Goal: Task Accomplishment & Management: Complete application form

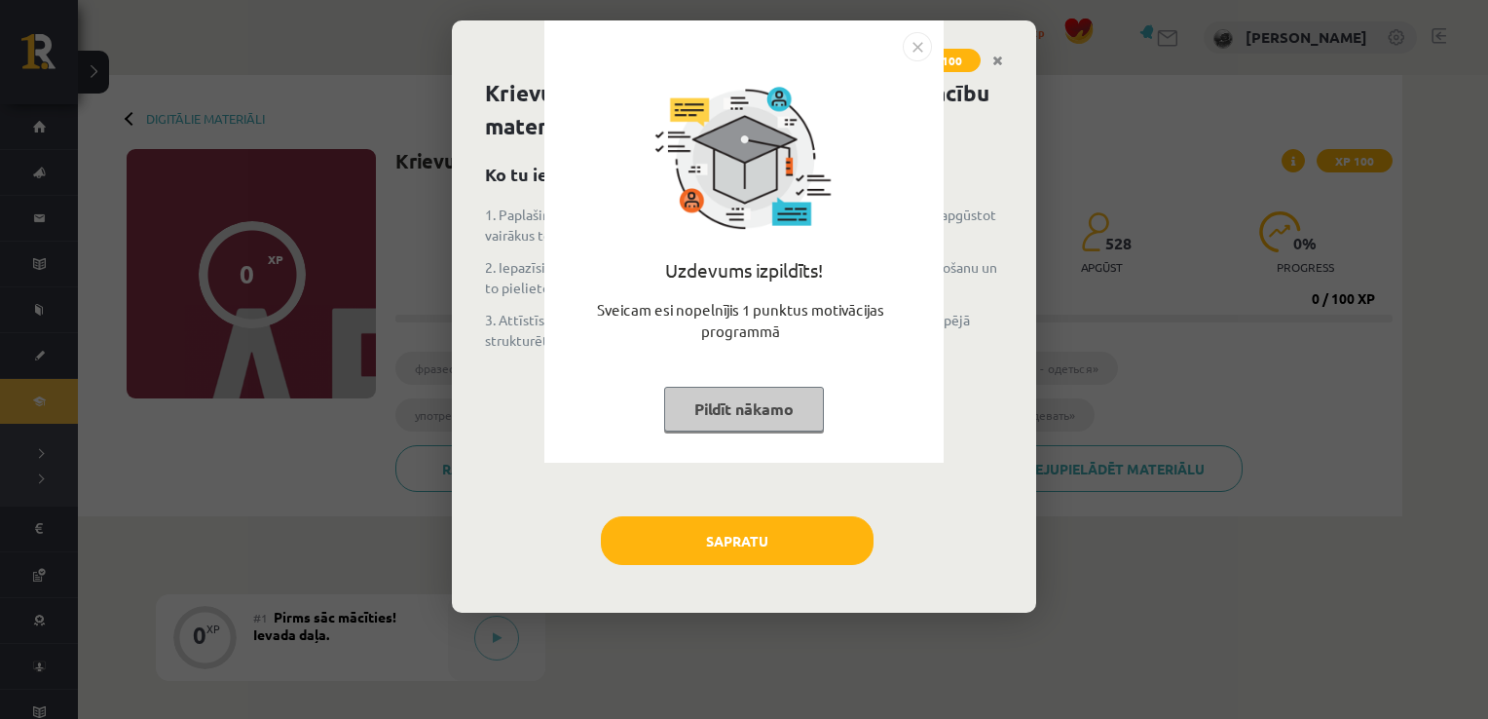
click at [802, 388] on button "Pildīt nākamo" at bounding box center [744, 409] width 160 height 45
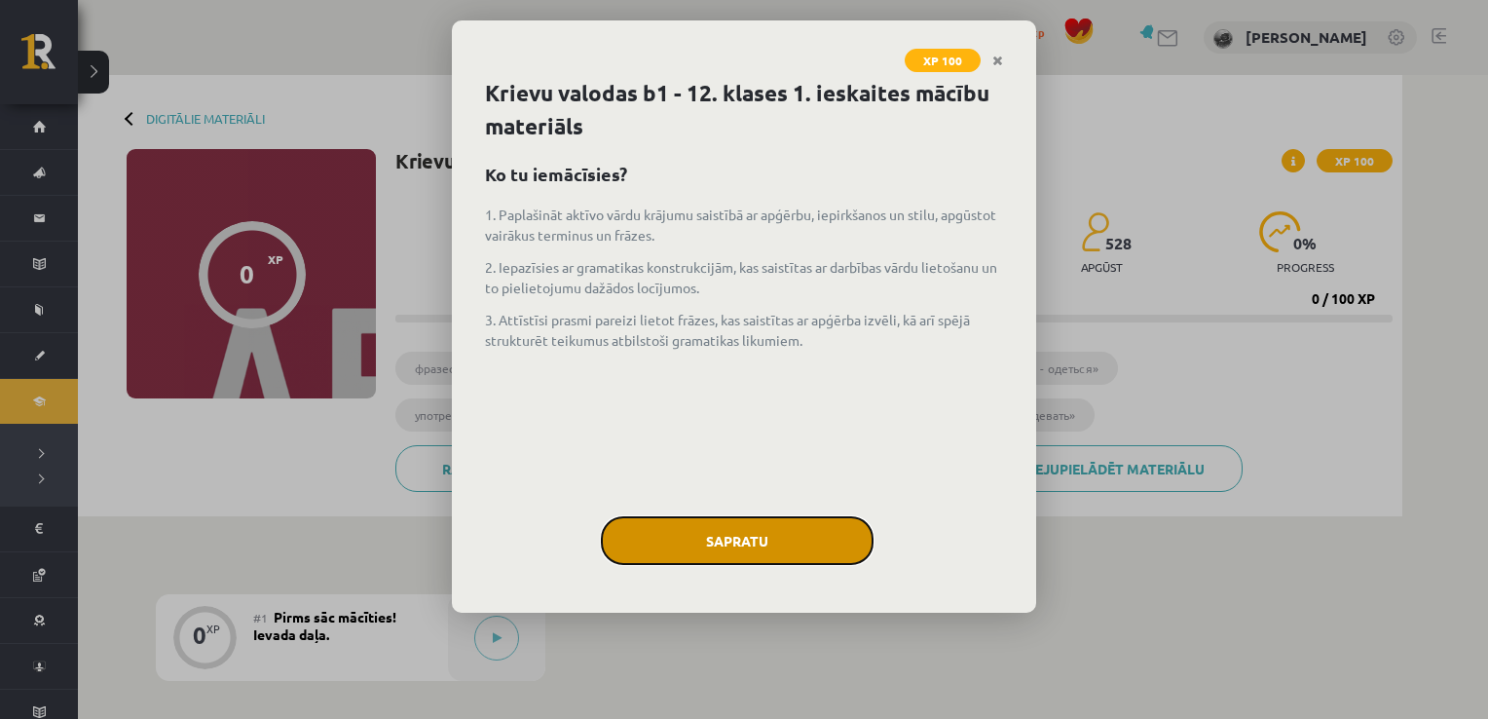
click at [760, 532] on button "Sapratu" at bounding box center [737, 540] width 273 height 49
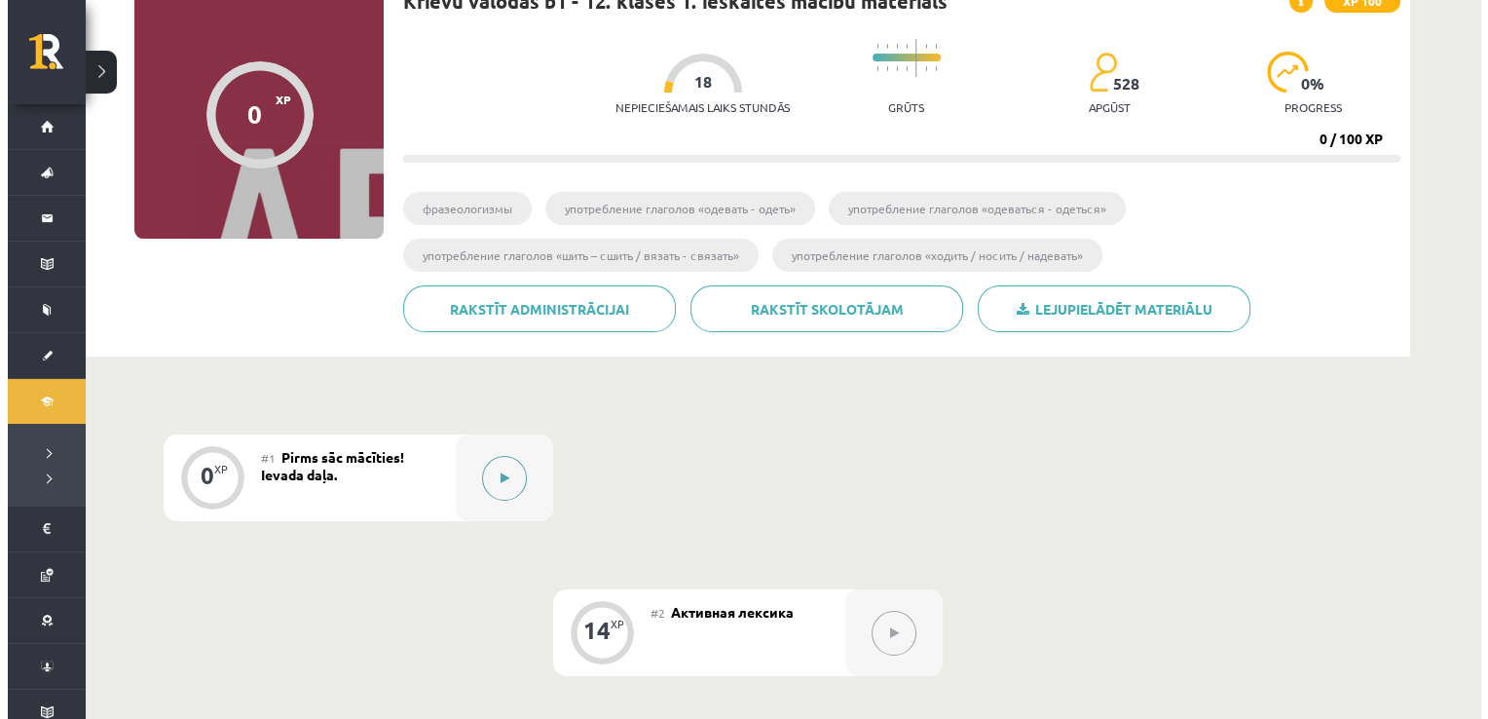
scroll to position [160, 0]
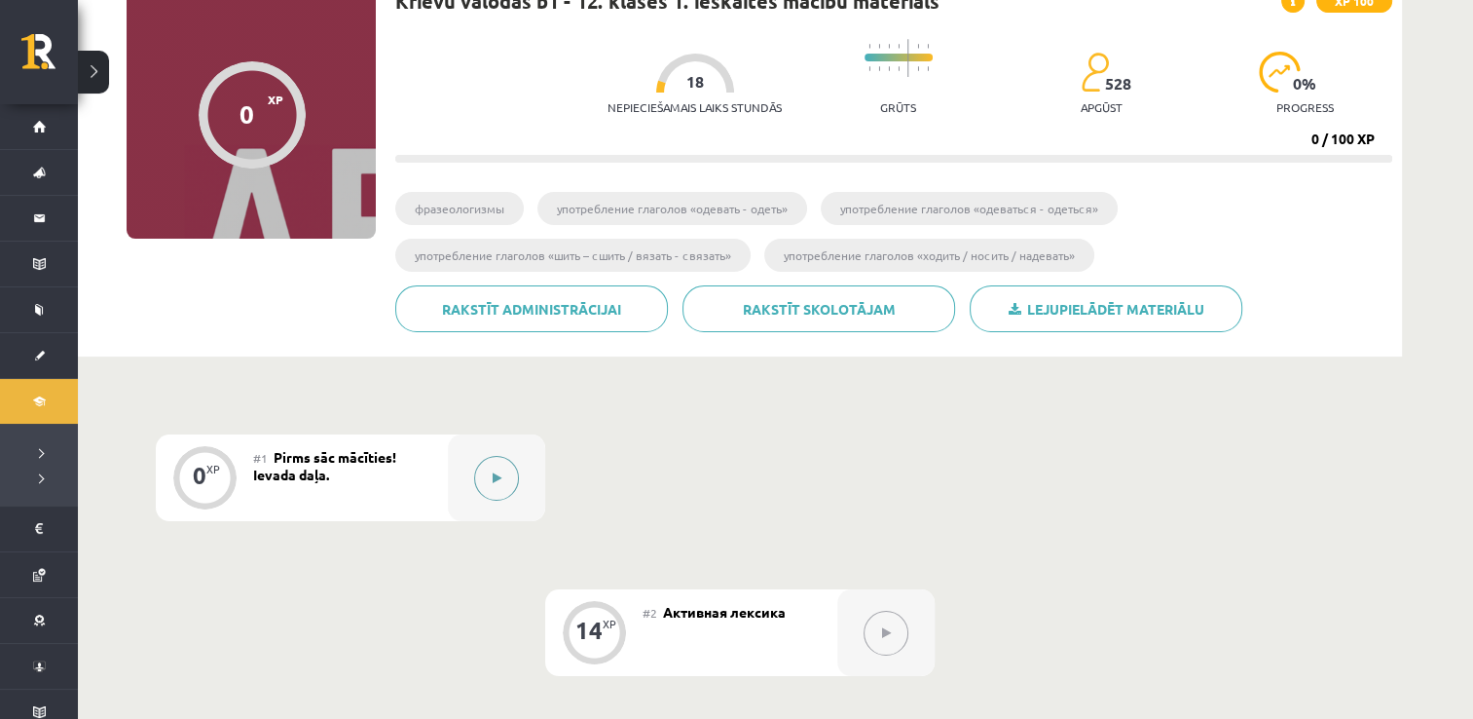
click at [491, 474] on button at bounding box center [496, 478] width 45 height 45
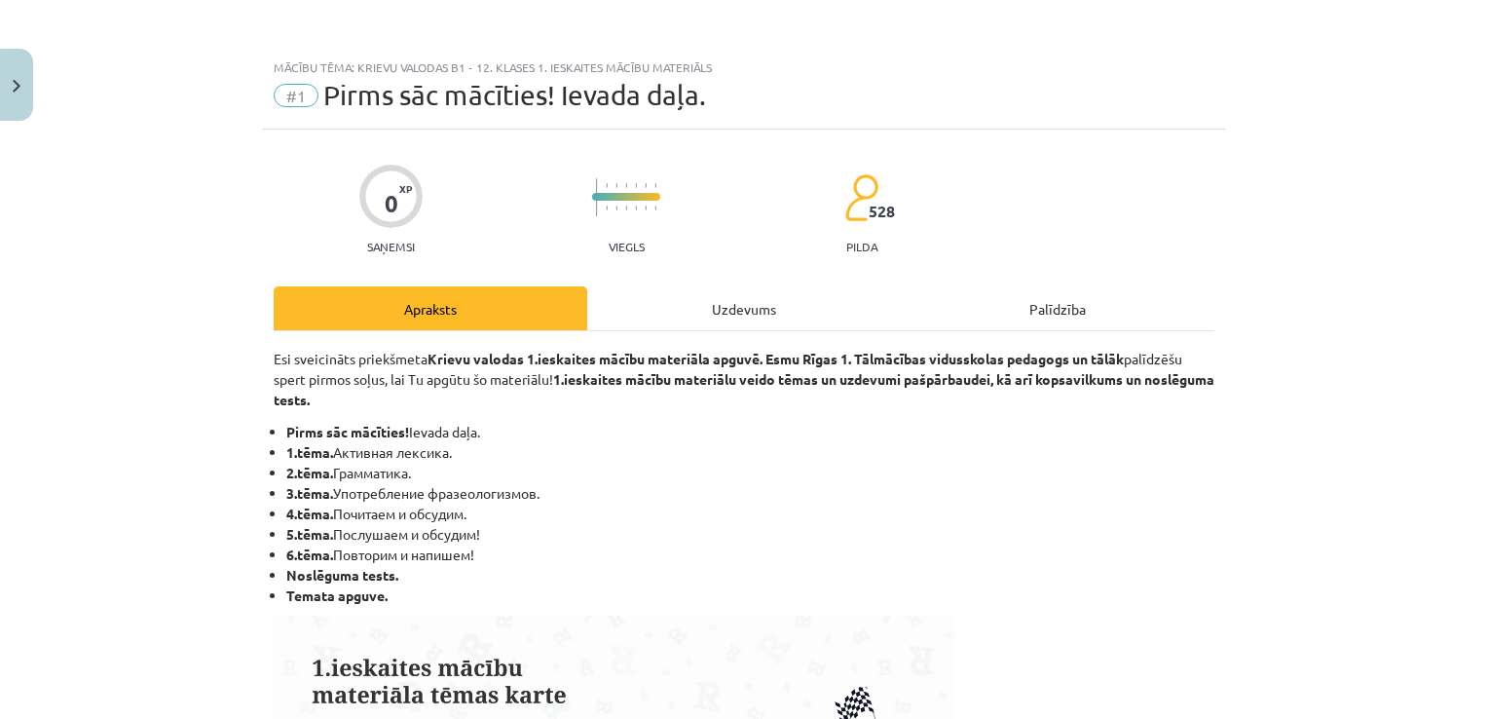
click at [707, 291] on div "Uzdevums" at bounding box center [744, 308] width 314 height 44
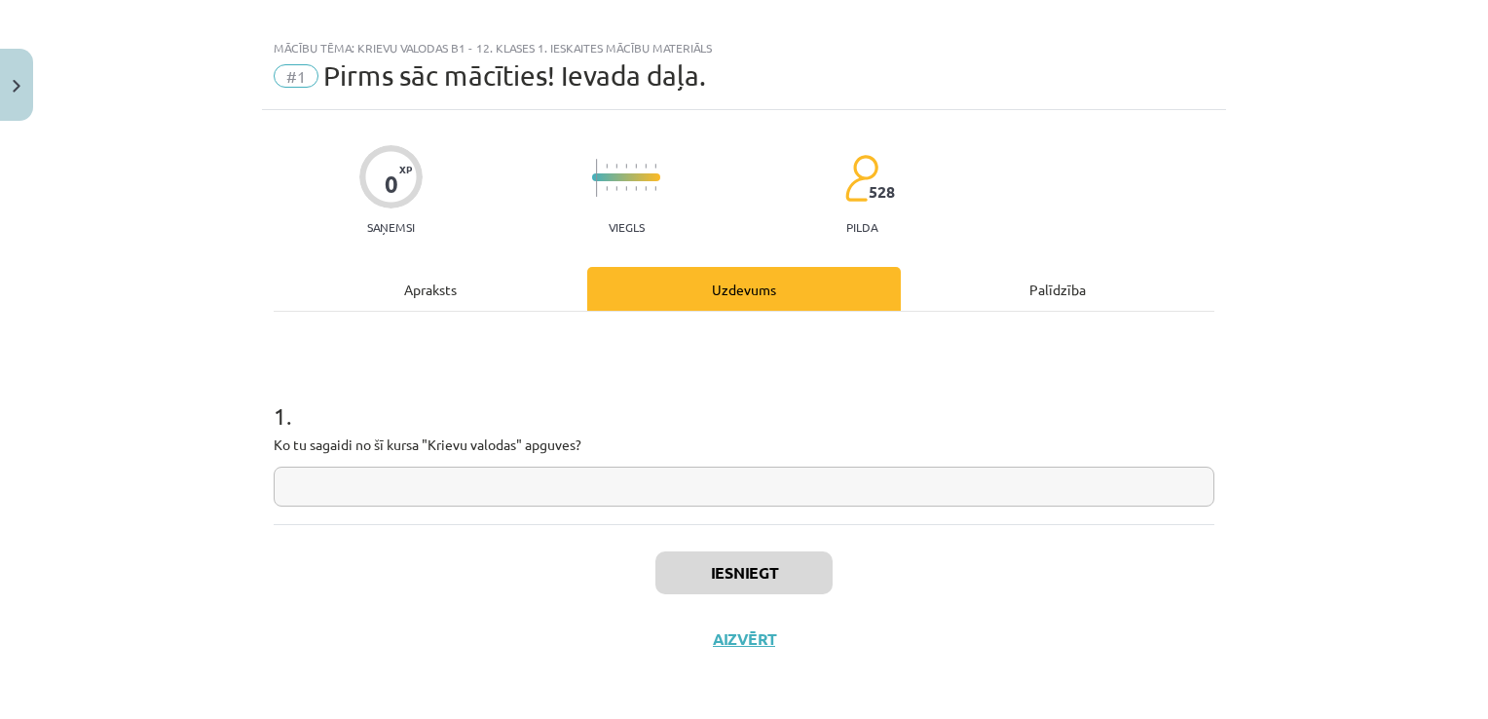
click at [699, 478] on input "text" at bounding box center [744, 486] width 941 height 40
type input "****"
click at [713, 579] on button "Iesniegt" at bounding box center [743, 572] width 177 height 43
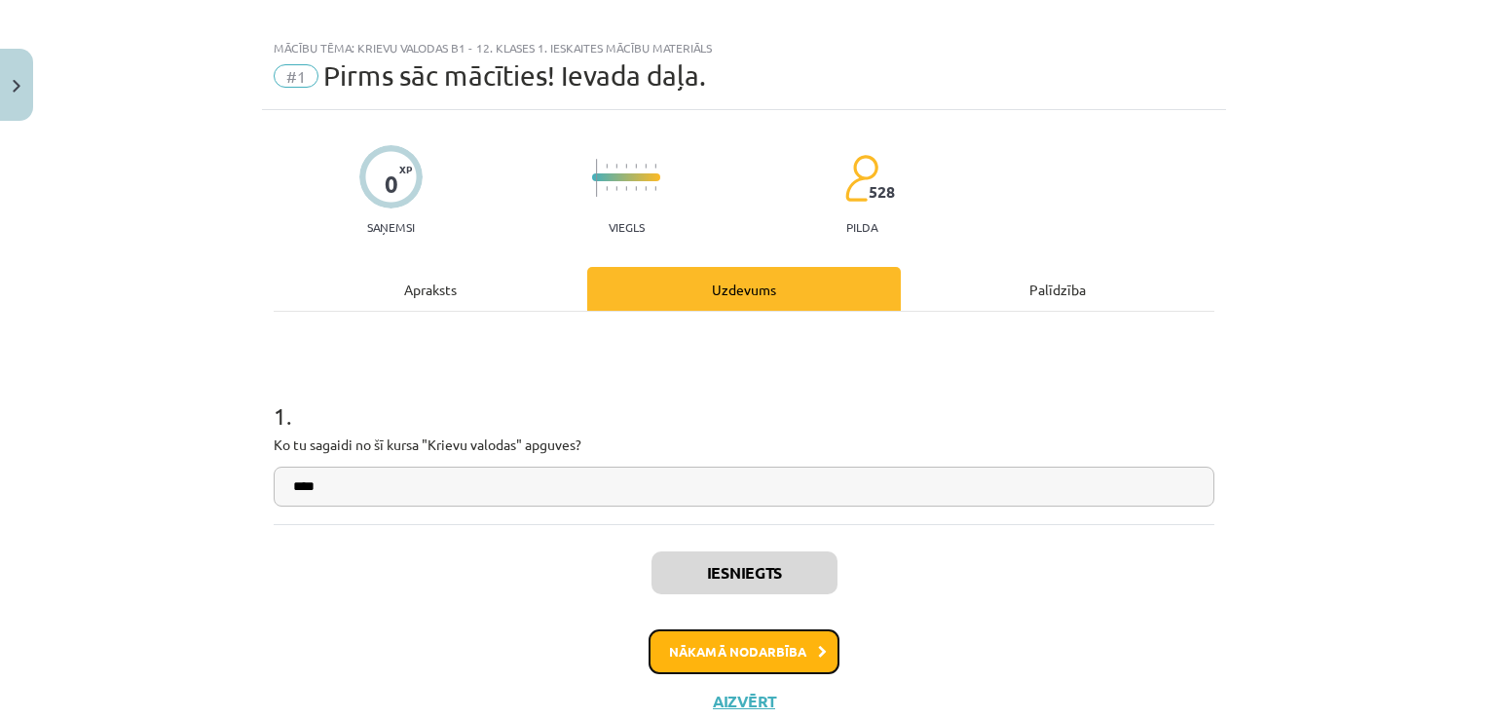
click at [736, 650] on button "Nākamā nodarbība" at bounding box center [744, 651] width 191 height 45
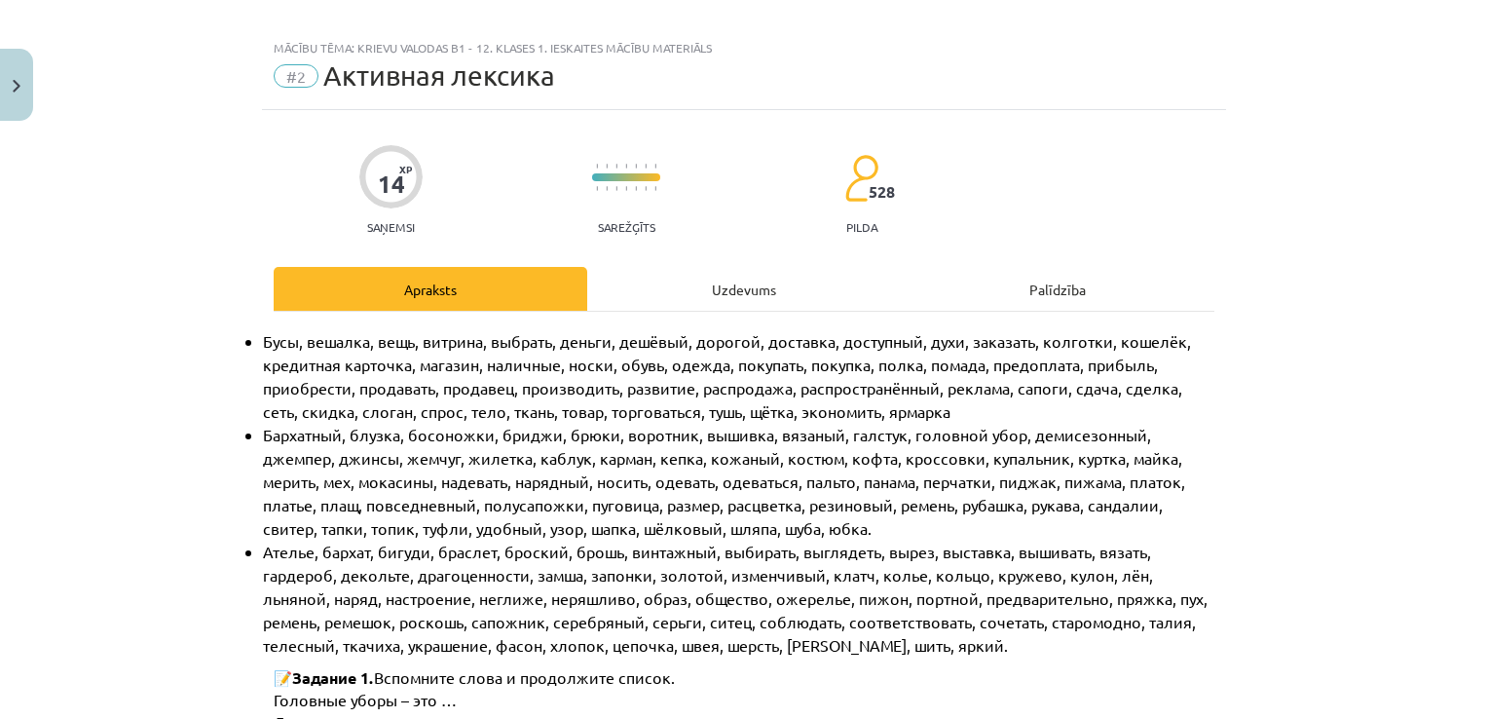
scroll to position [49, 0]
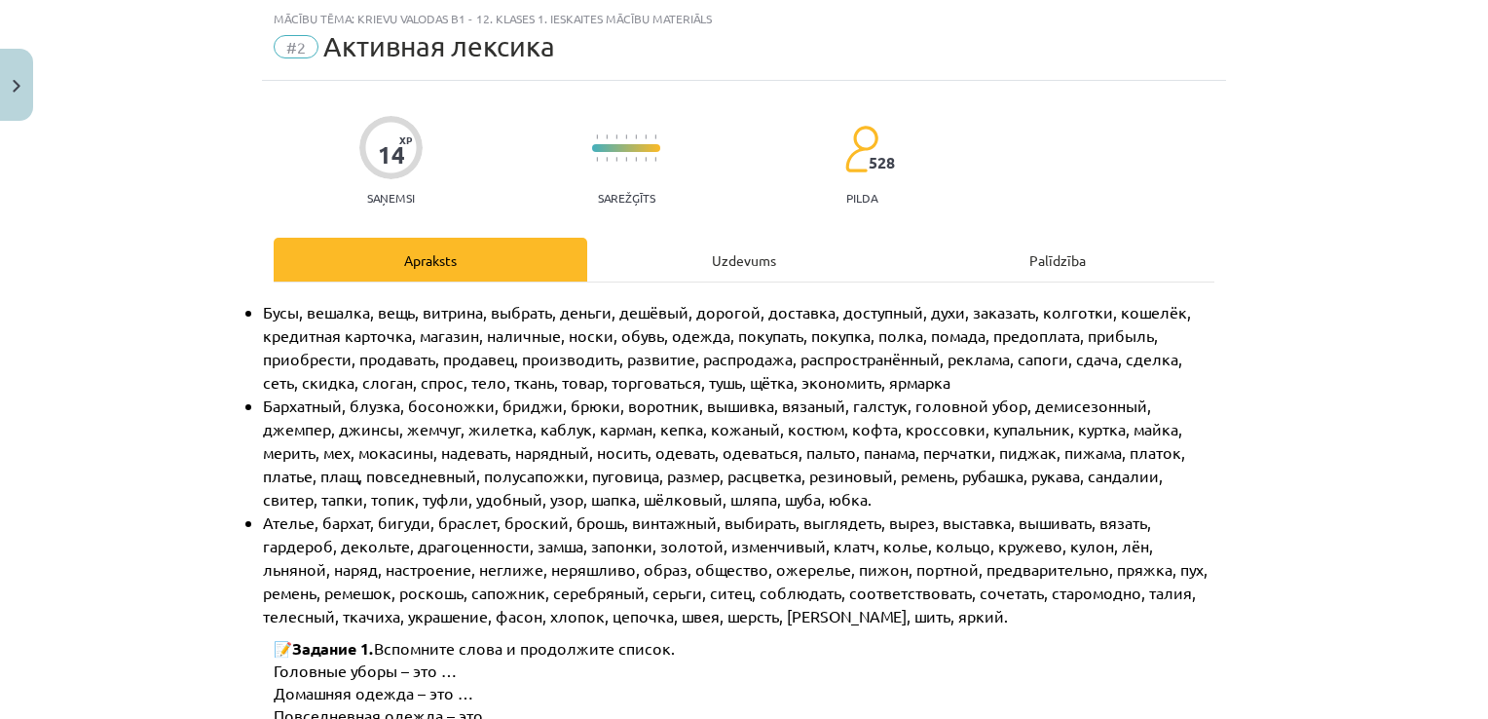
click at [745, 263] on div "Uzdevums" at bounding box center [744, 260] width 314 height 44
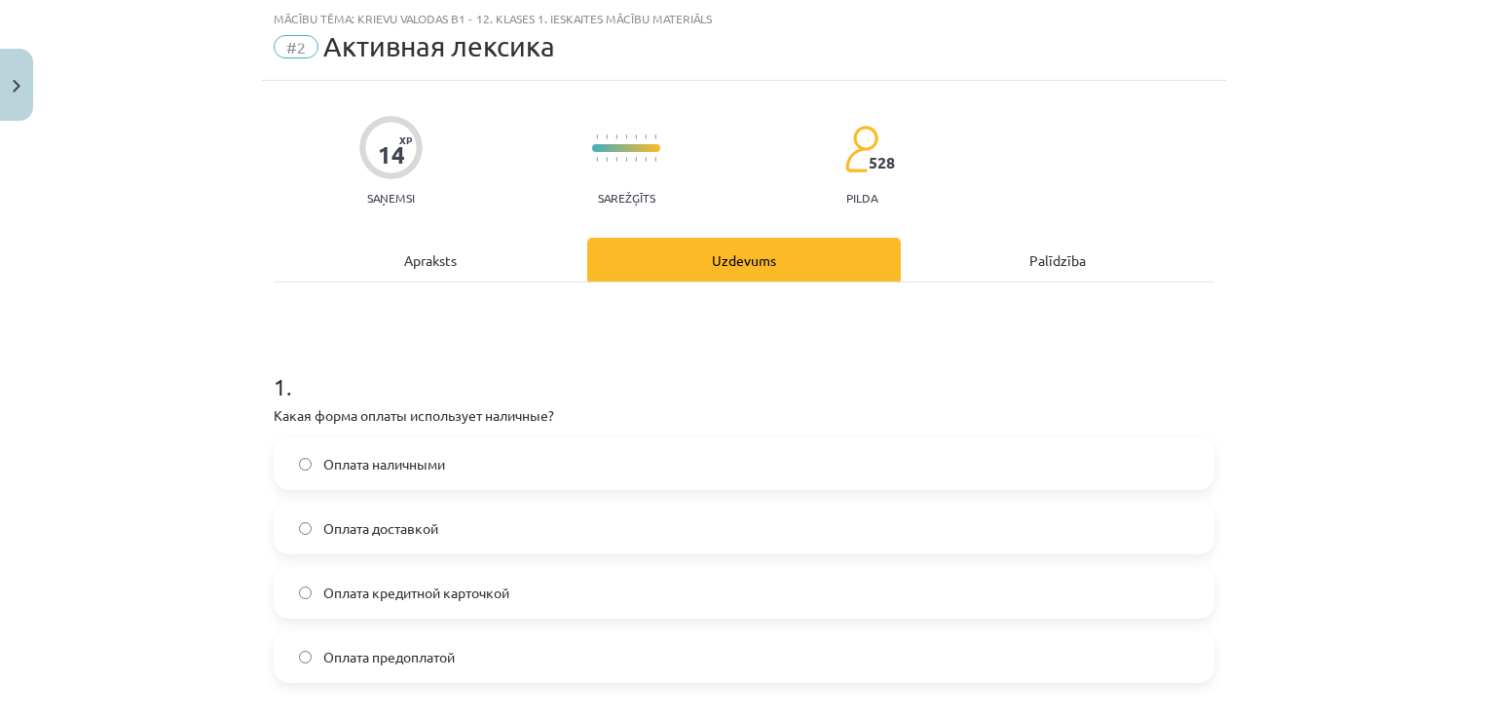
click at [664, 443] on label "Оплата наличными" at bounding box center [744, 463] width 937 height 49
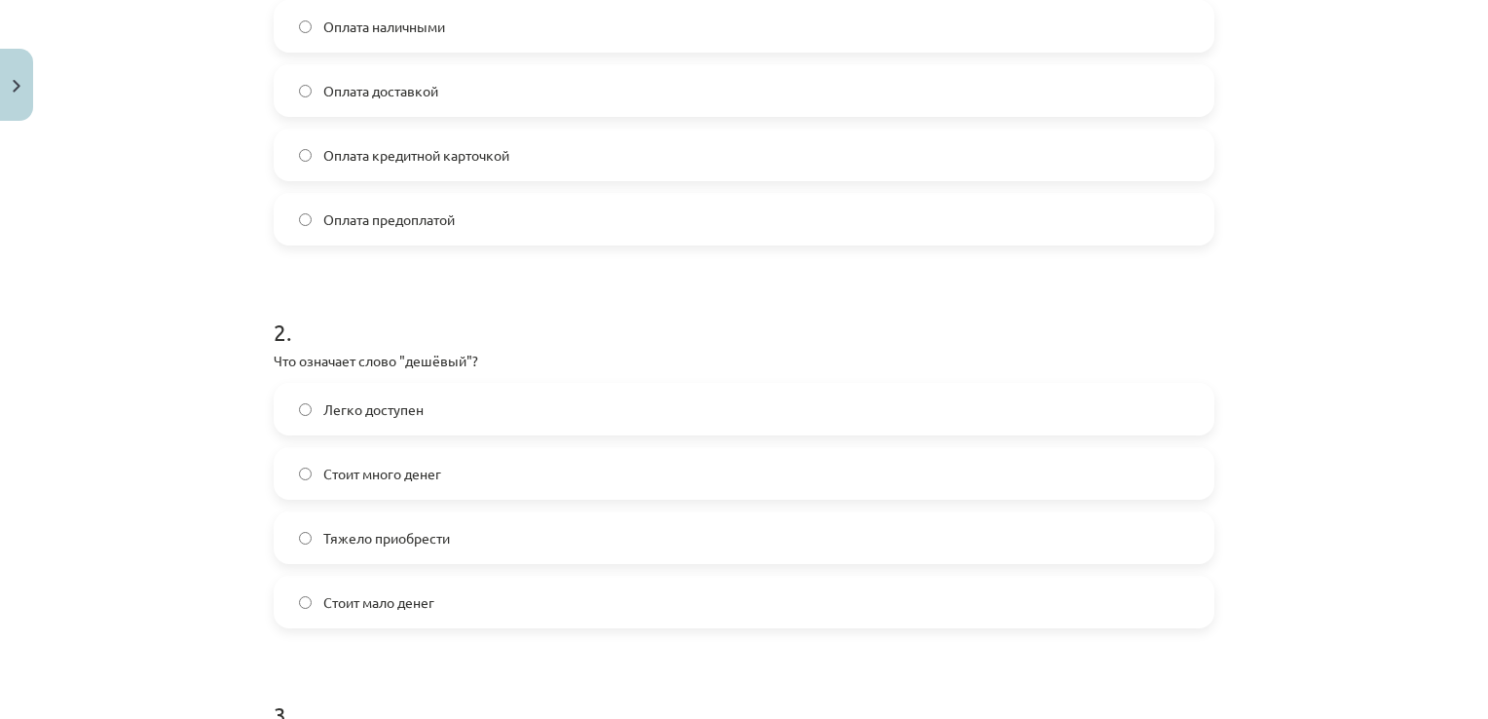
scroll to position [489, 0]
click at [606, 585] on label "Стоит мало денег" at bounding box center [744, 599] width 937 height 49
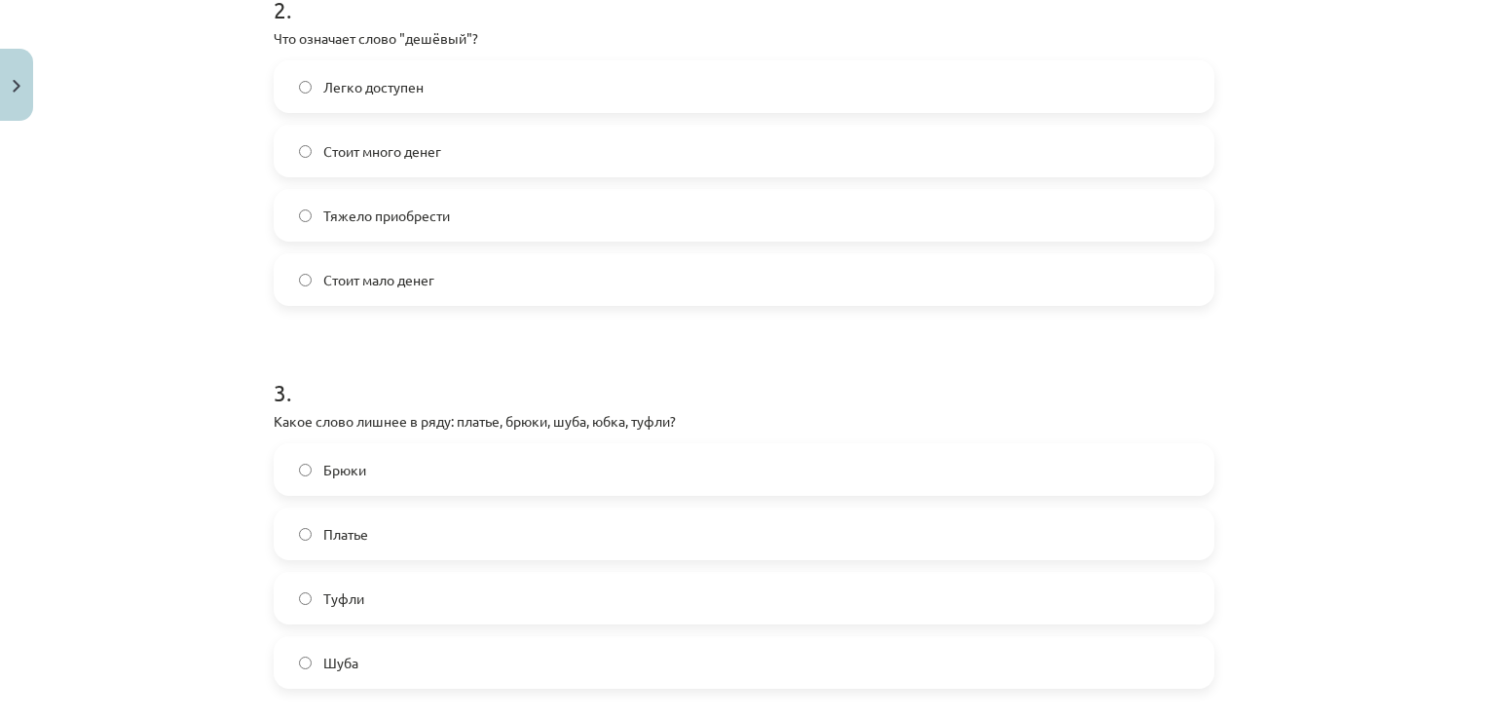
scroll to position [807, 0]
click at [388, 606] on label "Туфли" at bounding box center [744, 599] width 937 height 49
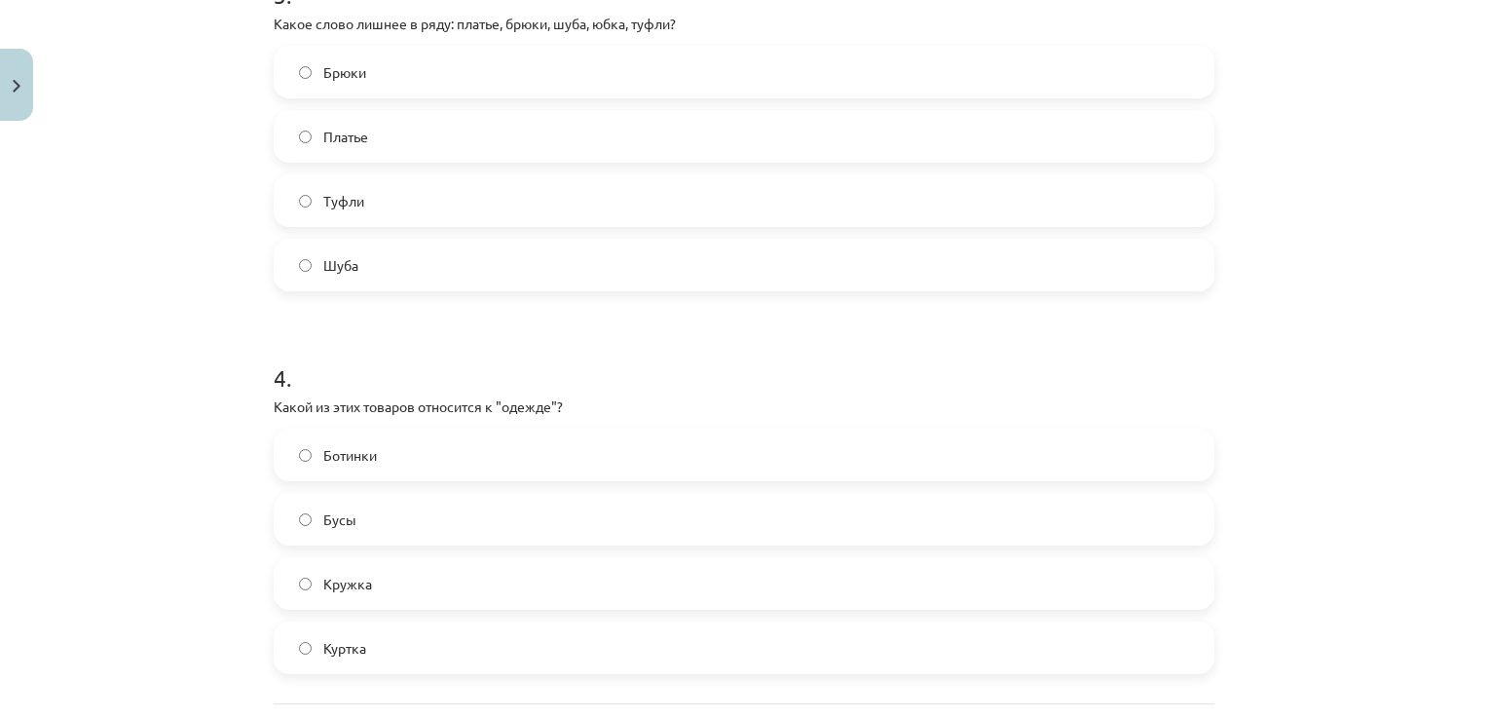
scroll to position [1209, 0]
click at [461, 457] on label "Ботинки" at bounding box center [744, 452] width 937 height 49
click at [422, 631] on label "Куртка" at bounding box center [744, 644] width 937 height 49
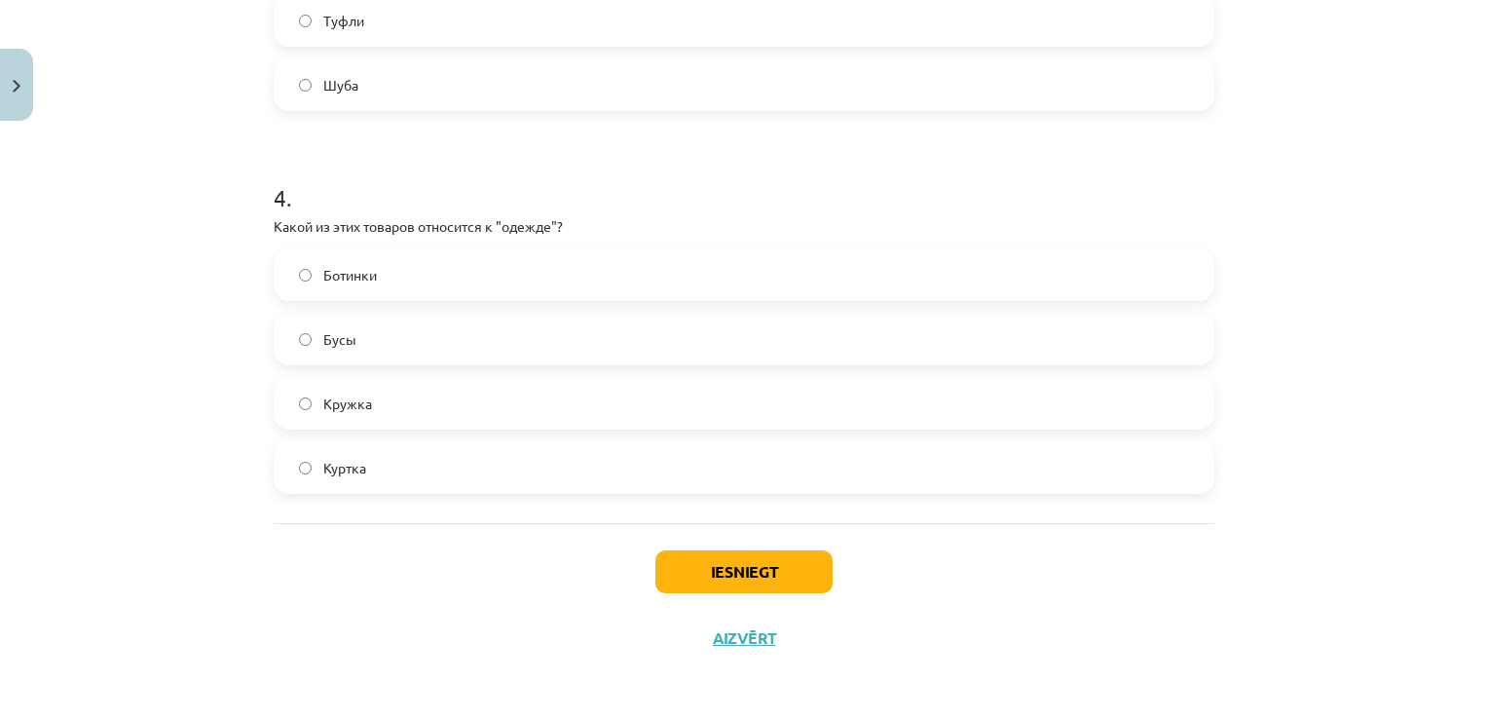
scroll to position [1385, 0]
click at [738, 572] on button "Iesniegt" at bounding box center [743, 572] width 177 height 43
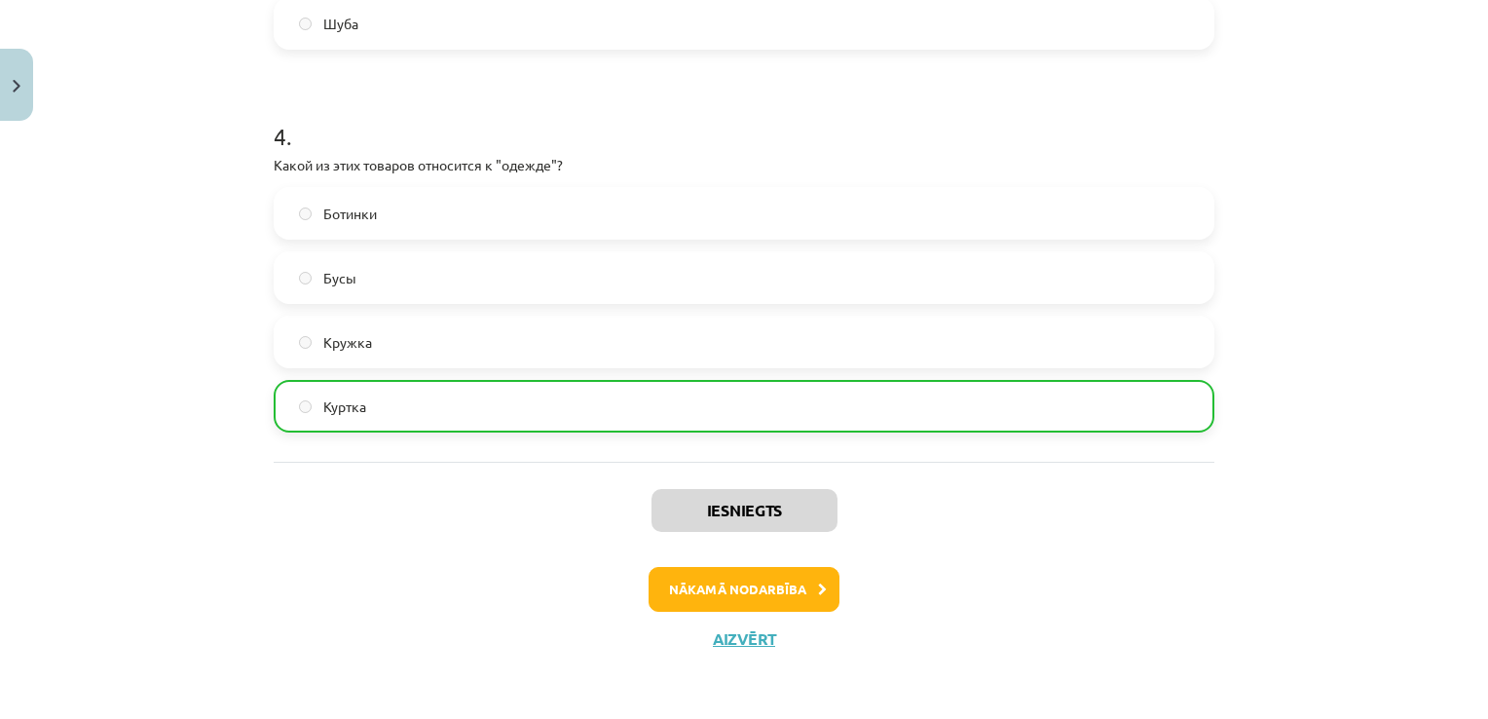
scroll to position [1446, 0]
click at [745, 595] on button "Nākamā nodarbība" at bounding box center [744, 590] width 191 height 45
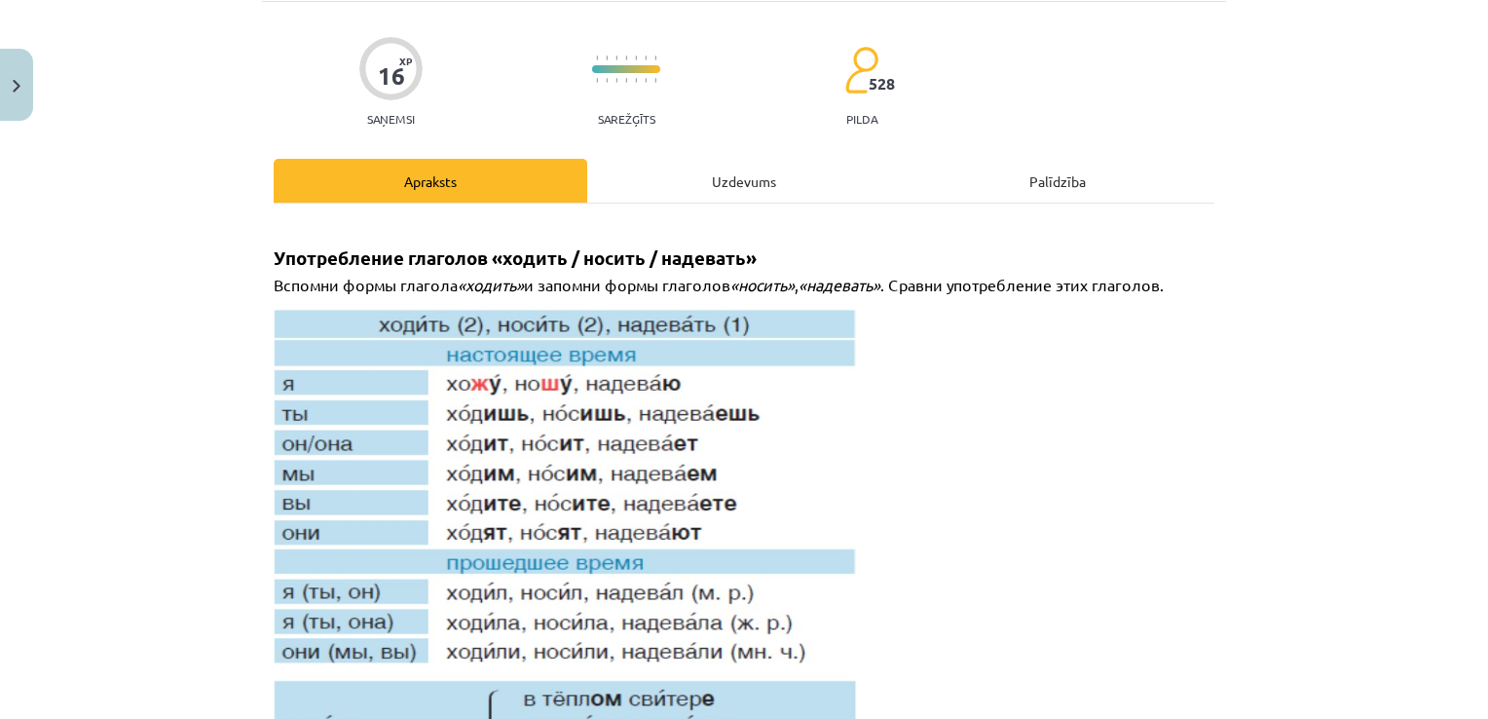
scroll to position [49, 0]
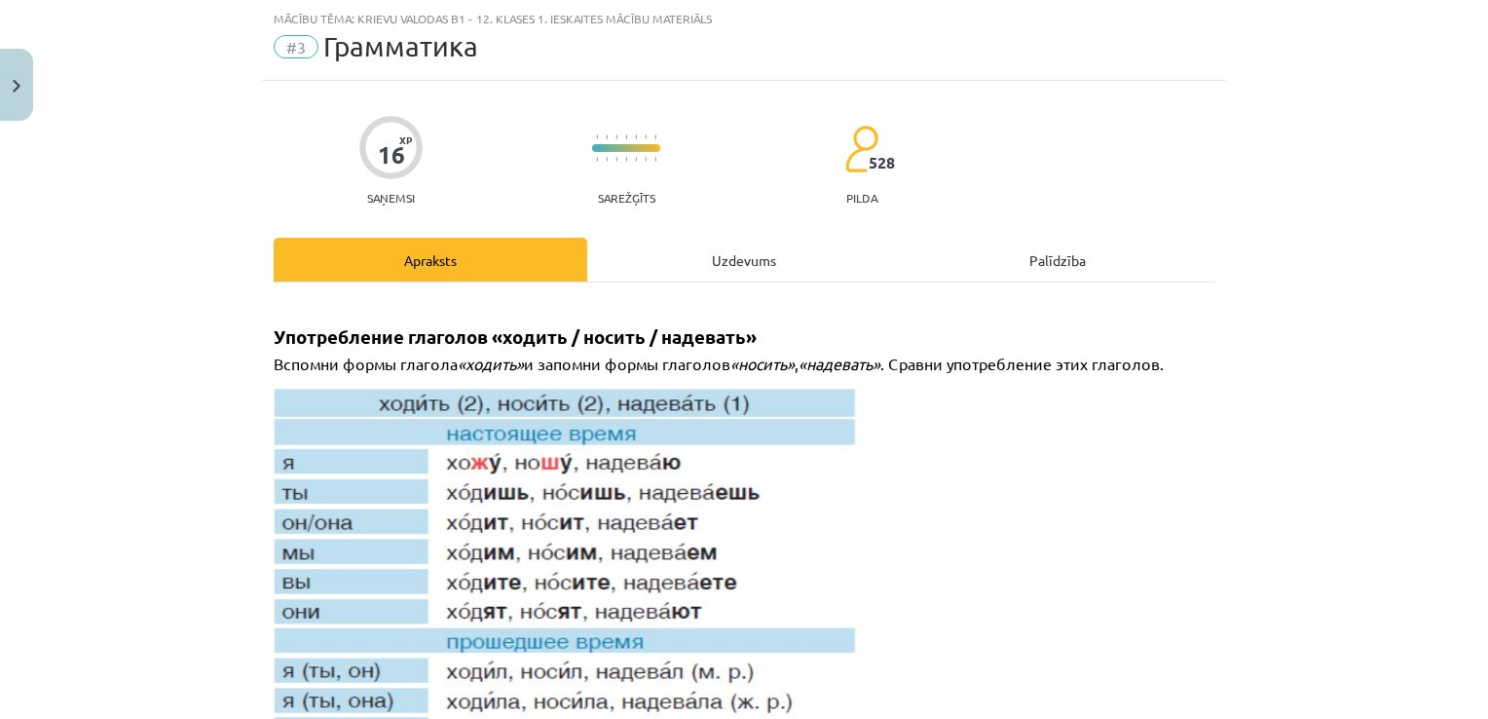
click at [741, 269] on div "Uzdevums" at bounding box center [744, 260] width 314 height 44
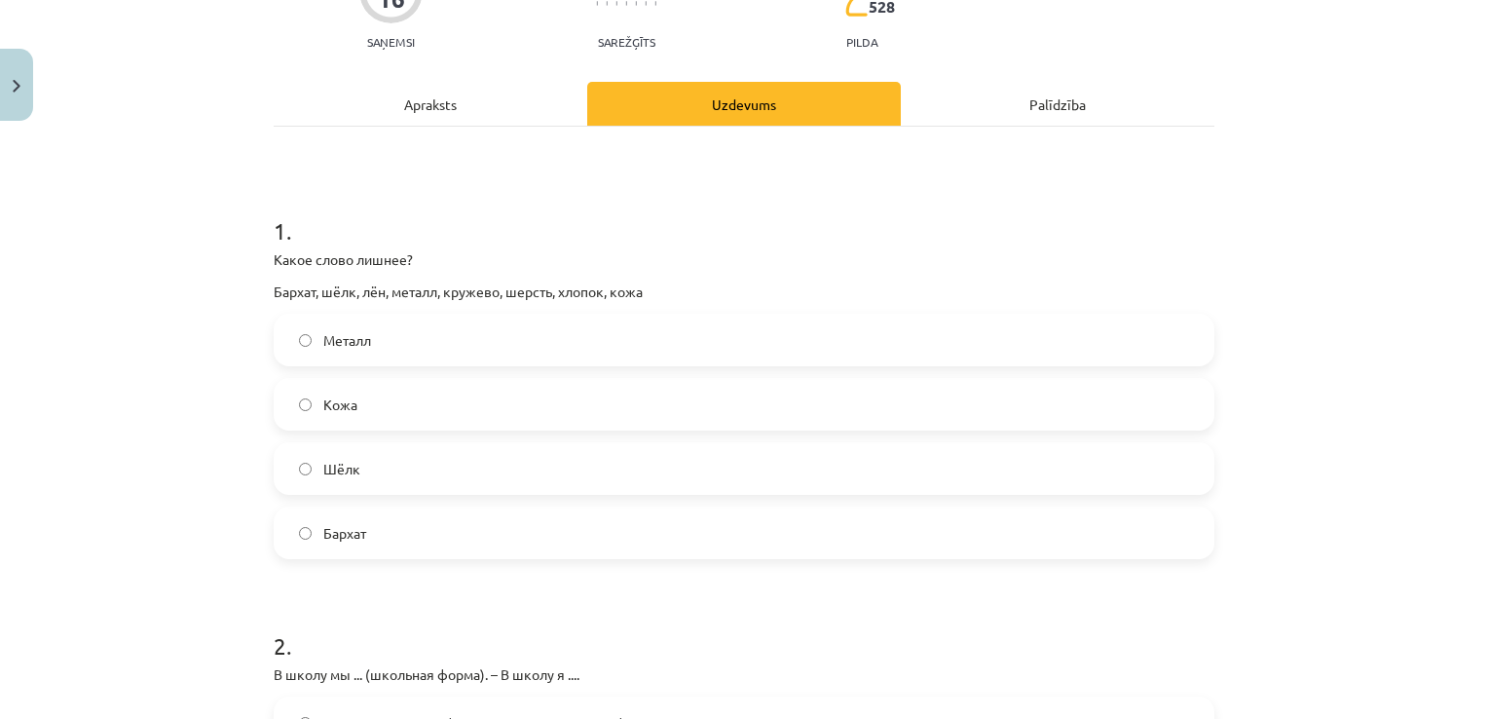
scroll to position [185, 0]
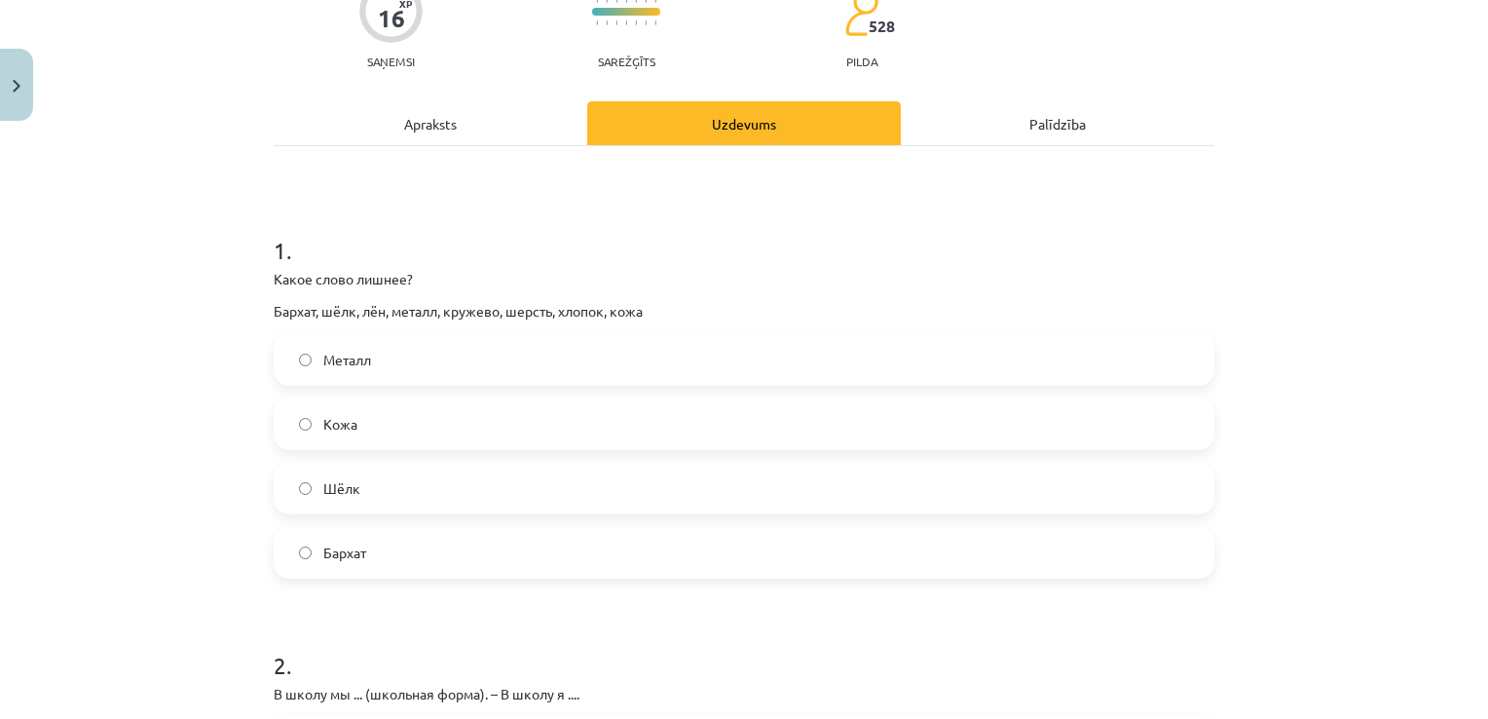
click at [604, 446] on label "Кожа" at bounding box center [744, 423] width 937 height 49
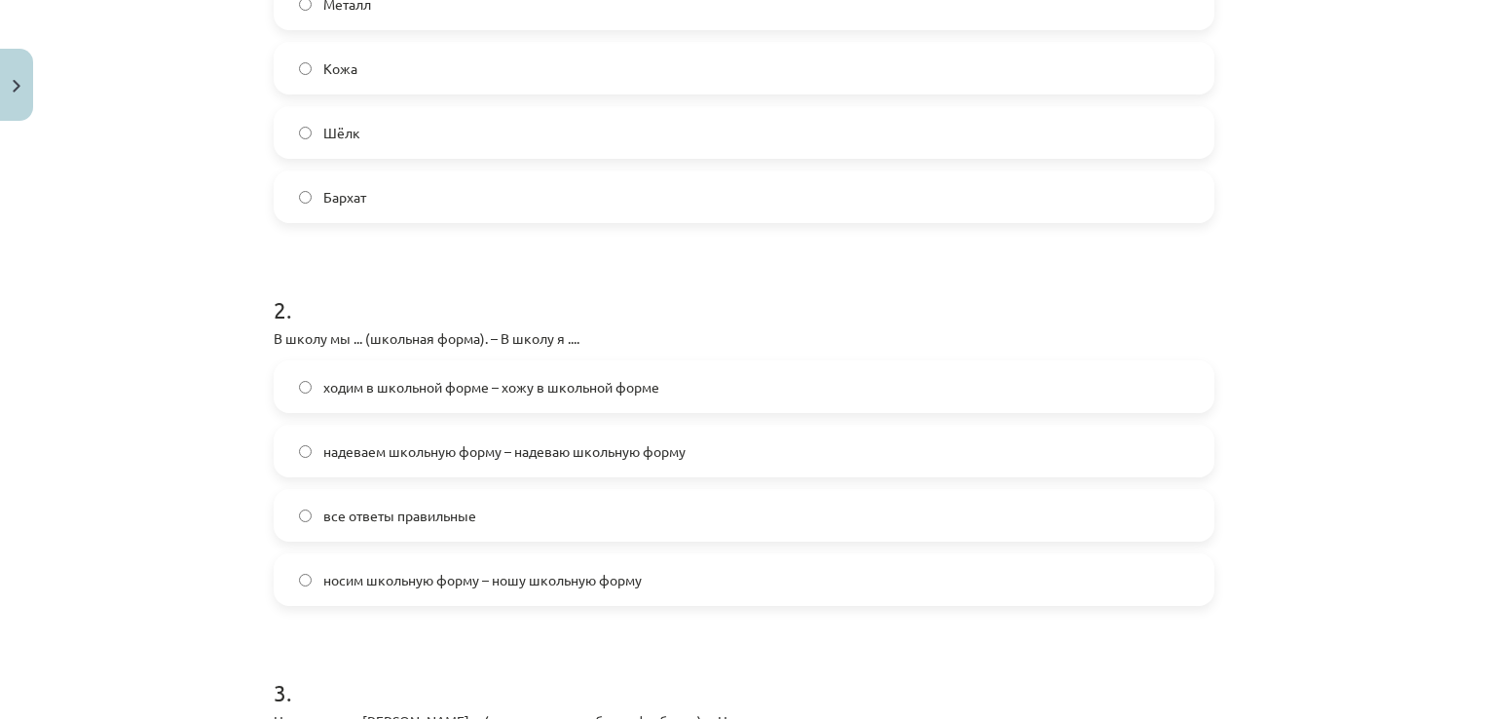
scroll to position [541, 0]
click at [688, 451] on label "надеваем школьную форму – надеваю школьную форму" at bounding box center [744, 450] width 937 height 49
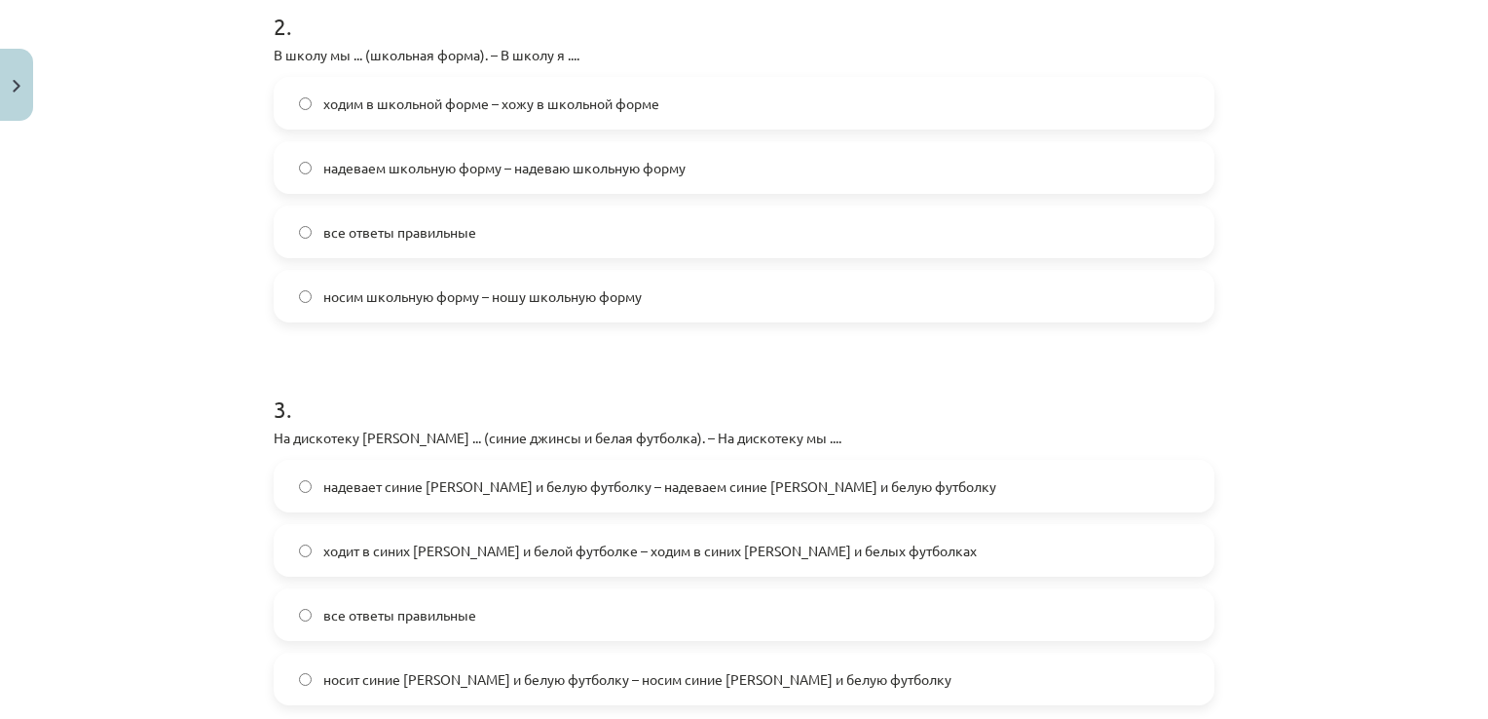
scroll to position [870, 0]
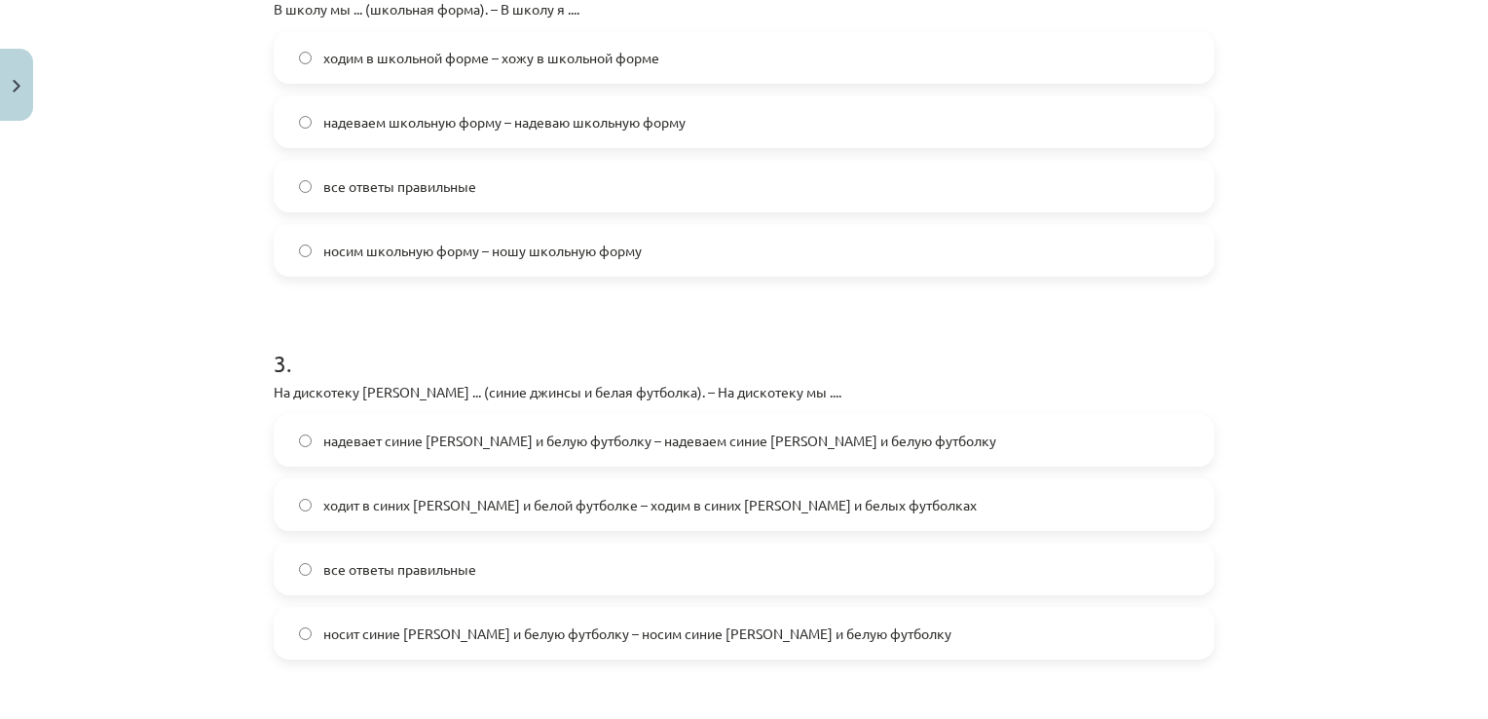
click at [635, 444] on span "надевает синие джинсы и белую футболку – надеваем синие джинсы и белую футболку" at bounding box center [659, 440] width 673 height 20
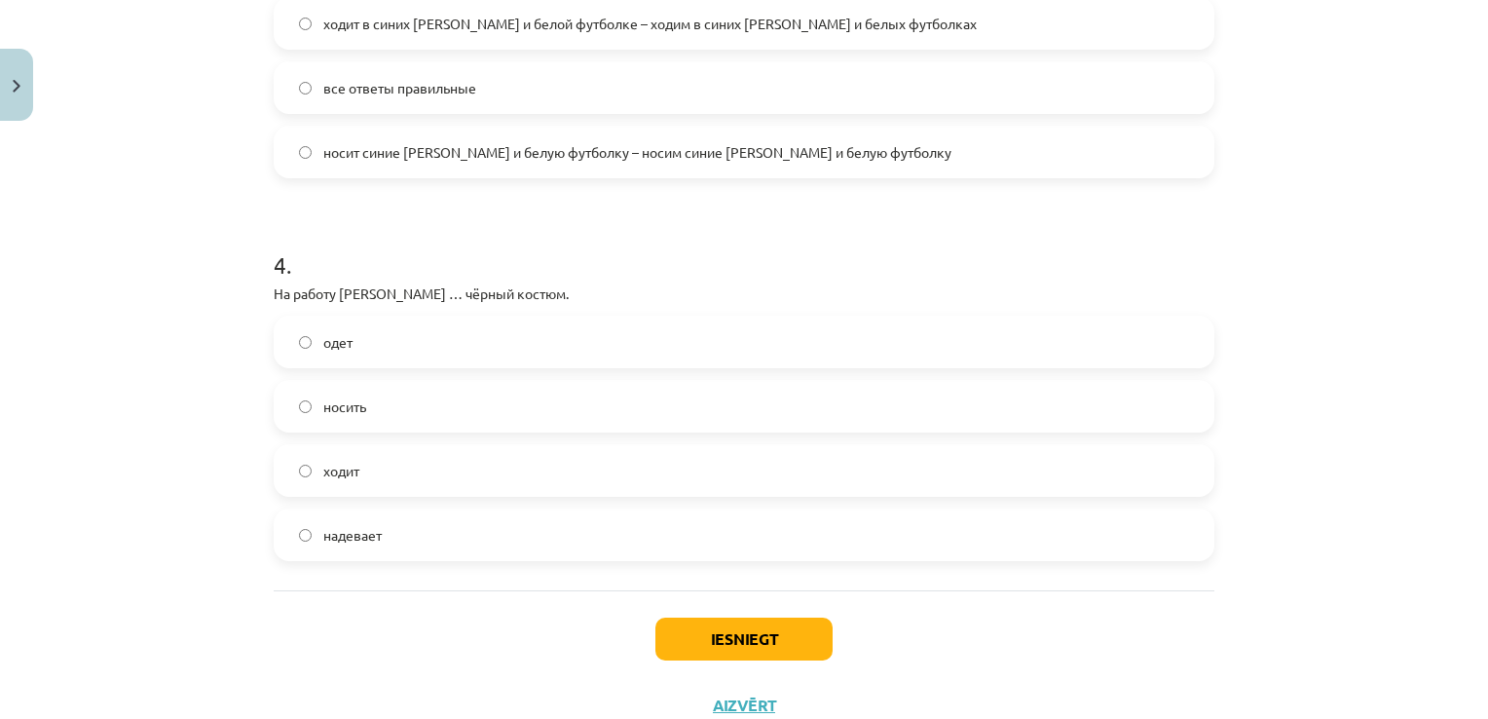
scroll to position [1353, 0]
click at [591, 533] on label "надевает" at bounding box center [744, 532] width 937 height 49
click at [732, 646] on button "Iesniegt" at bounding box center [743, 636] width 177 height 43
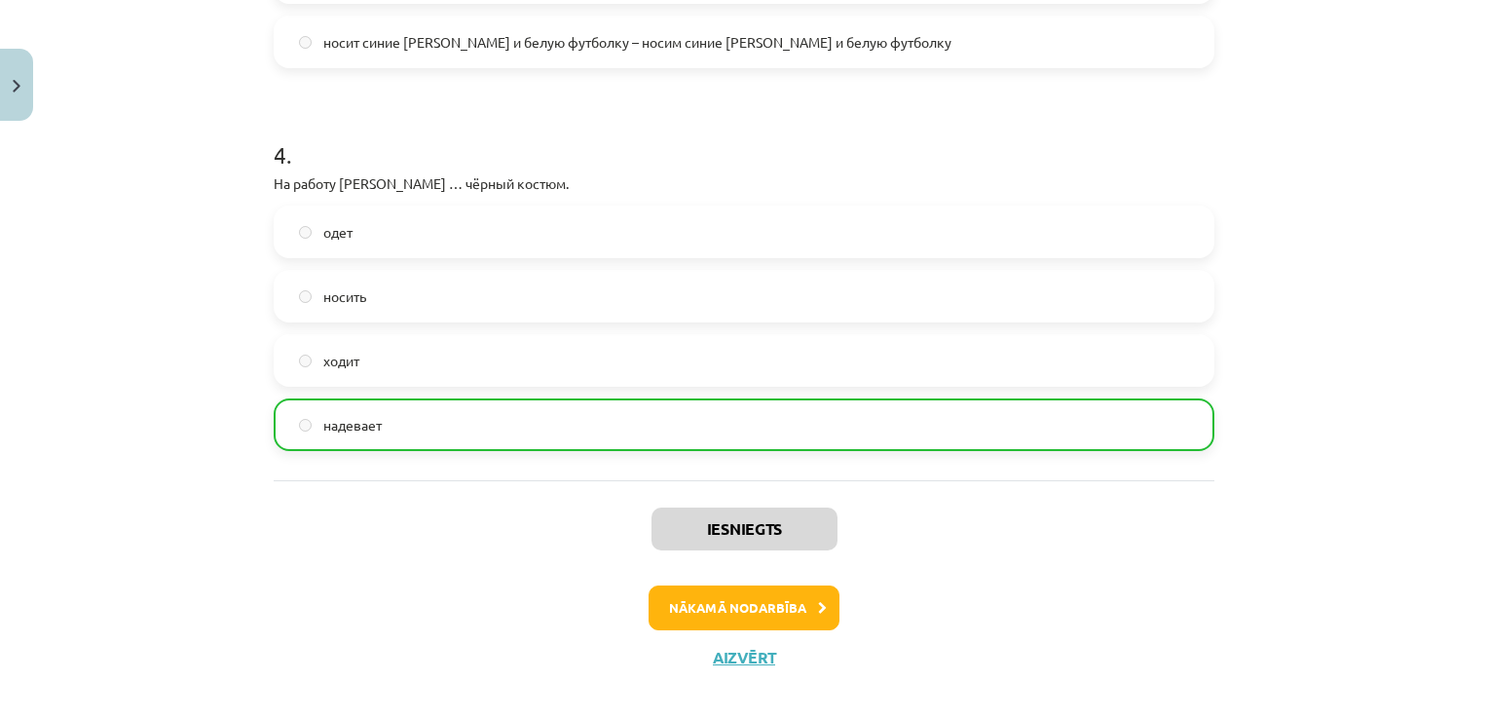
scroll to position [1478, 0]
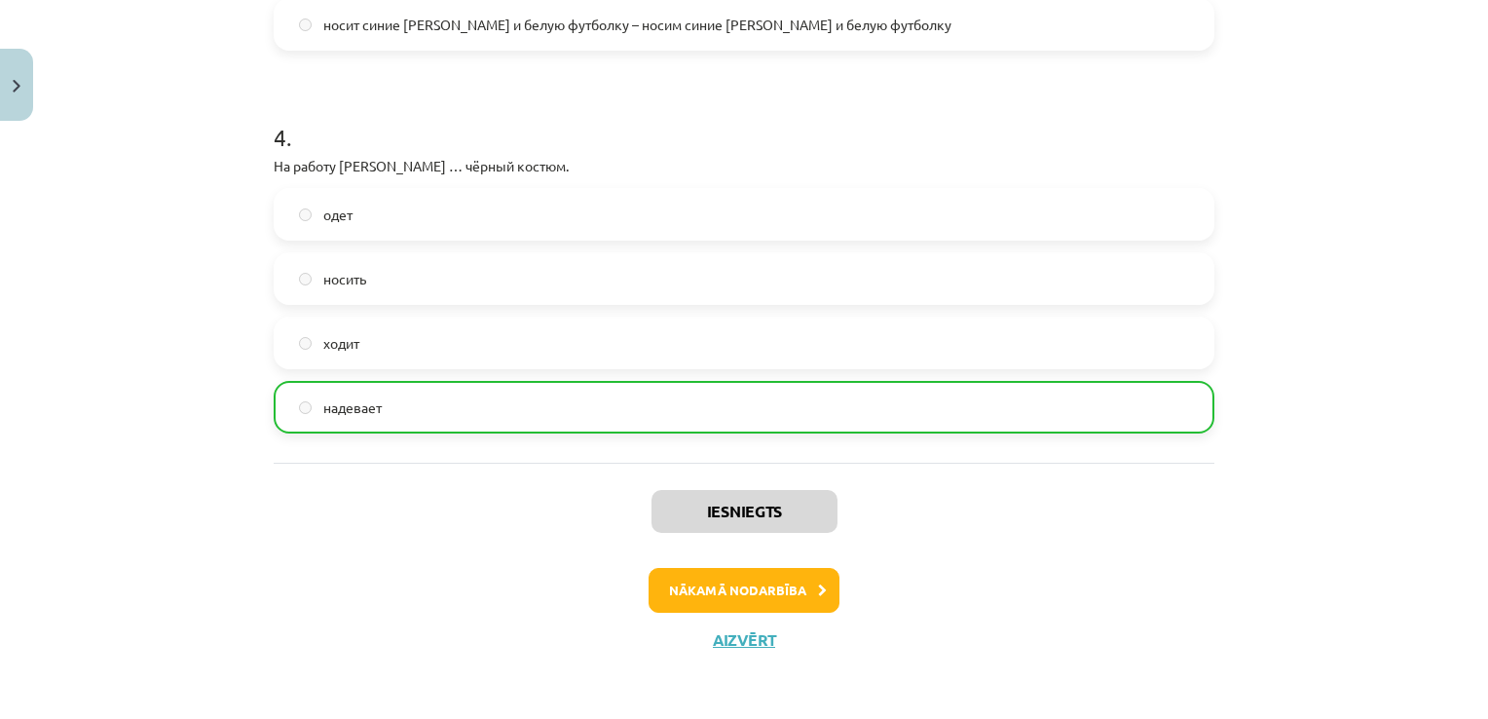
click at [764, 560] on div "Iesniegts Nākamā nodarbība Aizvērt" at bounding box center [744, 562] width 941 height 199
drag, startPoint x: 758, startPoint y: 582, endPoint x: 697, endPoint y: 586, distance: 60.5
click at [697, 586] on button "Nākamā nodarbība" at bounding box center [744, 590] width 191 height 45
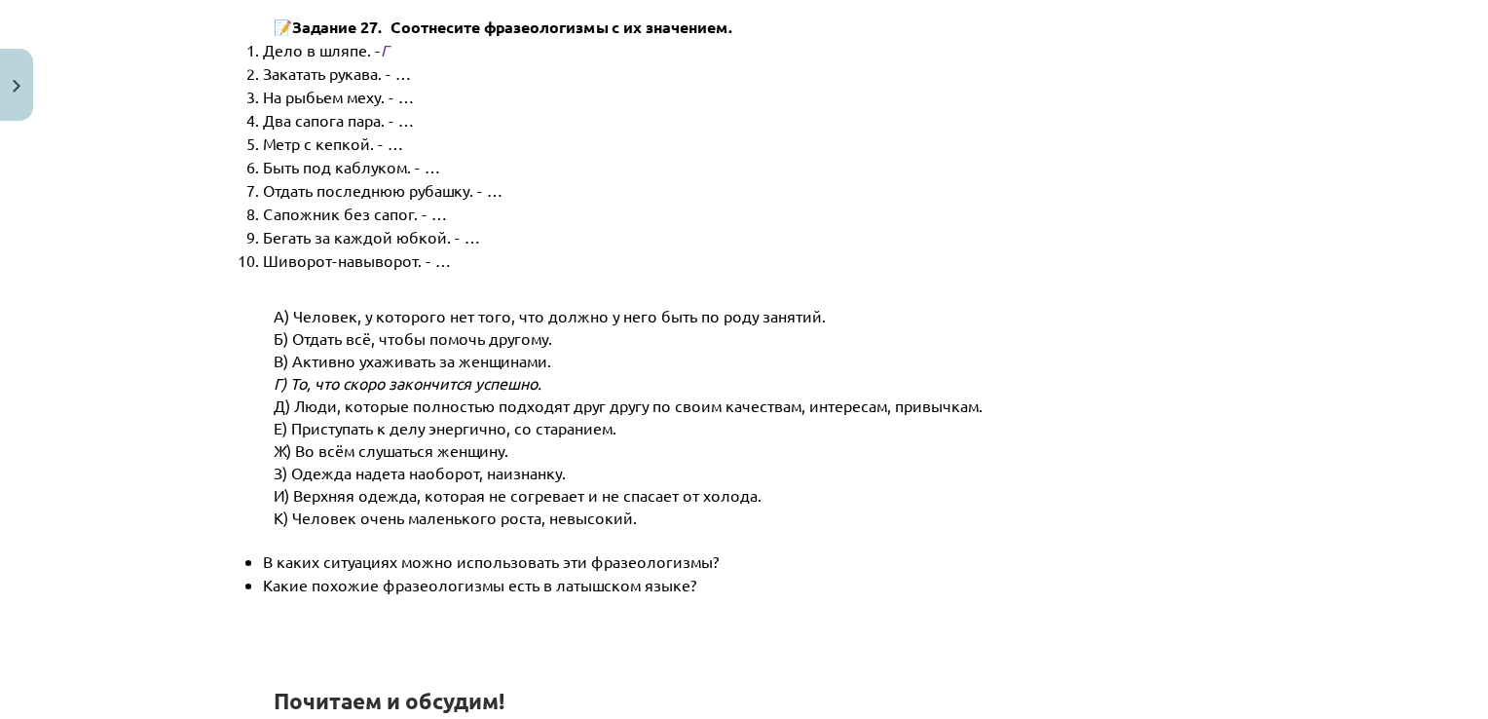
scroll to position [49, 0]
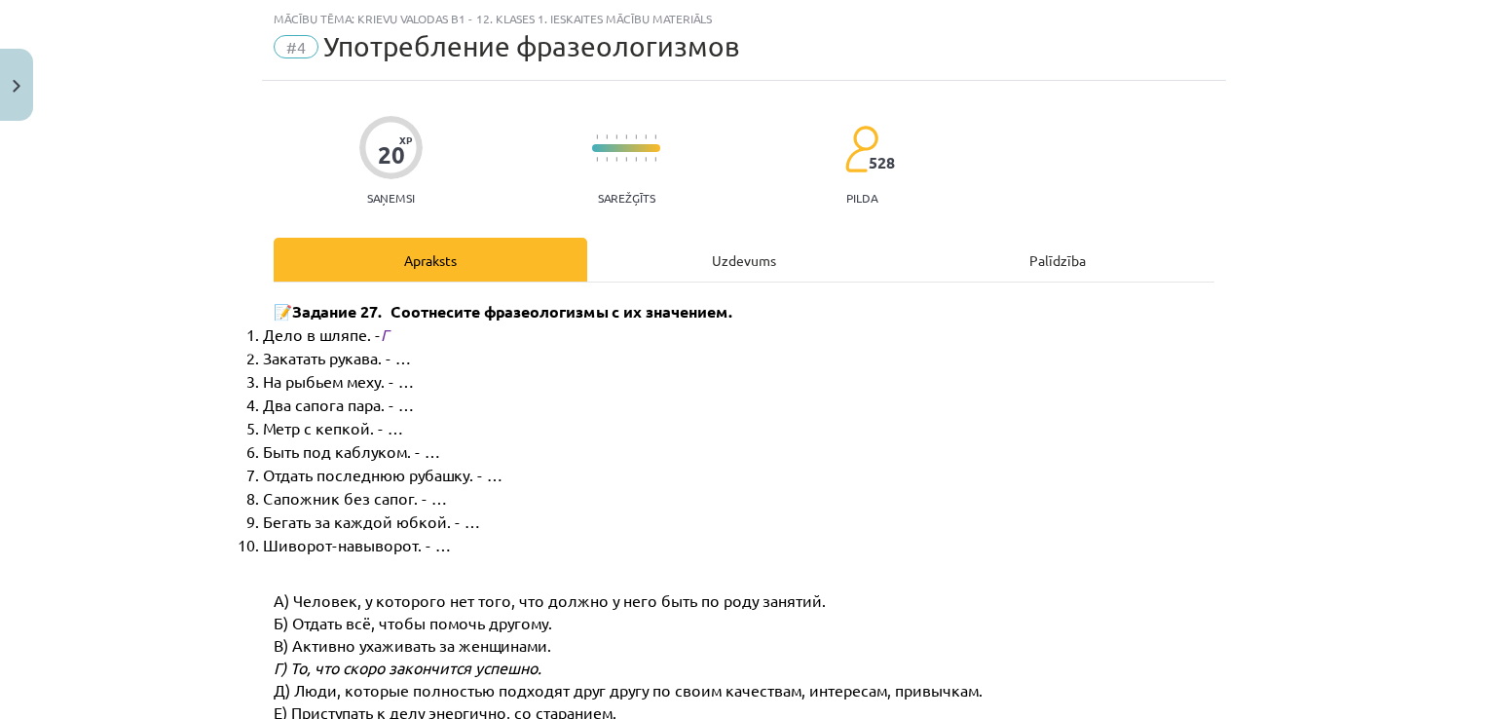
click at [726, 265] on div "Uzdevums" at bounding box center [744, 260] width 314 height 44
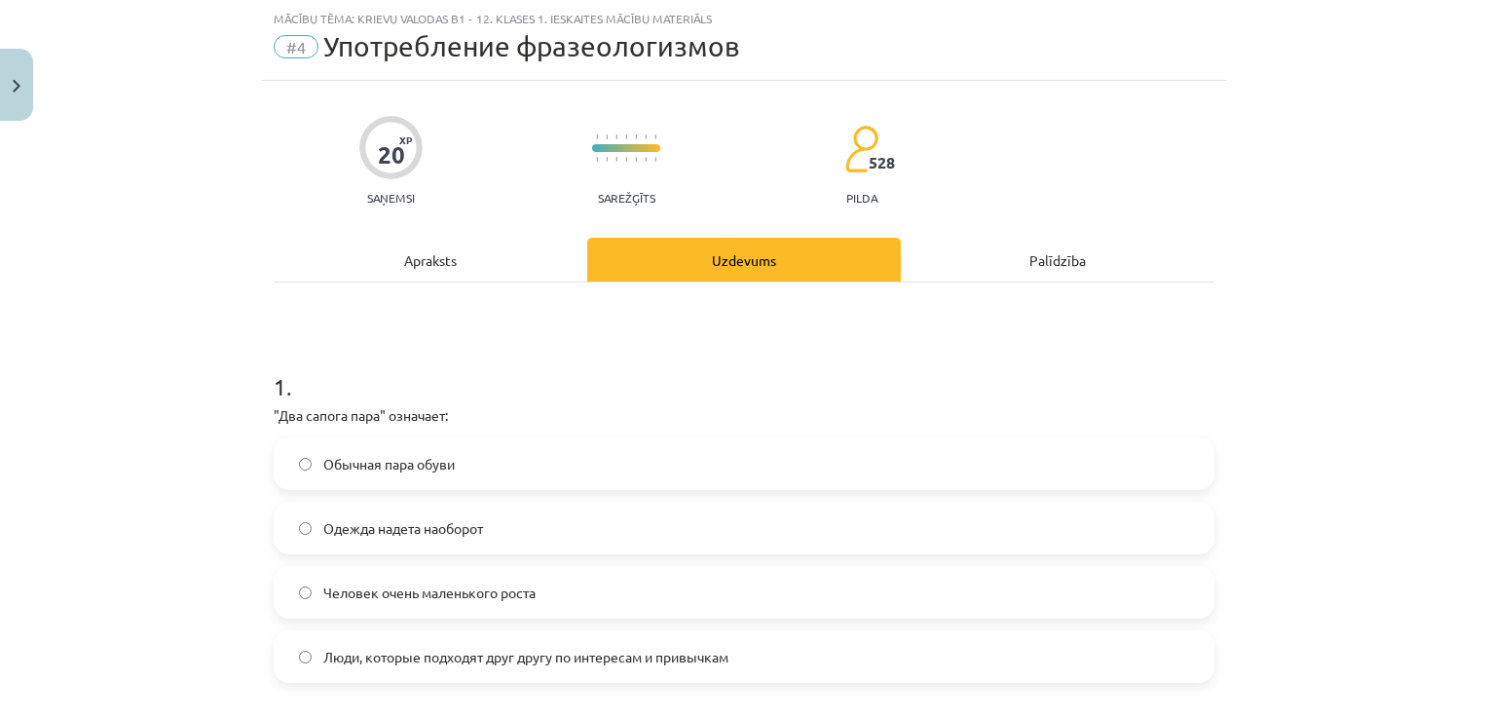
click at [588, 670] on label "Люди, которые подходят друг другу по интересам и привычкам" at bounding box center [744, 656] width 937 height 49
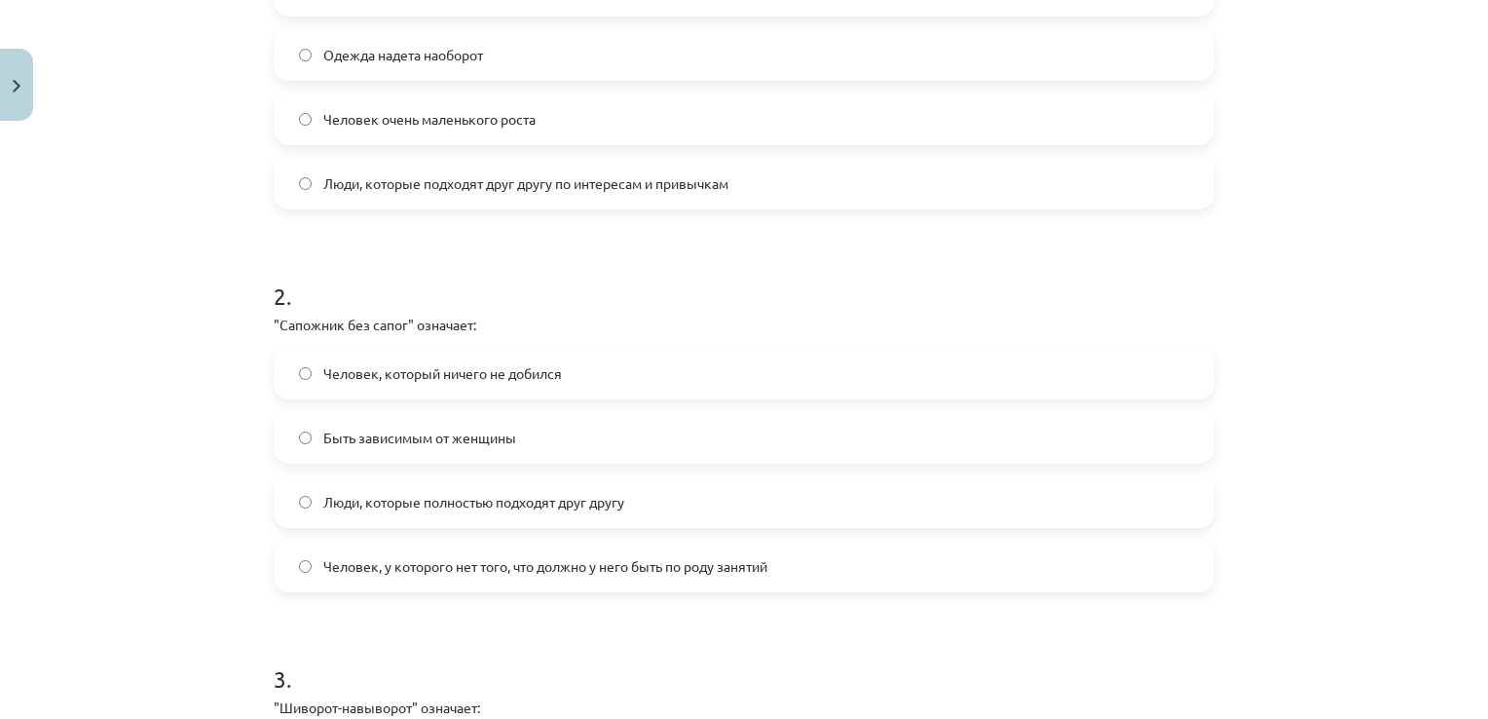
scroll to position [520, 0]
click at [678, 578] on label "Человек, у которого нет того, что должно у него быть по роду занятий" at bounding box center [744, 567] width 937 height 49
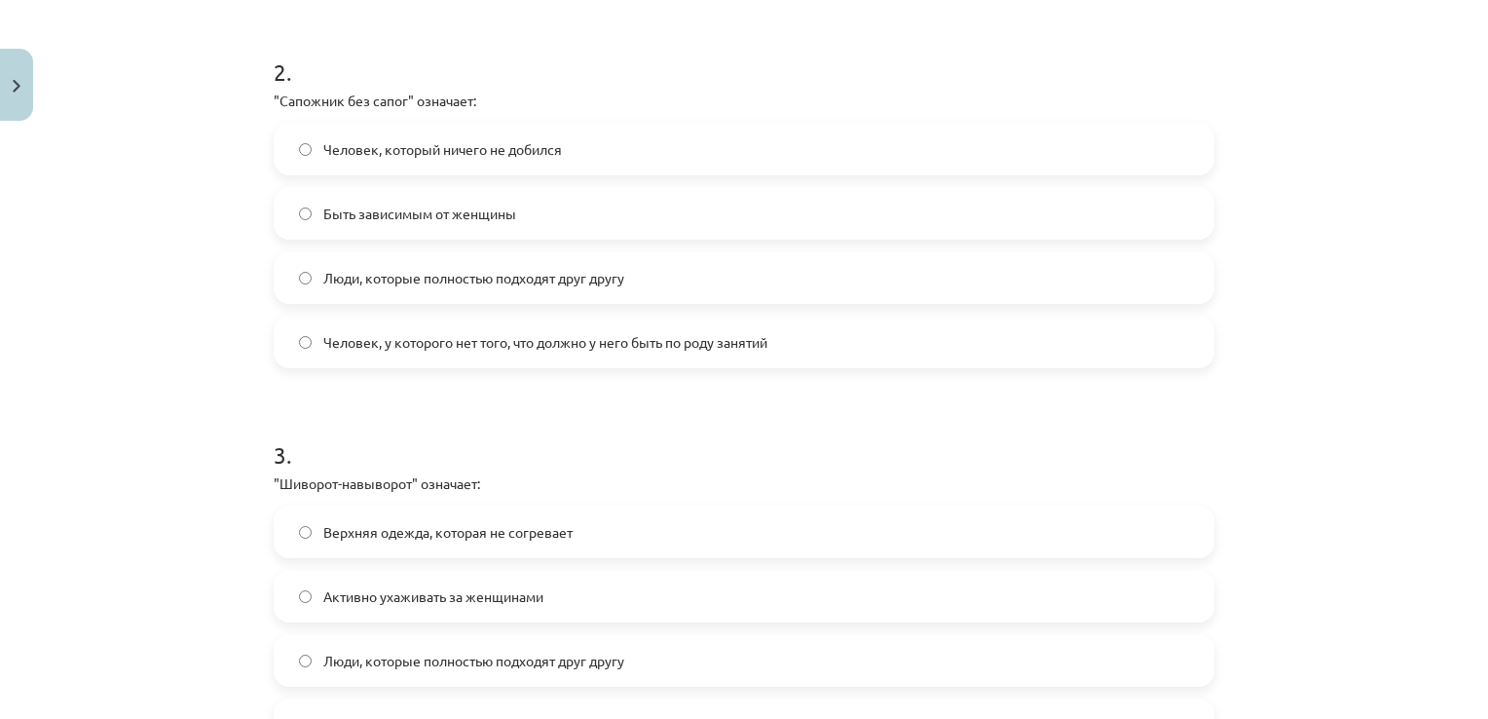
scroll to position [745, 0]
drag, startPoint x: 678, startPoint y: 573, endPoint x: 634, endPoint y: 527, distance: 63.4
click at [634, 527] on div "Верхняя одежда, которая не согревает Активно ухаживать за женщинами Люди, котор…" at bounding box center [744, 628] width 941 height 245
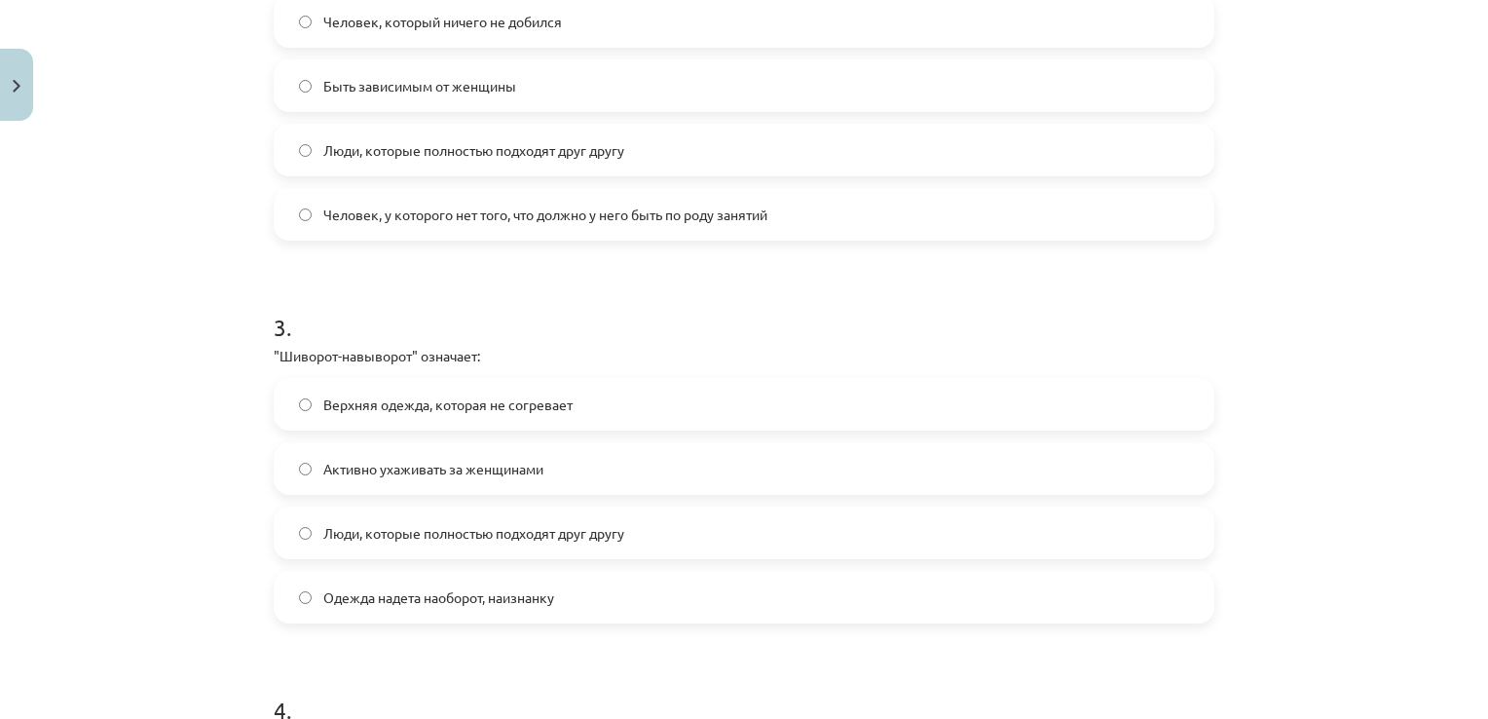
drag, startPoint x: 634, startPoint y: 527, endPoint x: 602, endPoint y: 605, distance: 84.3
click at [602, 605] on label "Одежда надета наоборот, наизнанку" at bounding box center [744, 597] width 937 height 49
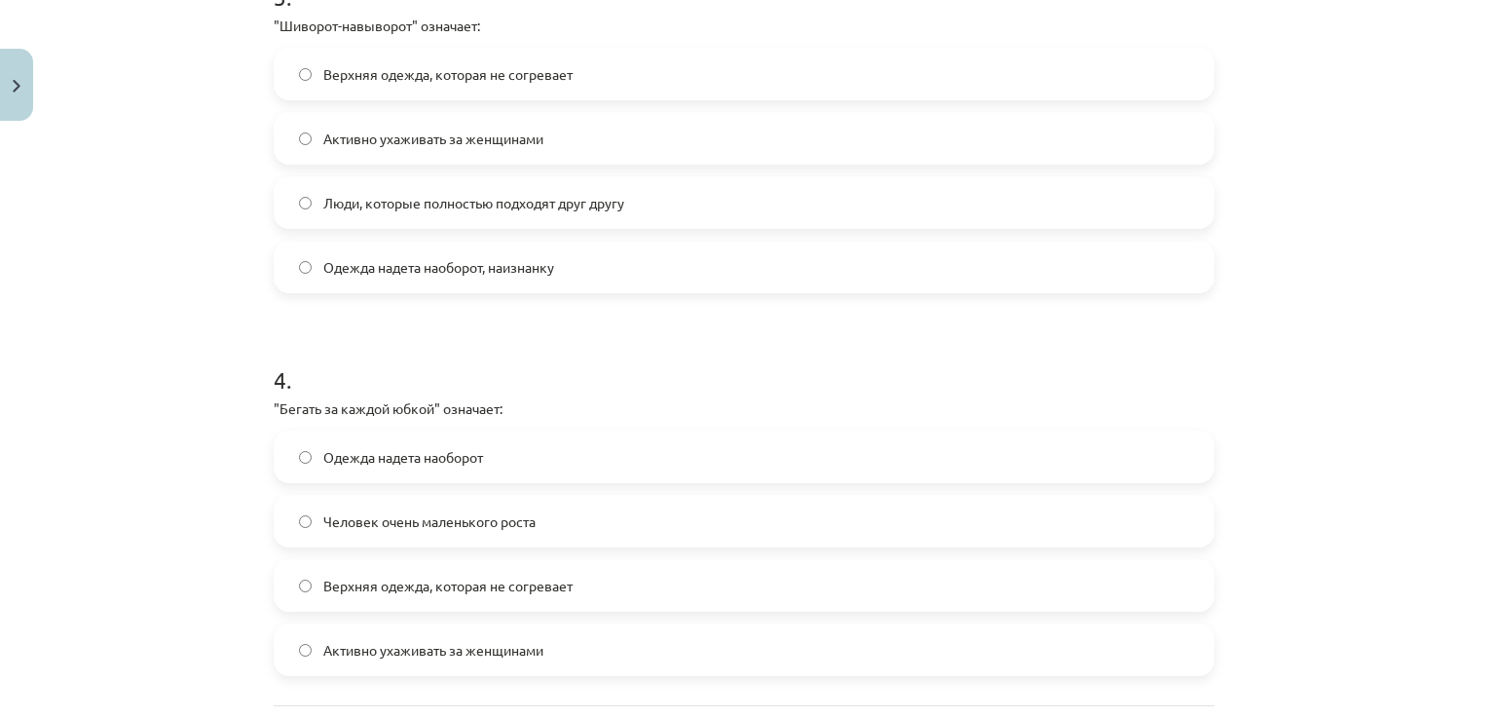
scroll to position [1205, 0]
click at [602, 605] on label "Верхняя одежда, которая не согревает" at bounding box center [744, 584] width 937 height 49
click at [456, 652] on span "Активно ухаживать за женщинами" at bounding box center [433, 649] width 220 height 20
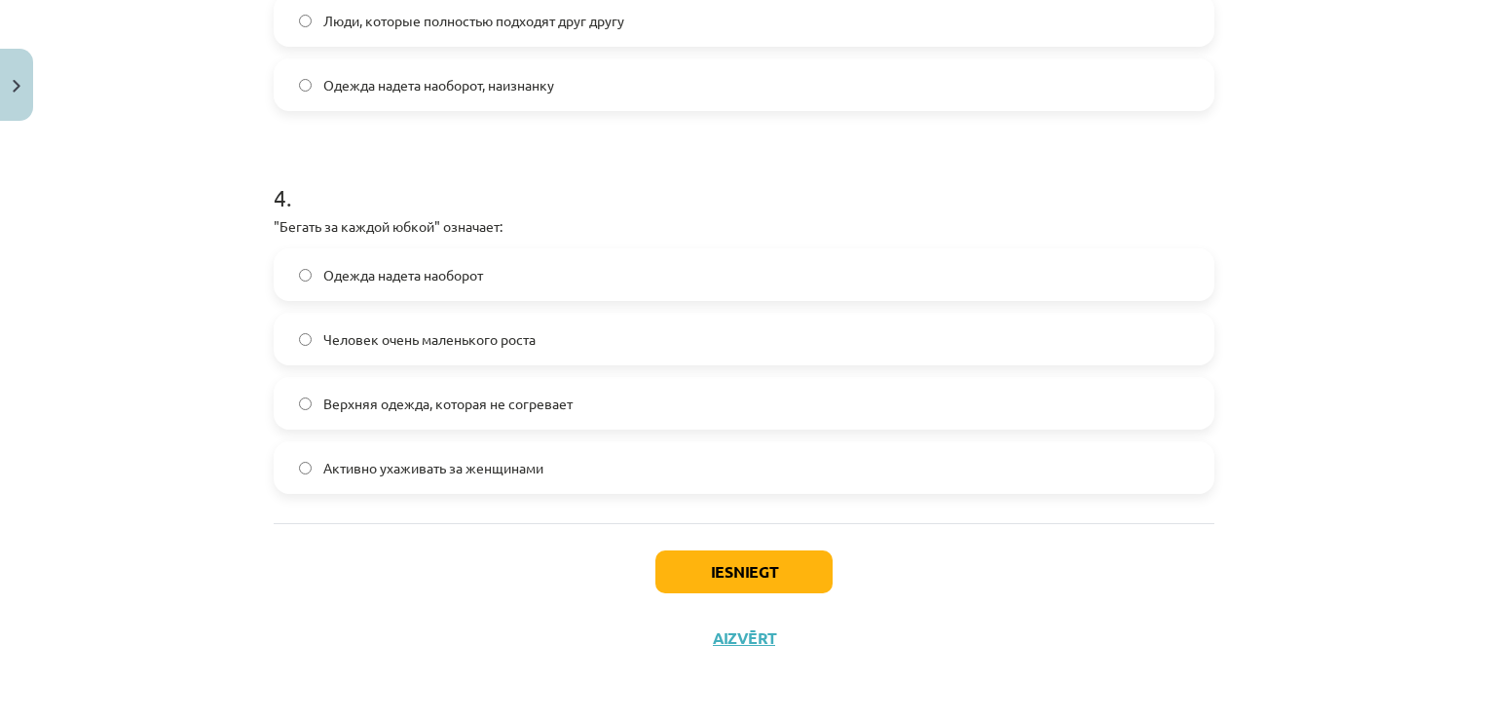
scroll to position [1383, 0]
click at [756, 583] on button "Iesniegt" at bounding box center [743, 574] width 177 height 43
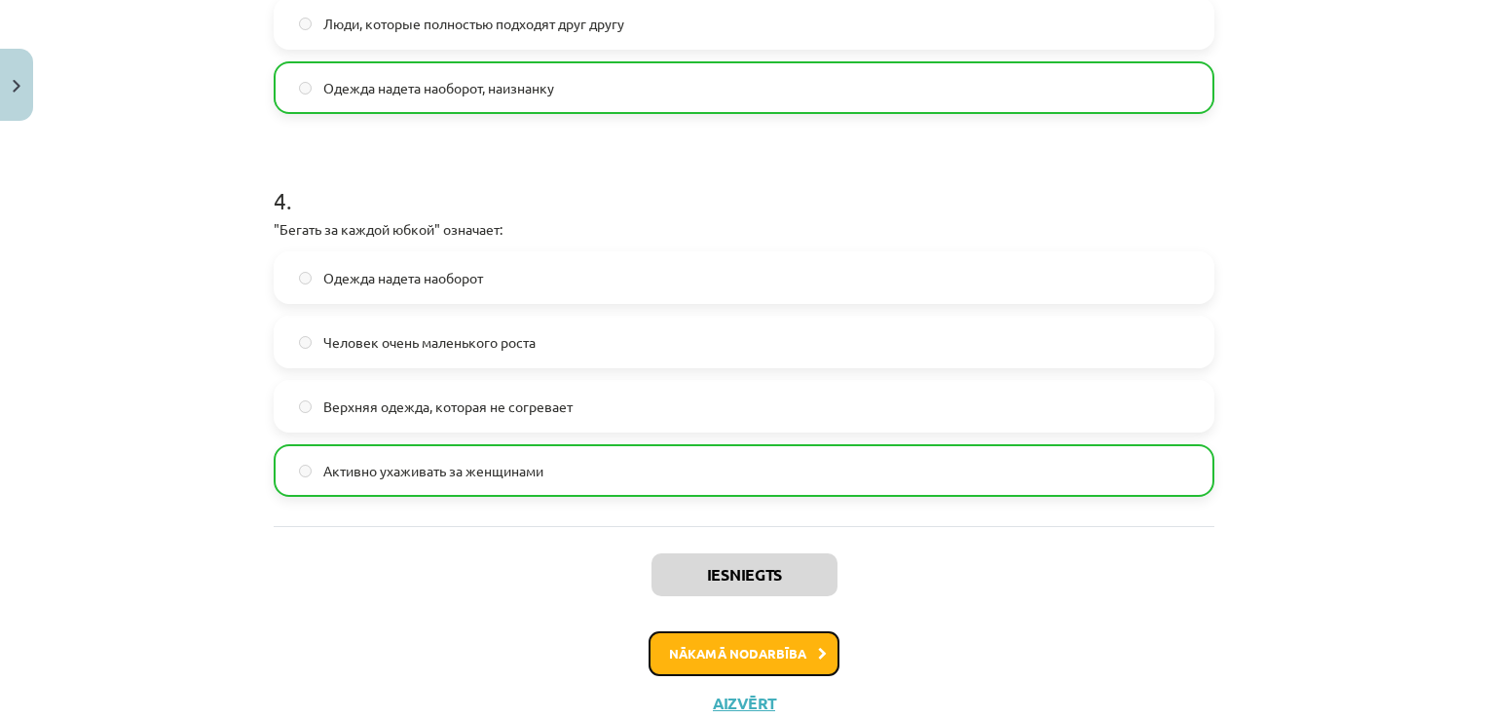
click at [780, 650] on button "Nākamā nodarbība" at bounding box center [744, 653] width 191 height 45
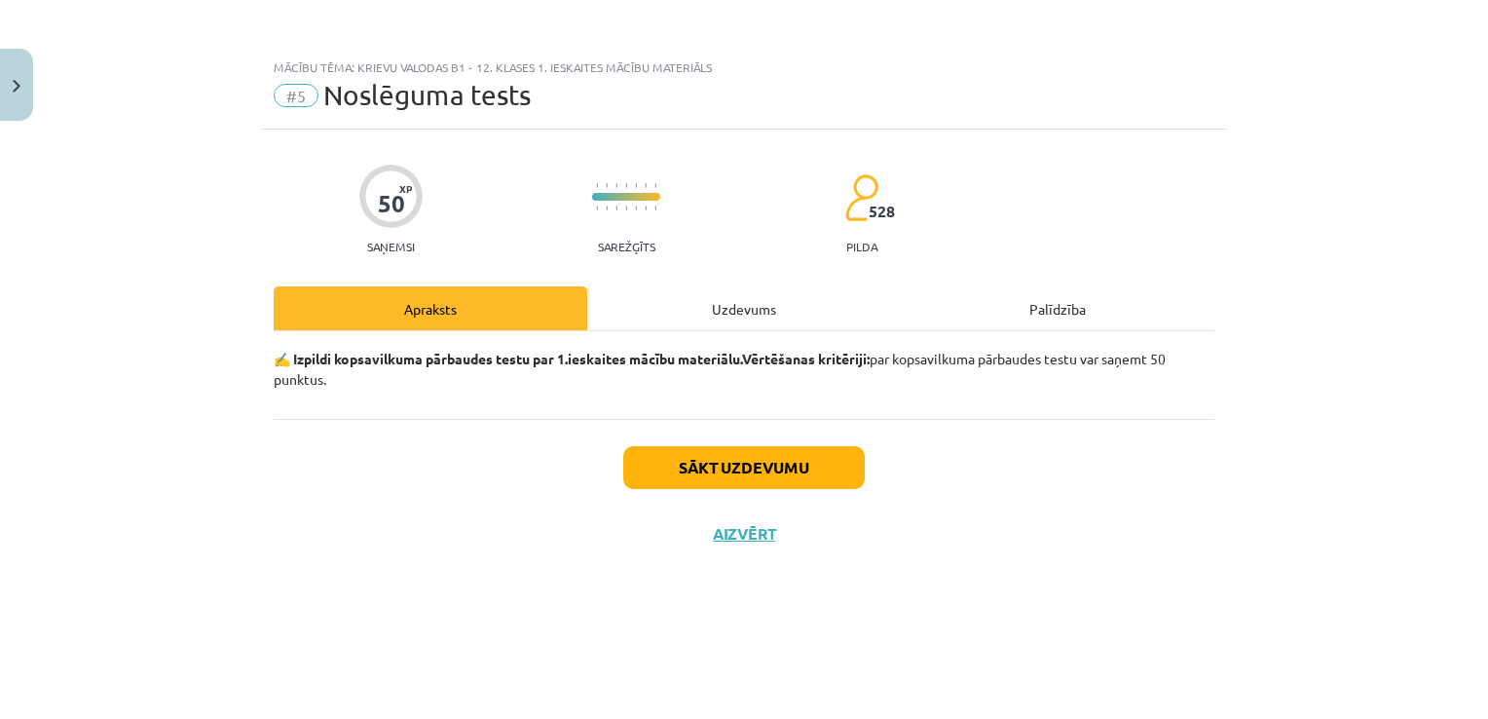
scroll to position [0, 0]
click at [817, 479] on button "Sākt uzdevumu" at bounding box center [744, 467] width 242 height 43
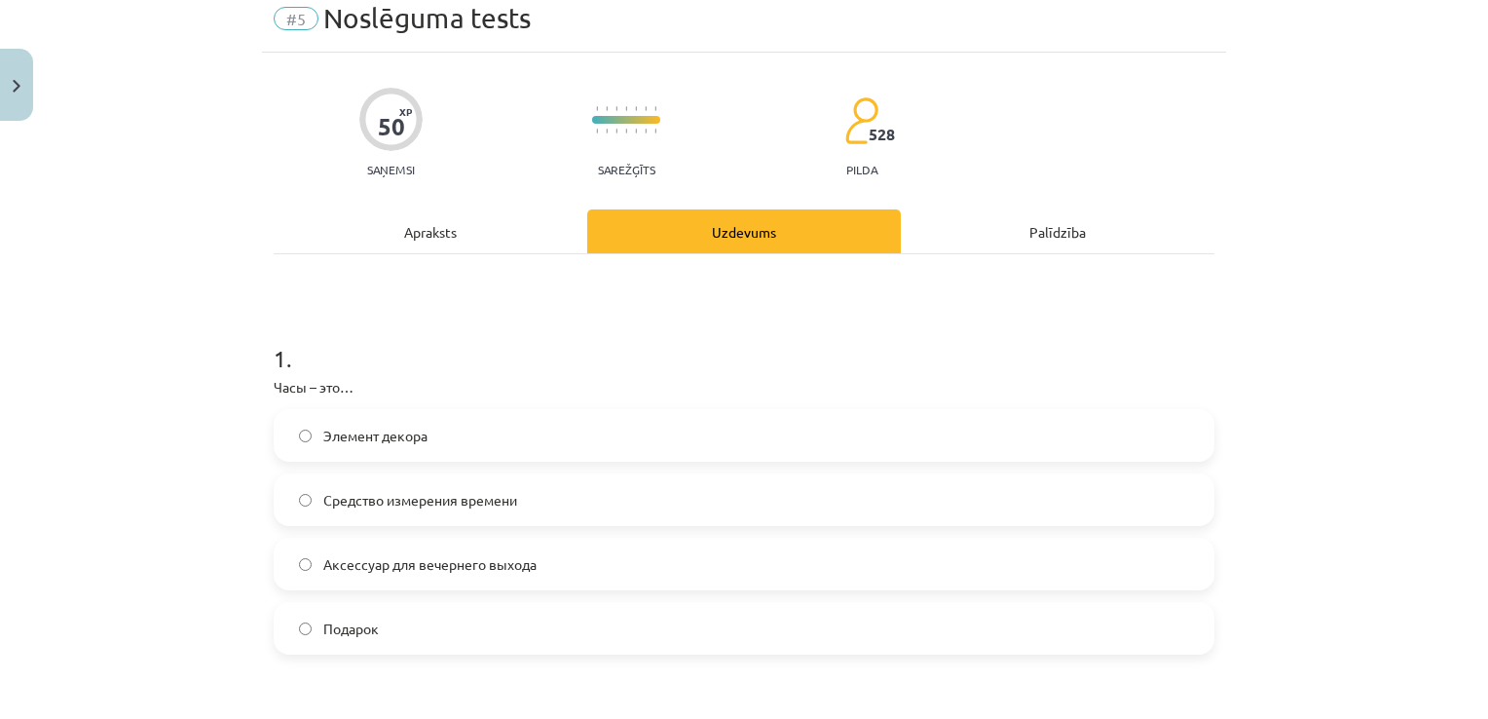
scroll to position [78, 0]
click at [742, 474] on label "Средство измерения времени" at bounding box center [744, 498] width 937 height 49
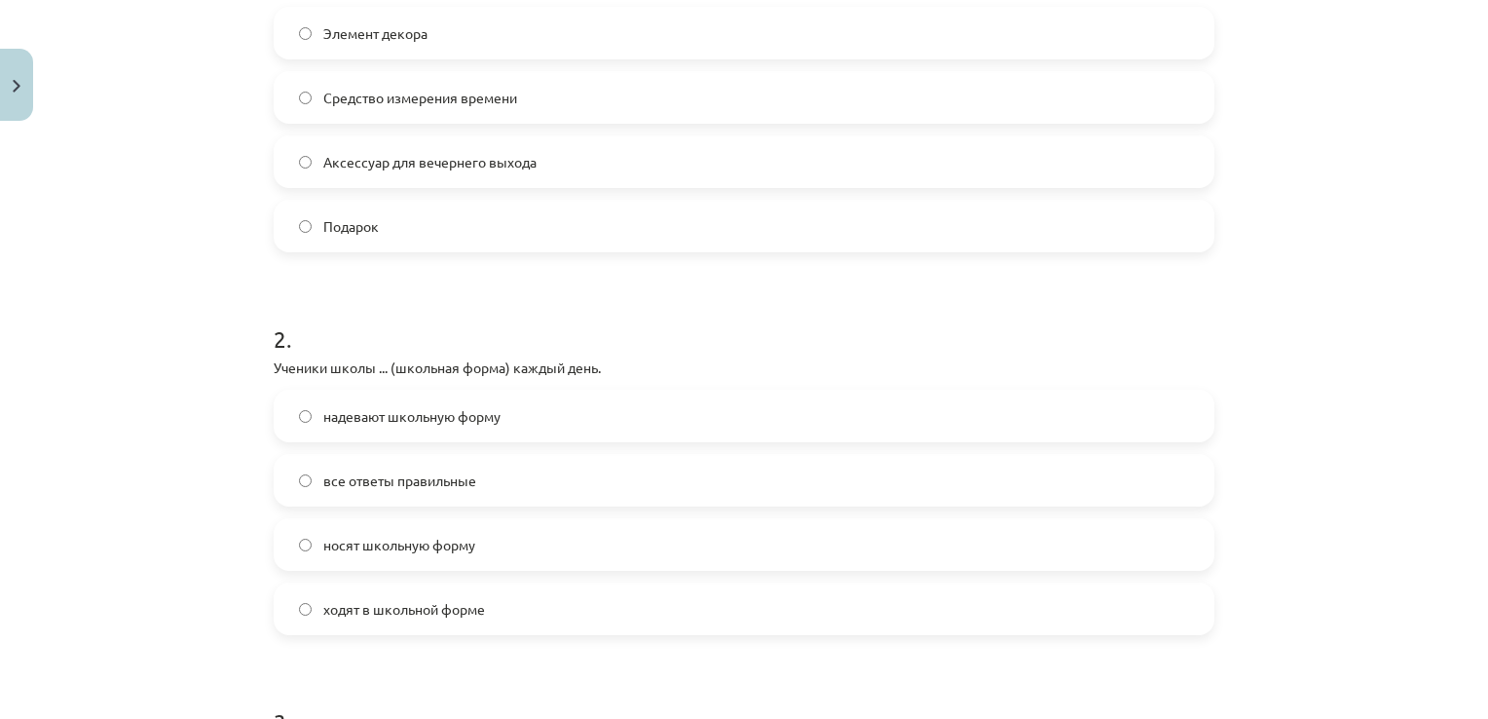
scroll to position [481, 0]
click at [711, 405] on label "надевают школьную форму" at bounding box center [744, 414] width 937 height 49
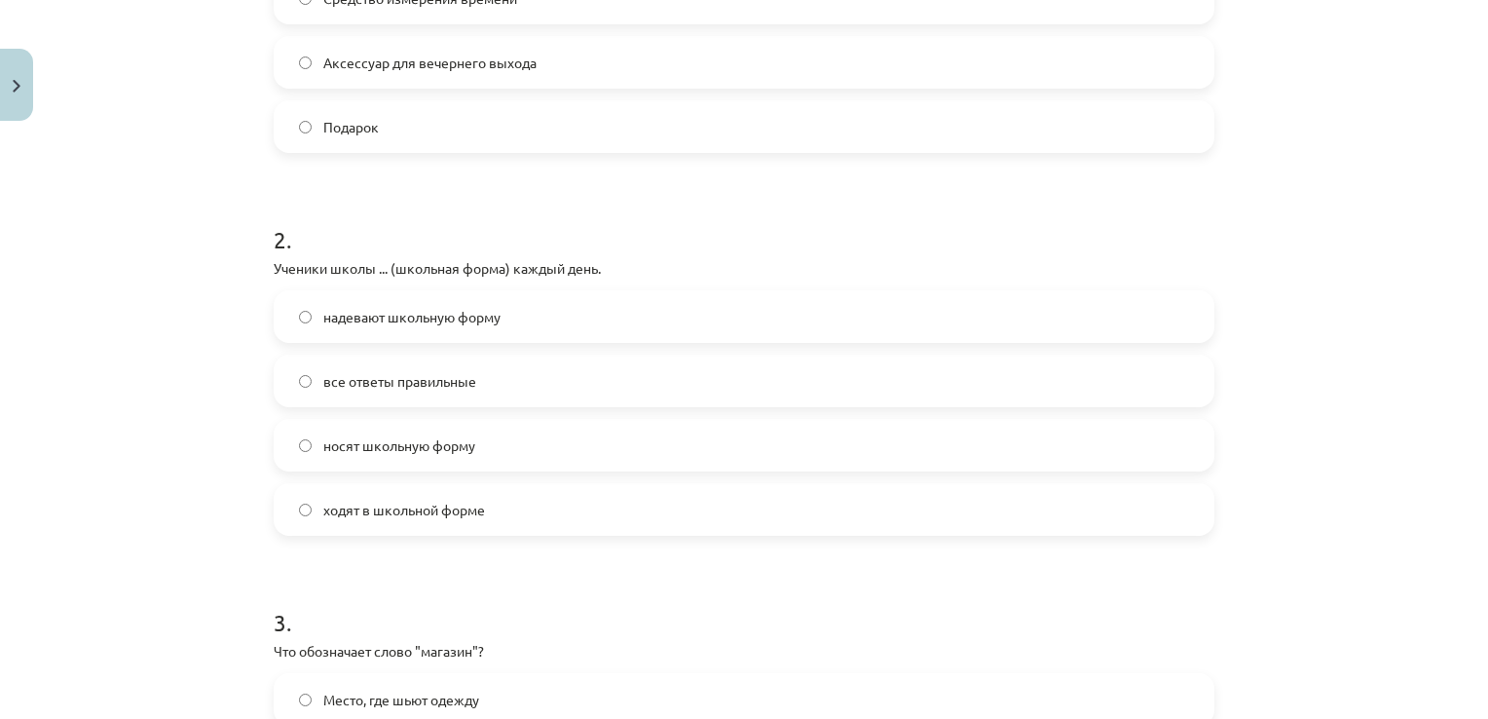
scroll to position [579, 0]
click at [654, 440] on label "носят школьную форму" at bounding box center [744, 444] width 937 height 49
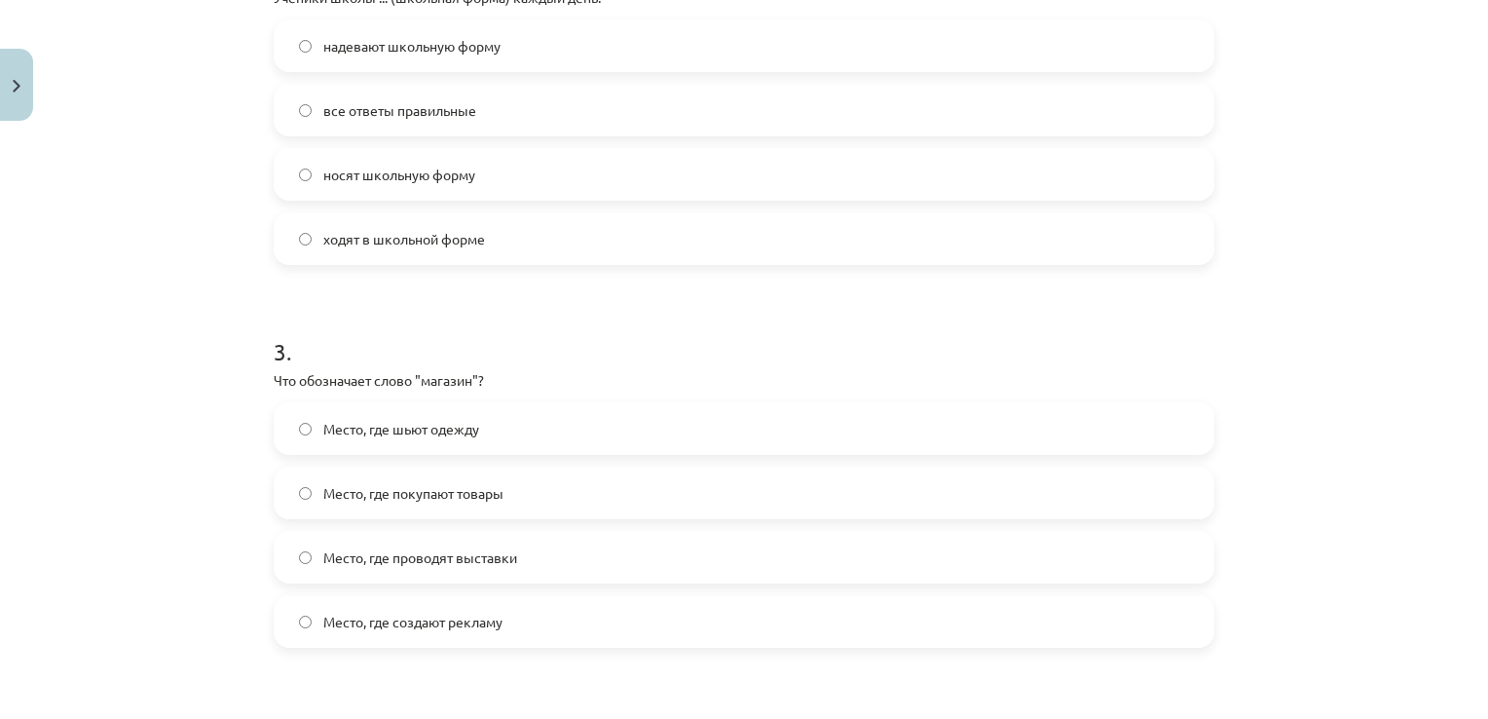
scroll to position [851, 0]
click at [651, 485] on label "Место, где покупают товары" at bounding box center [744, 490] width 937 height 49
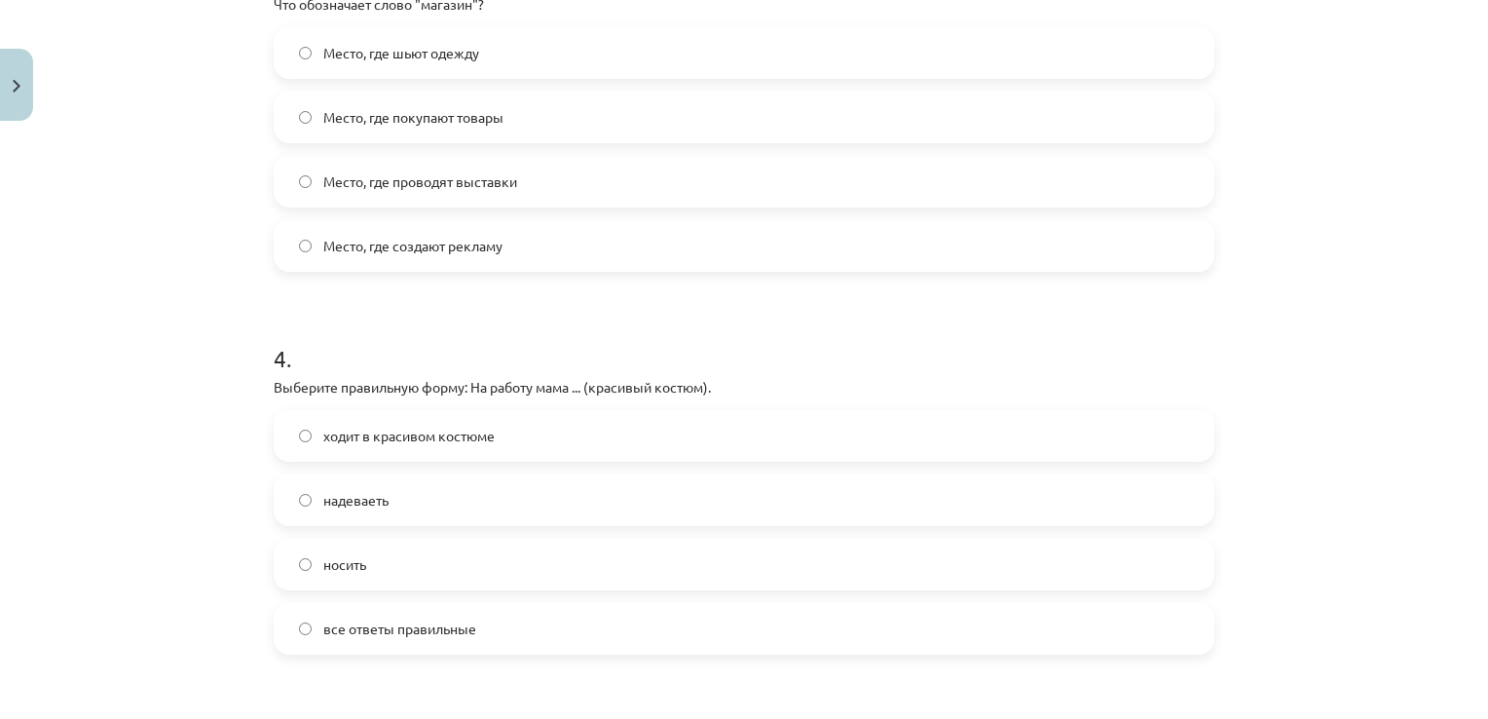
scroll to position [1225, 0]
click at [623, 434] on label "ходит в красивом костюме" at bounding box center [744, 435] width 937 height 49
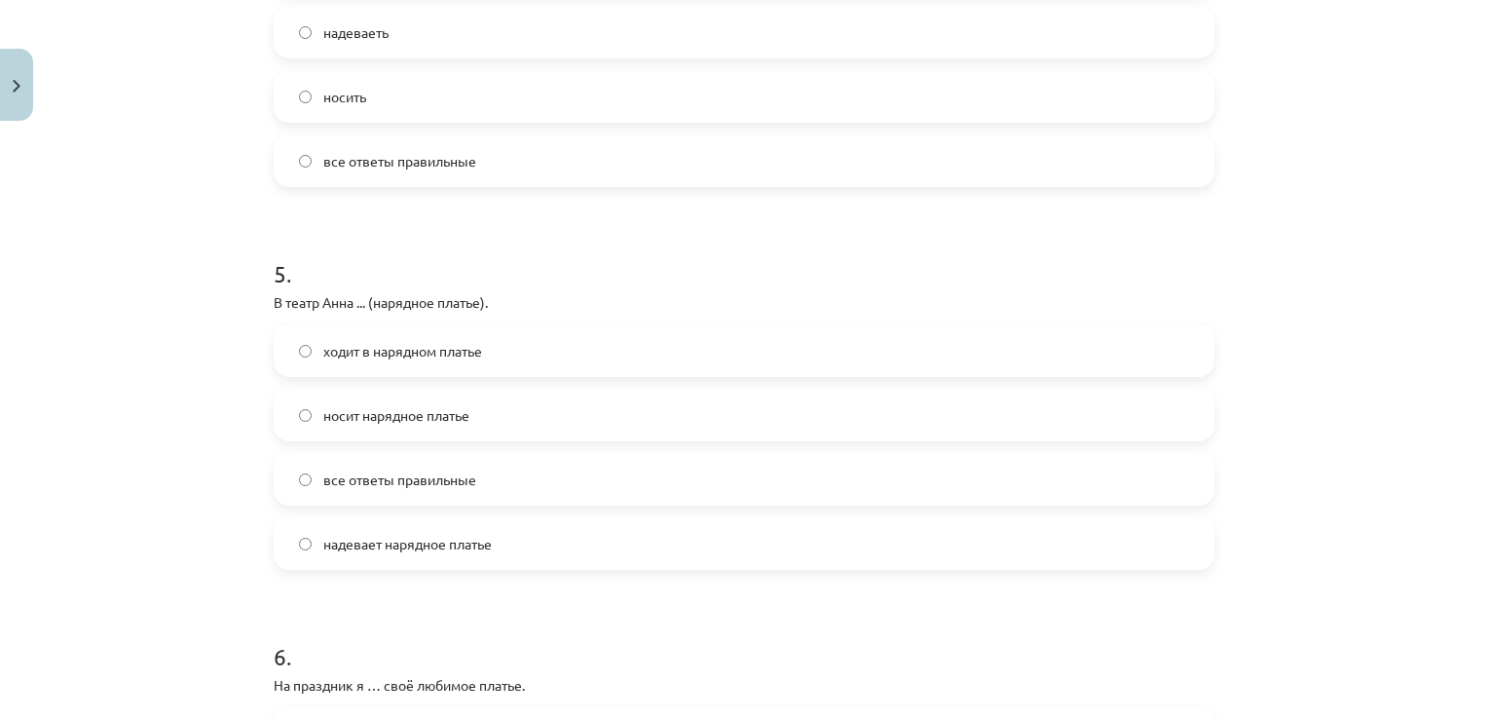
scroll to position [1693, 0]
click at [654, 412] on label "носит нарядное платье" at bounding box center [744, 415] width 937 height 49
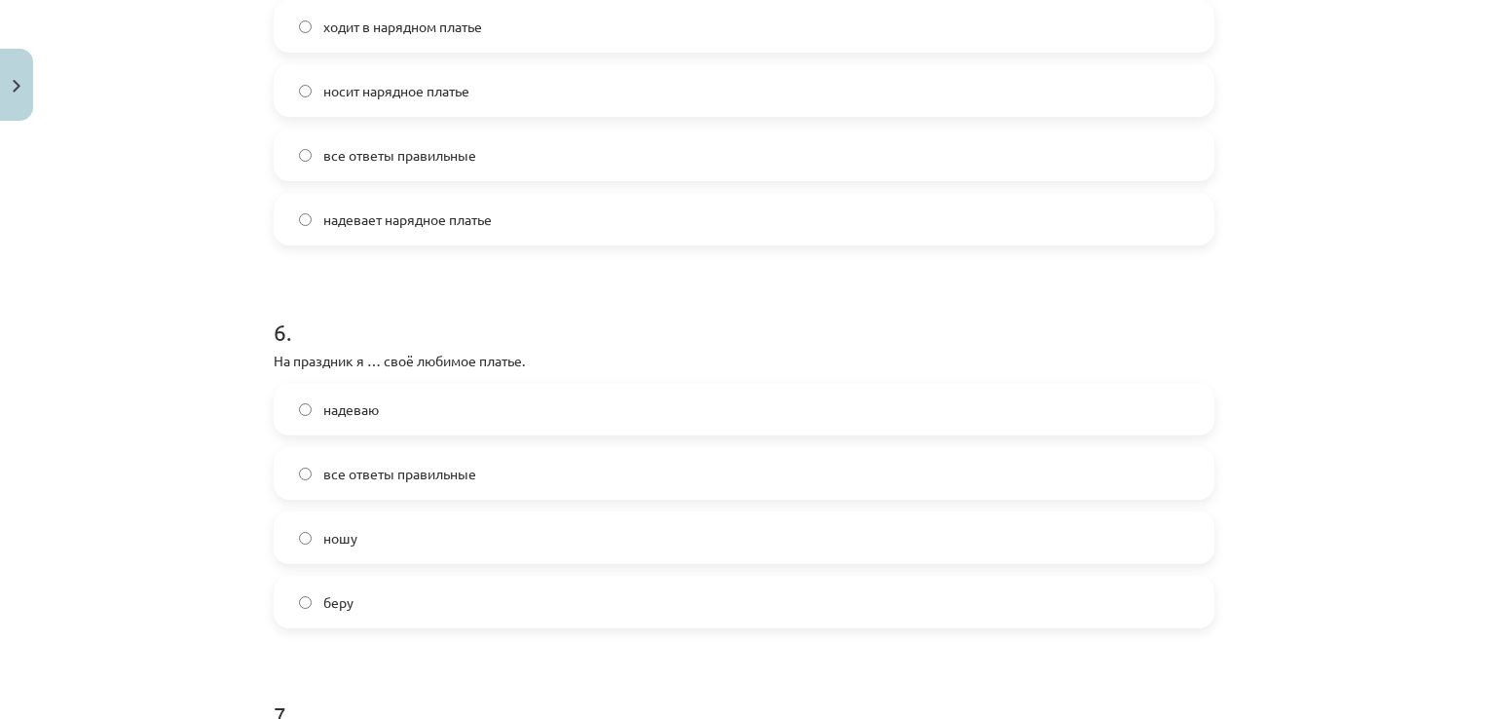
scroll to position [2040, 0]
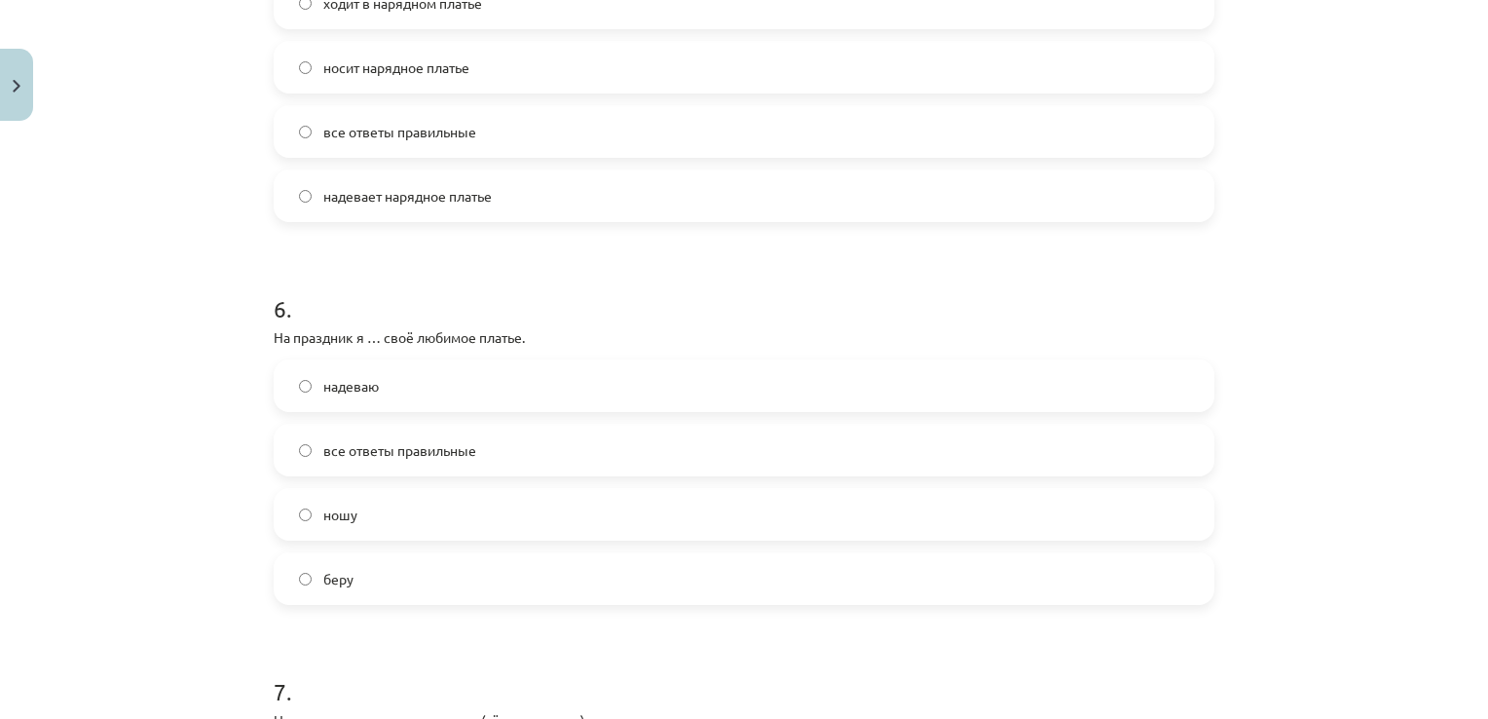
click at [555, 380] on label "надеваю" at bounding box center [744, 385] width 937 height 49
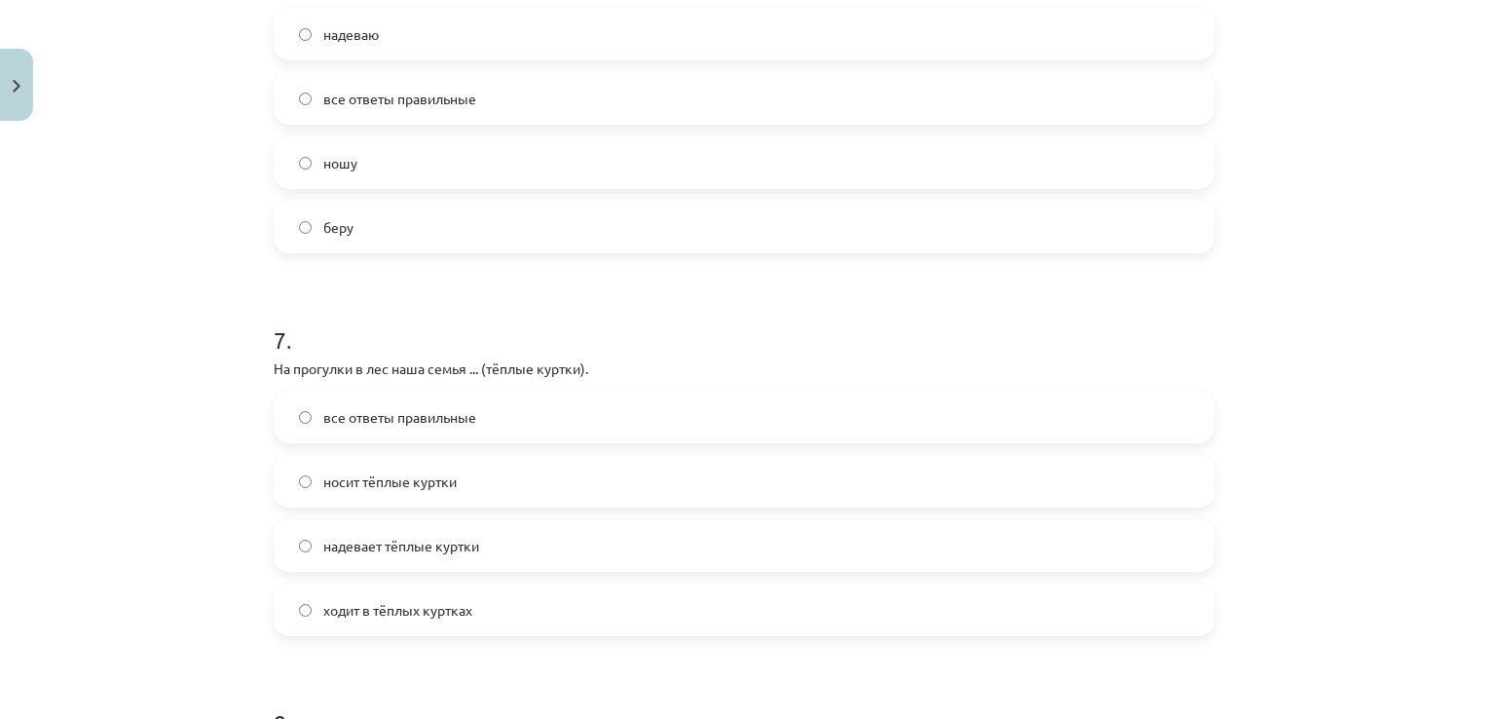
scroll to position [2390, 0]
click at [485, 558] on label "надевает тёплые куртки" at bounding box center [744, 547] width 937 height 49
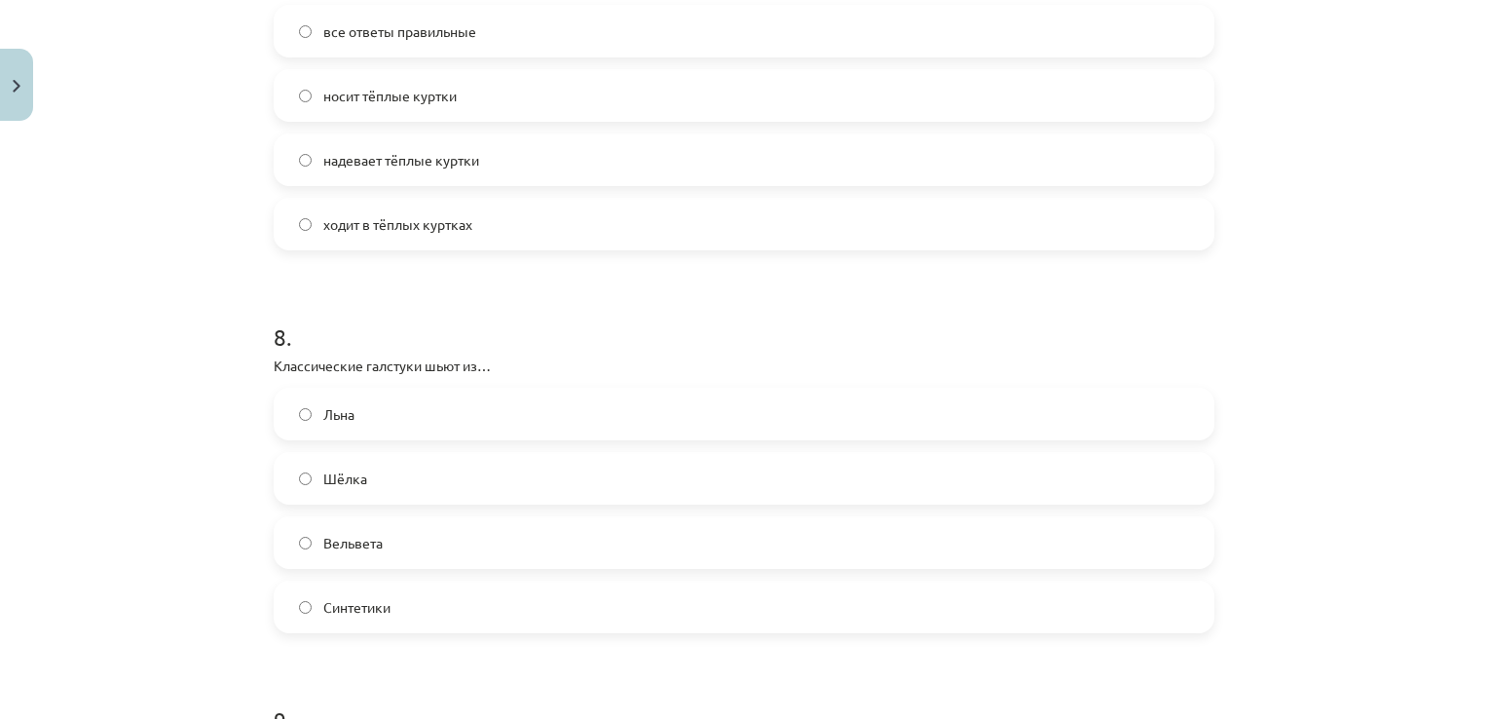
scroll to position [2780, 0]
click at [471, 474] on label "Шёлка" at bounding box center [744, 475] width 937 height 49
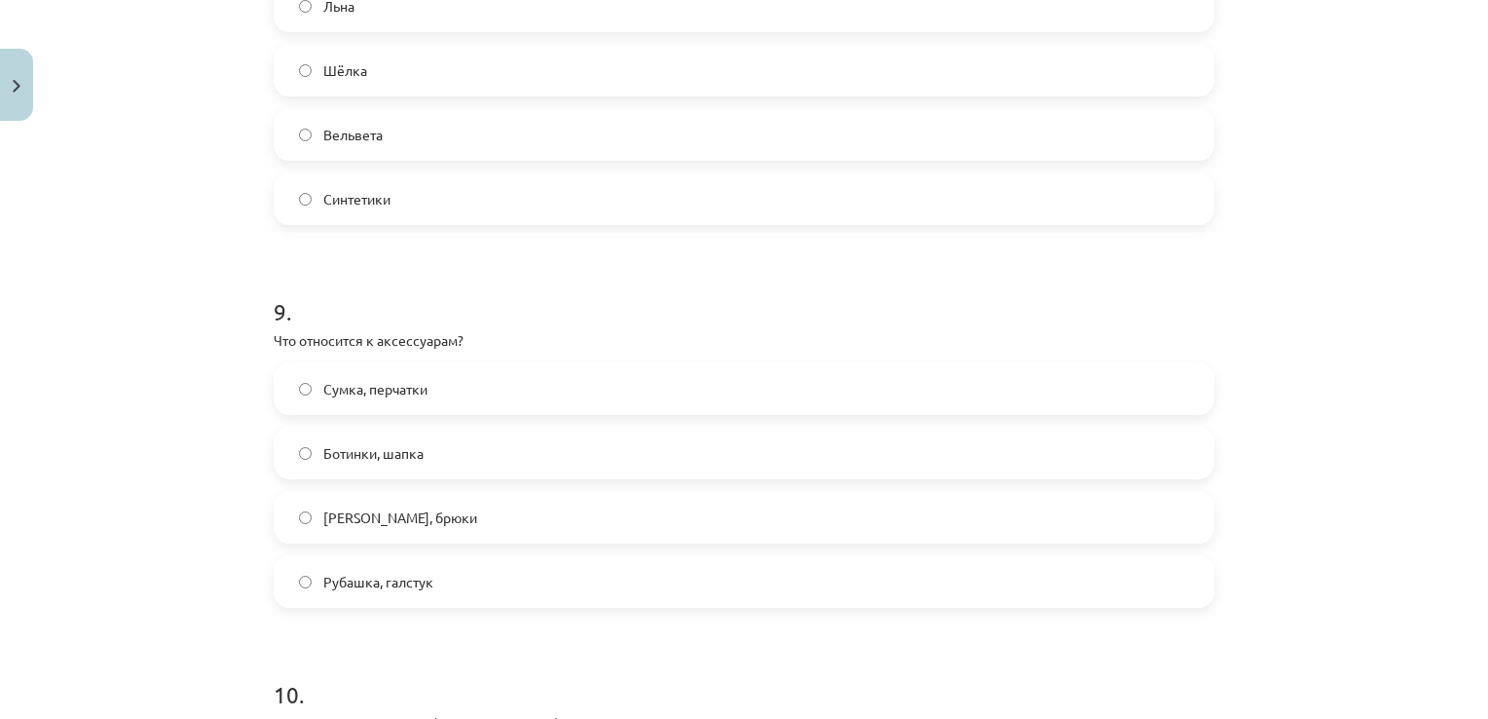
scroll to position [3187, 0]
click at [502, 368] on label "Сумка, перчатки" at bounding box center [744, 387] width 937 height 49
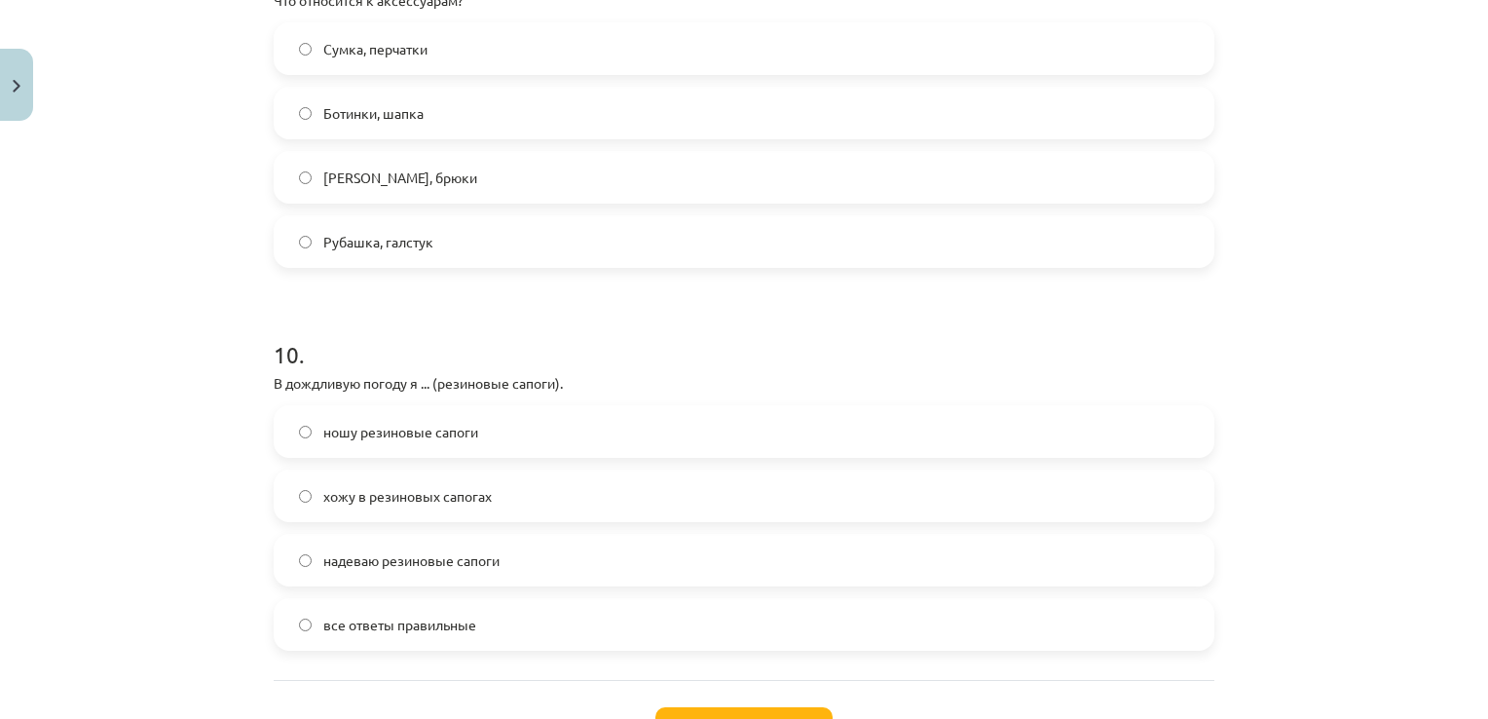
scroll to position [3536, 0]
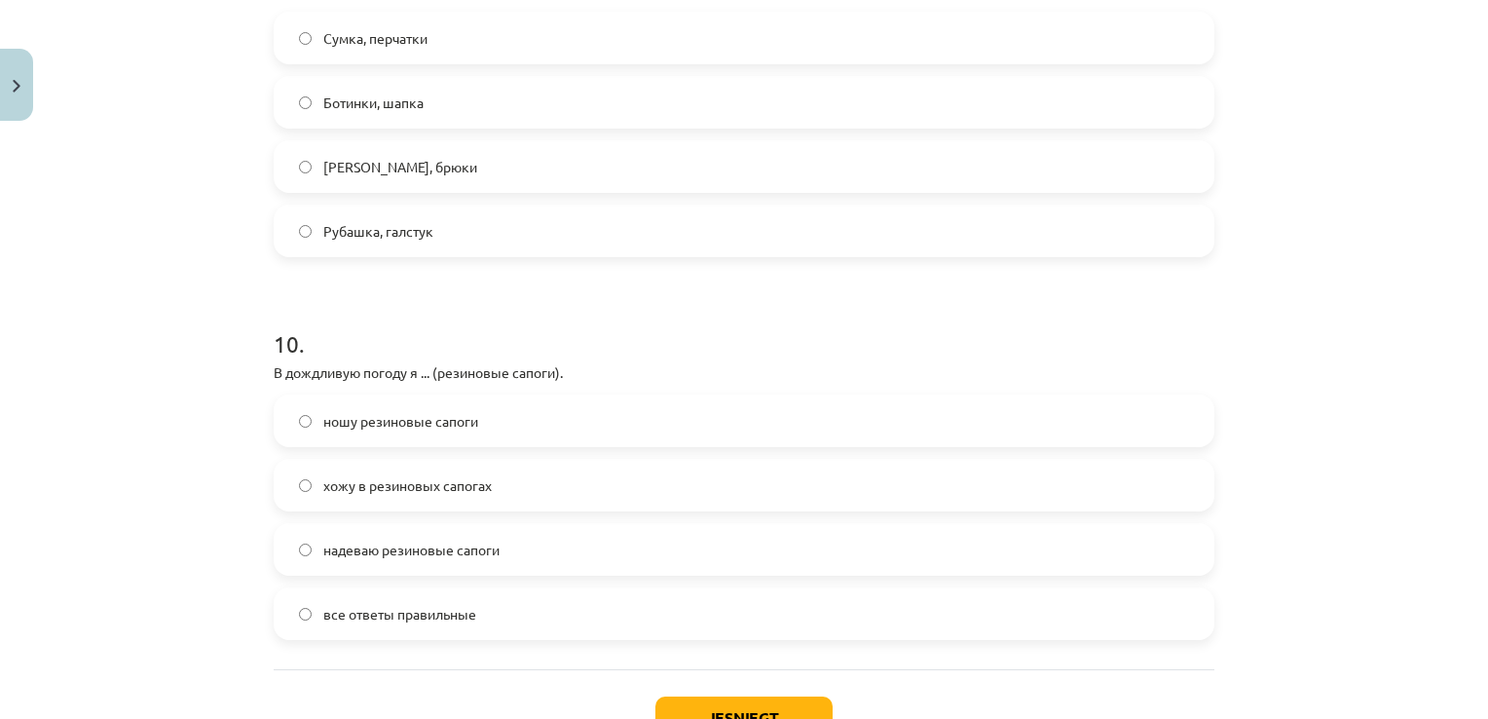
click at [409, 547] on span "надеваю резиновые сапоги" at bounding box center [411, 550] width 176 height 20
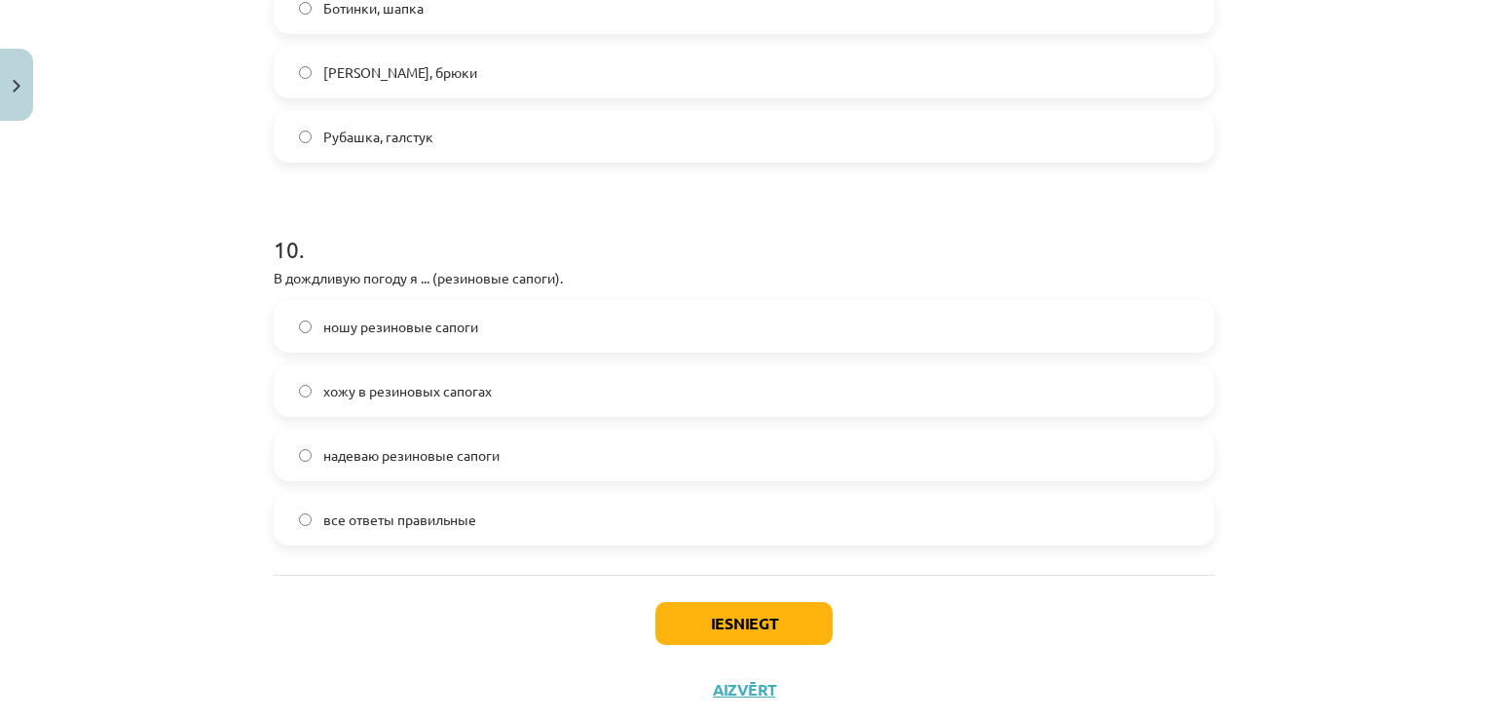
scroll to position [3631, 0]
click at [699, 610] on button "Iesniegt" at bounding box center [743, 623] width 177 height 43
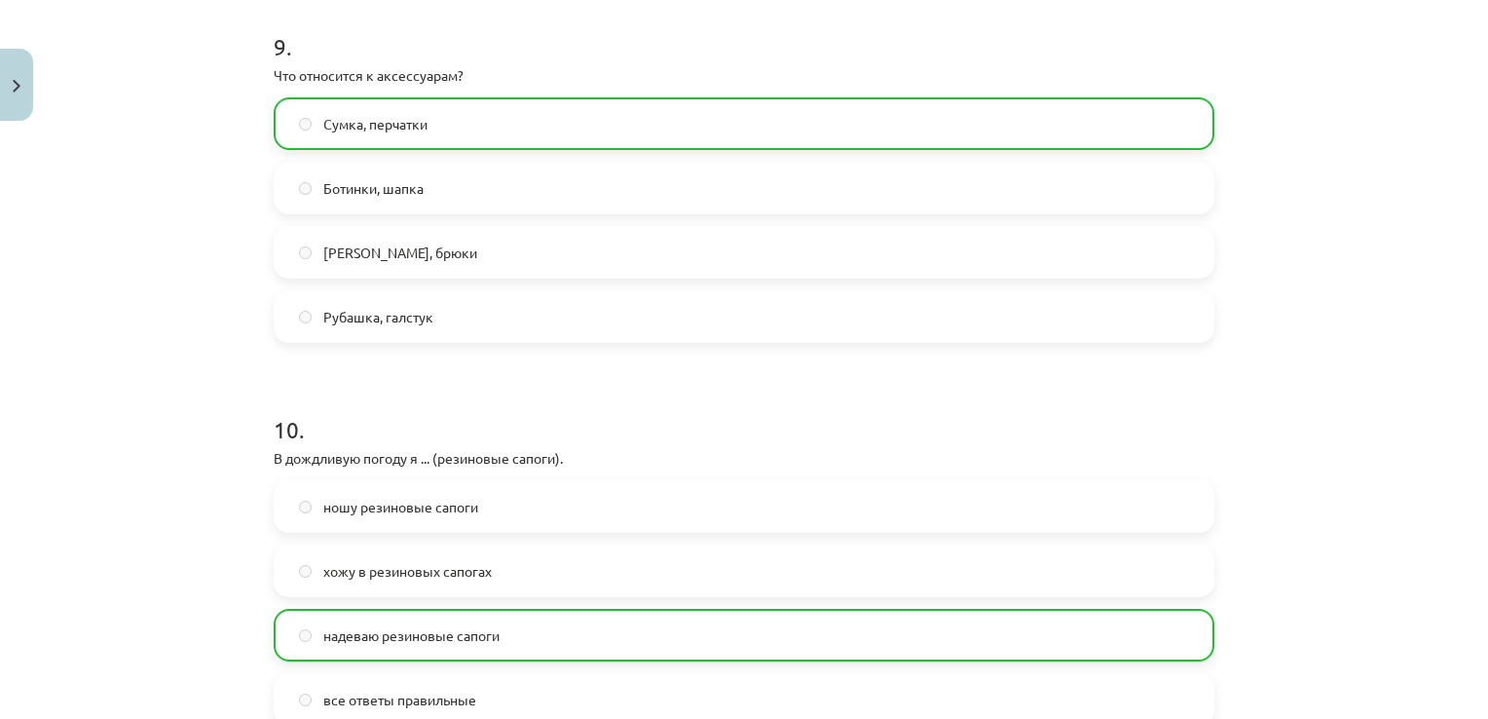
scroll to position [3744, 0]
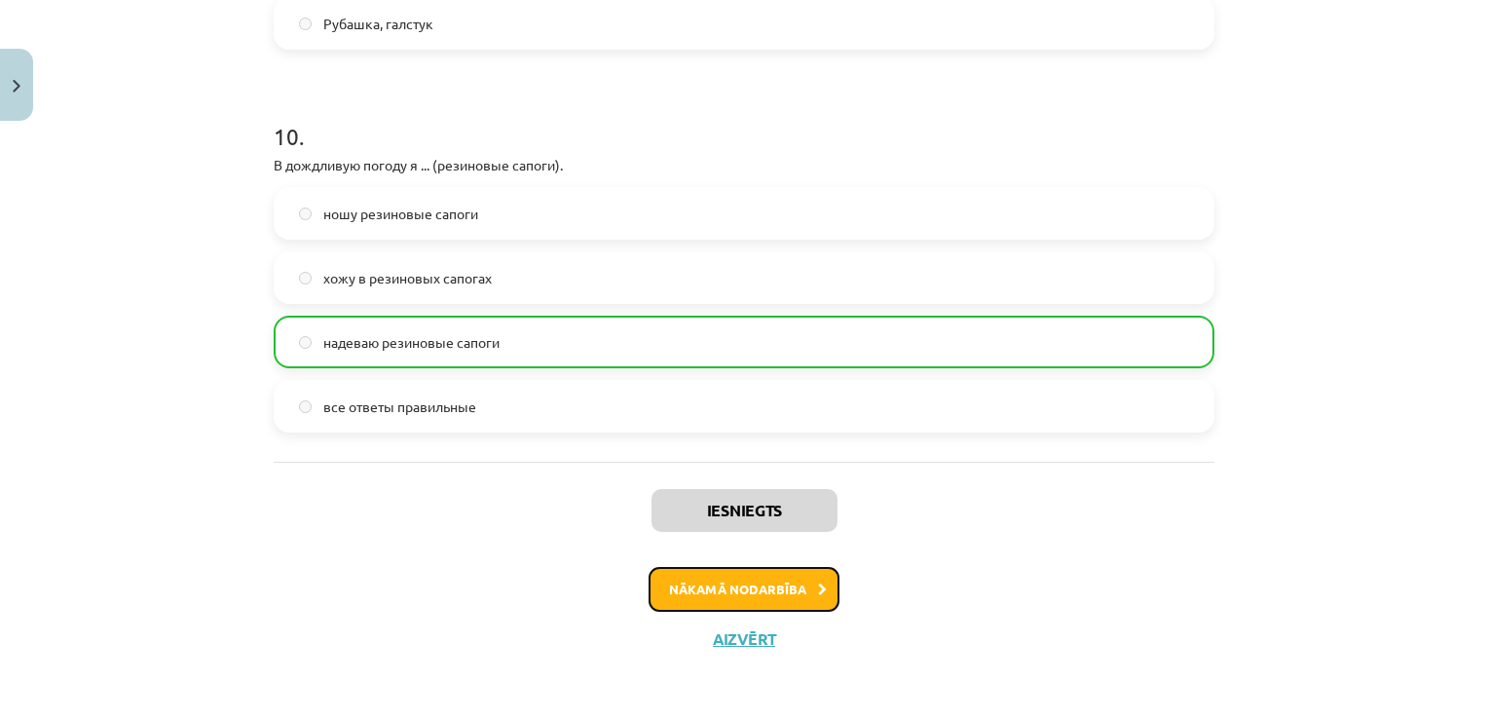
click at [769, 592] on button "Nākamā nodarbība" at bounding box center [744, 589] width 191 height 45
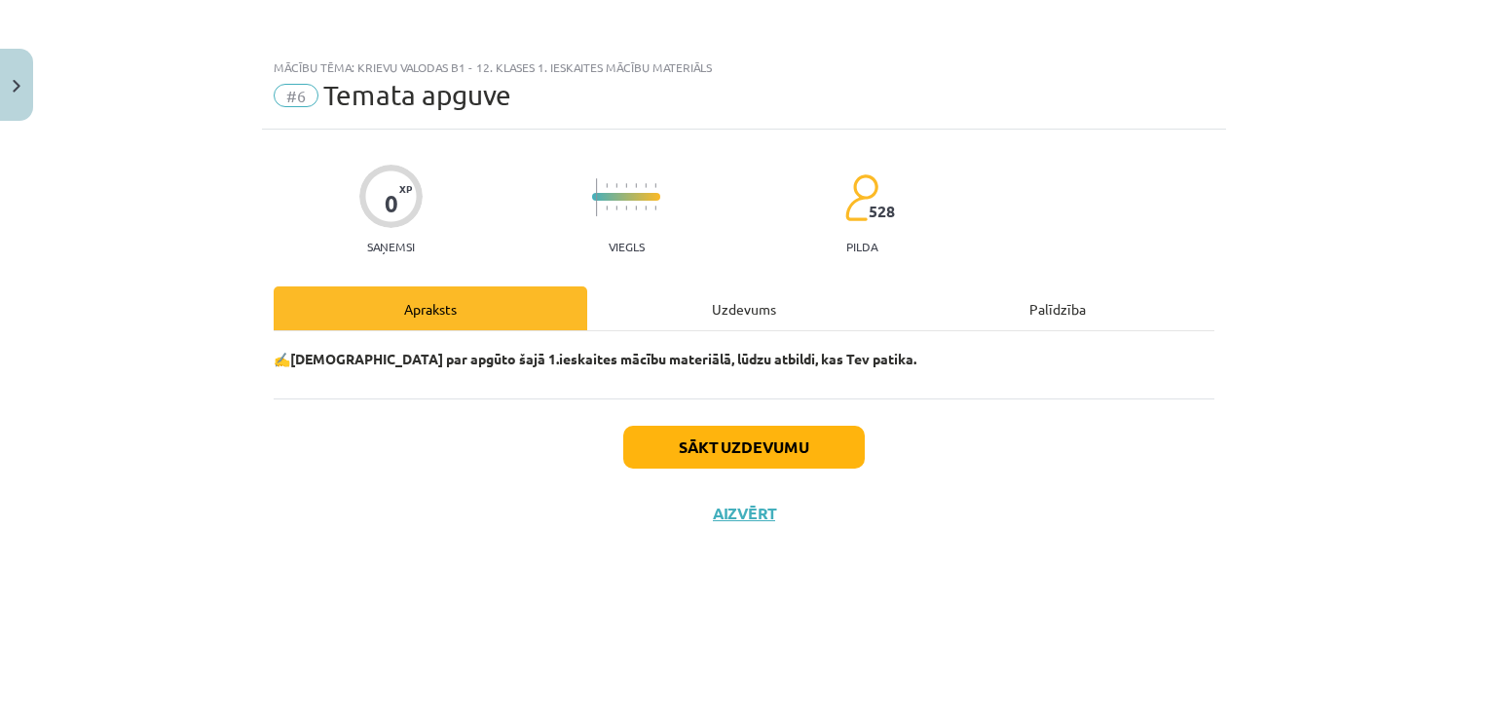
click at [772, 317] on div "Uzdevums" at bounding box center [744, 308] width 314 height 44
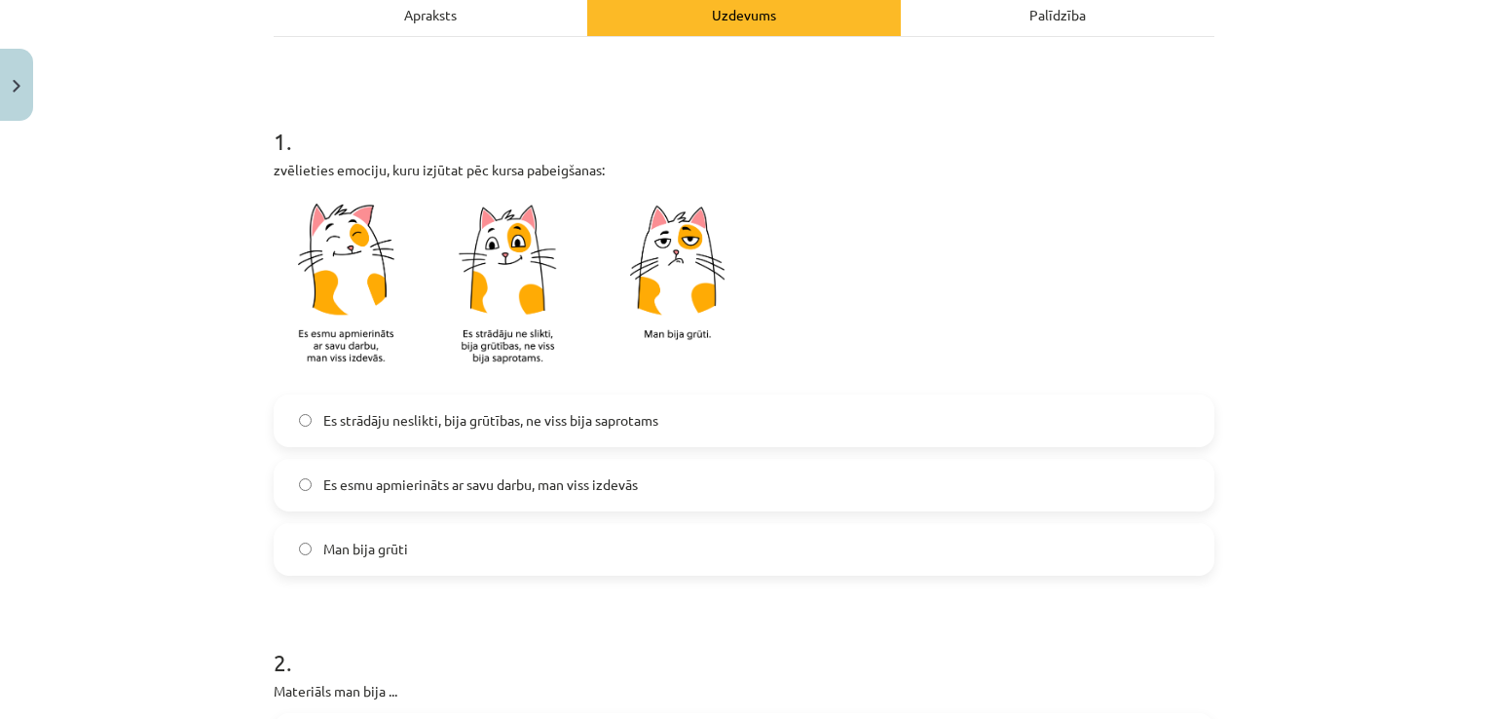
scroll to position [295, 0]
click at [682, 481] on label "Es esmu apmierināts ar savu darbu, man viss izdevās" at bounding box center [744, 484] width 937 height 49
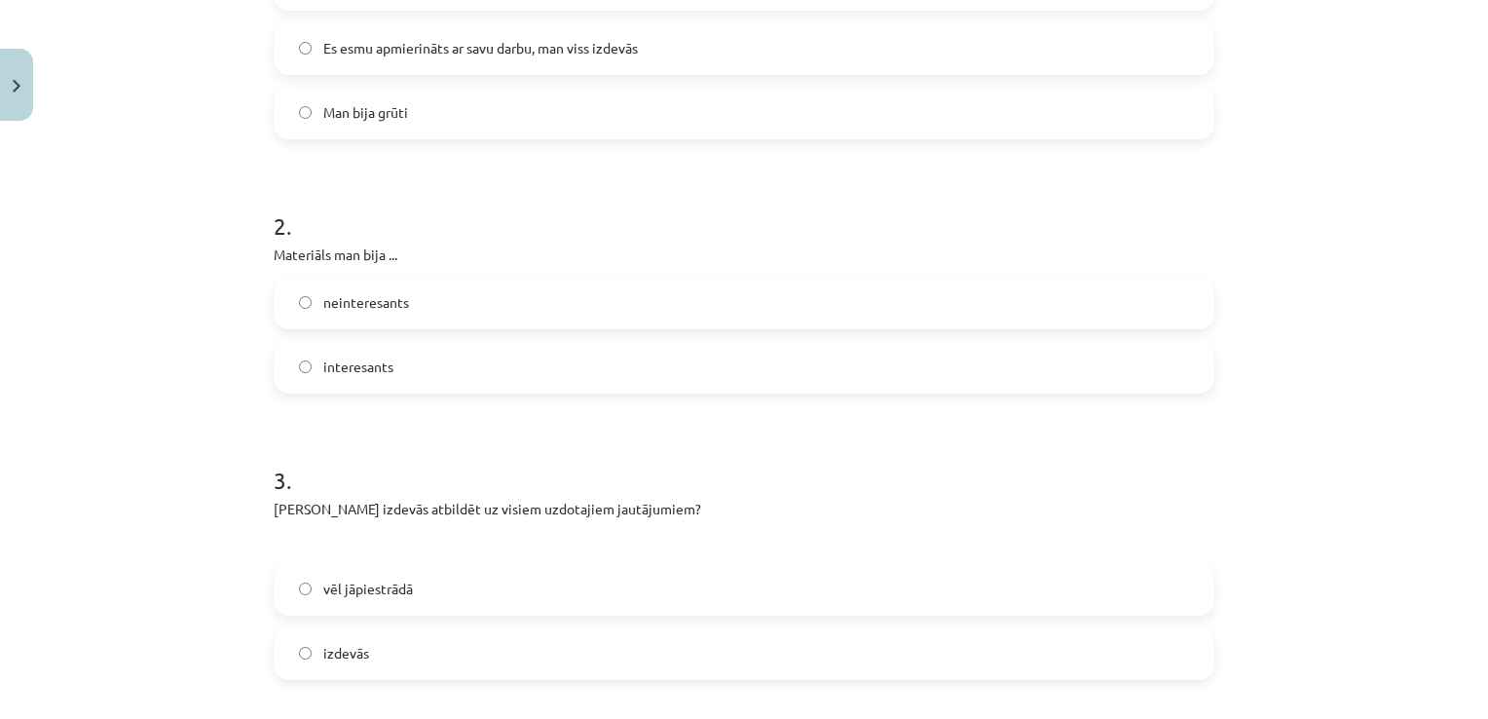
scroll to position [731, 0]
click at [722, 347] on label "interesants" at bounding box center [744, 366] width 937 height 49
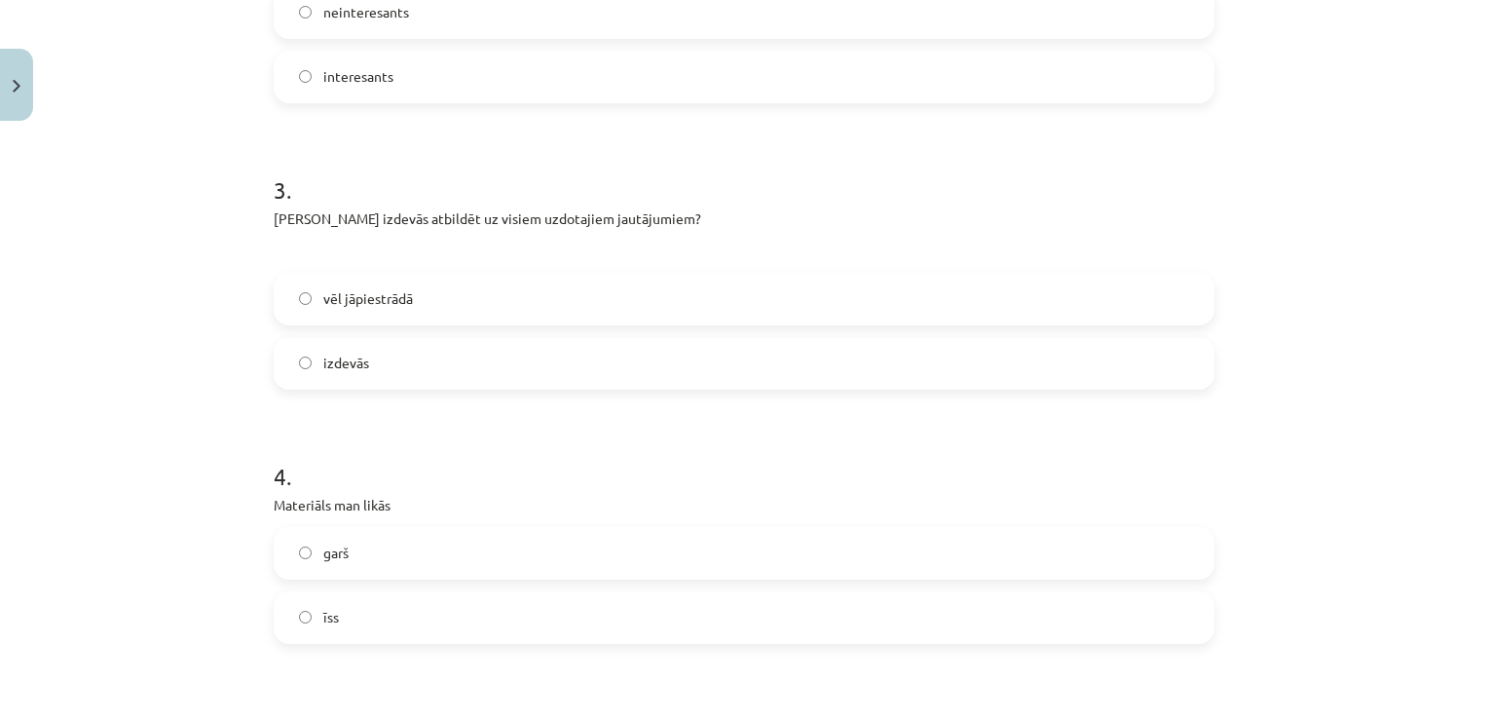
scroll to position [1025, 0]
click at [735, 295] on label "vēl jāpiestrādā" at bounding box center [744, 295] width 937 height 49
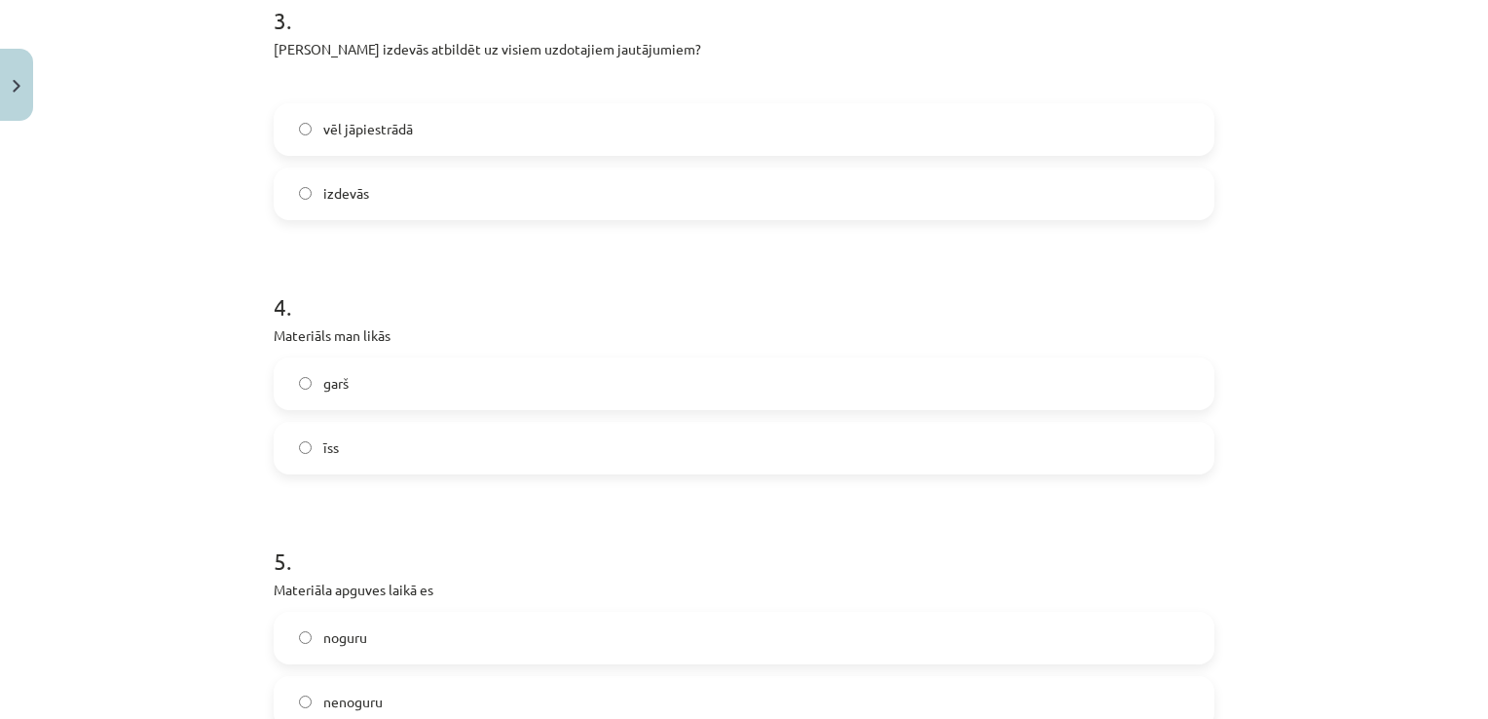
scroll to position [1210, 0]
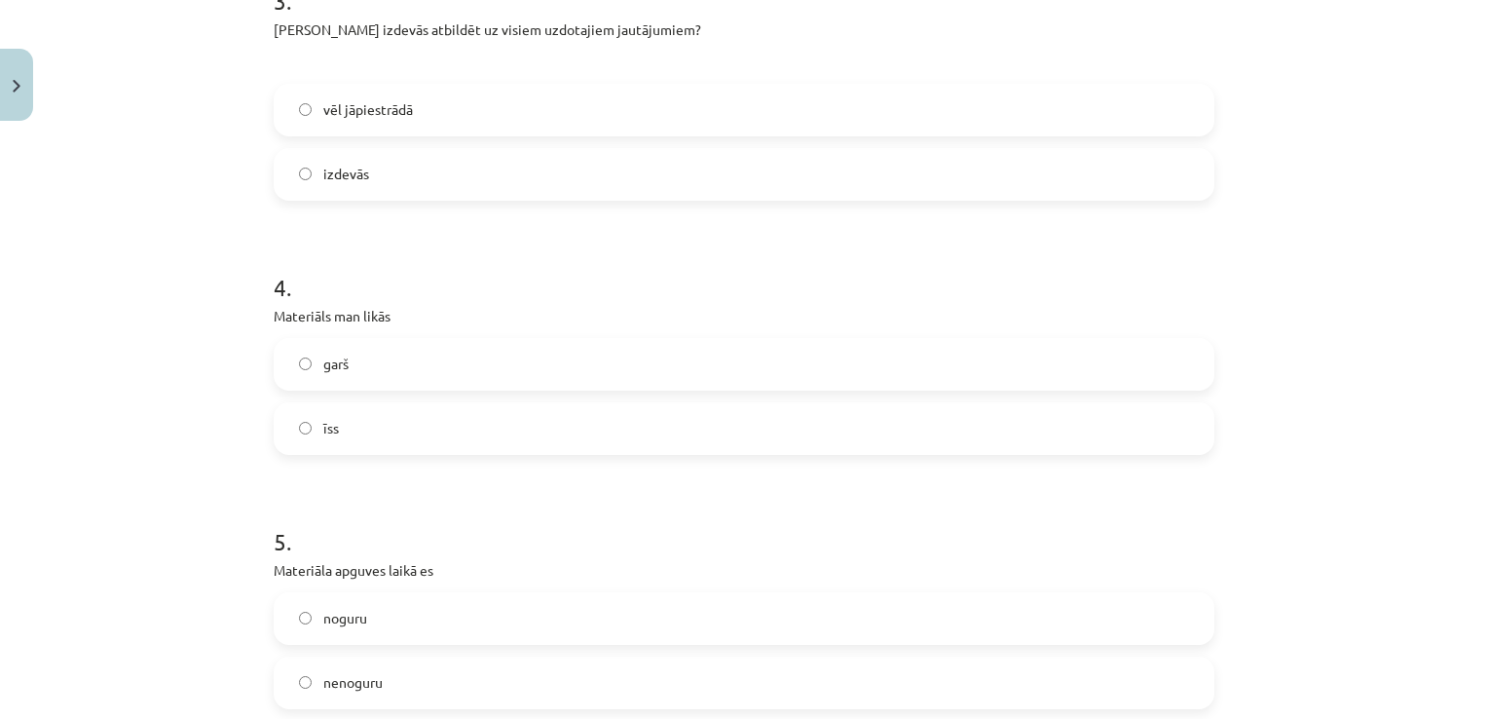
click at [705, 394] on div "garš īss" at bounding box center [744, 396] width 941 height 117
click at [706, 364] on label "garš" at bounding box center [744, 364] width 937 height 49
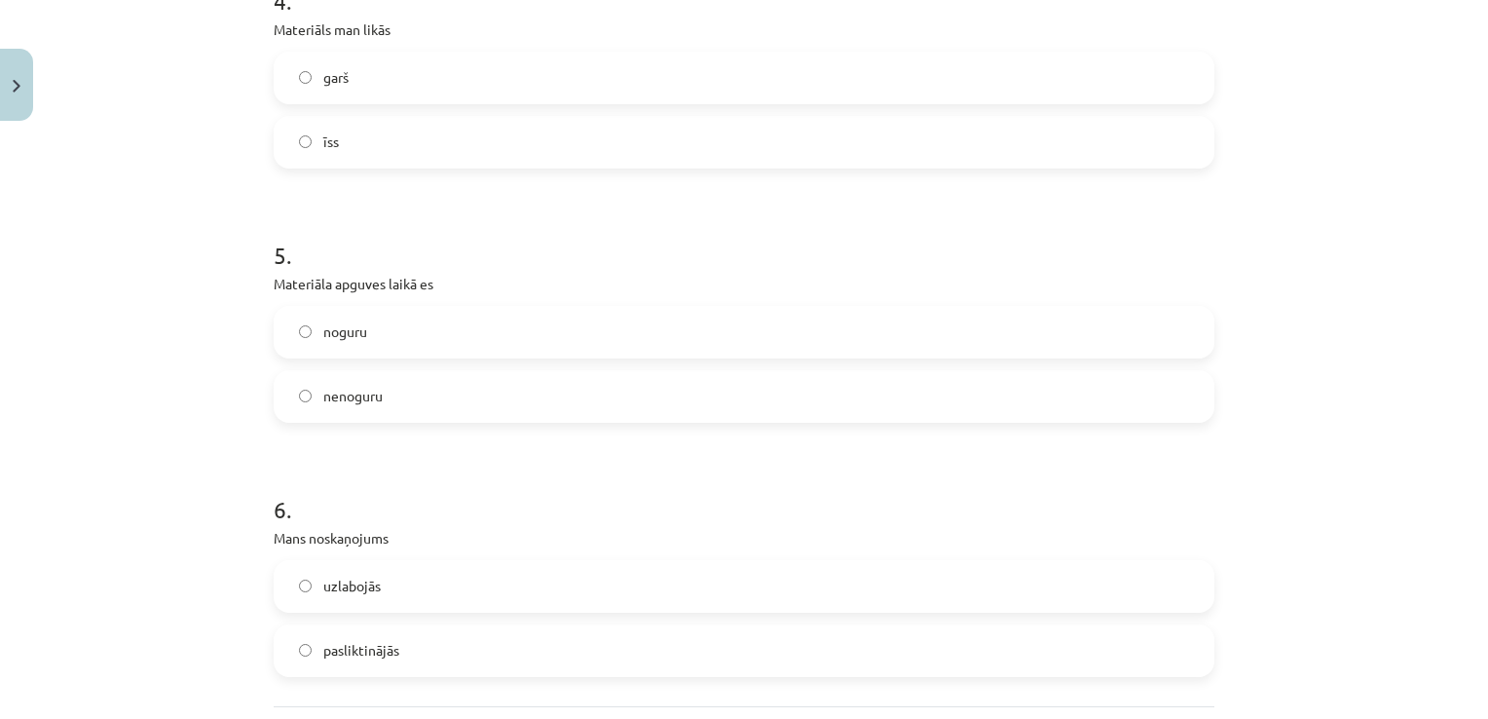
scroll to position [1498, 0]
click at [701, 381] on label "nenoguru" at bounding box center [744, 394] width 937 height 49
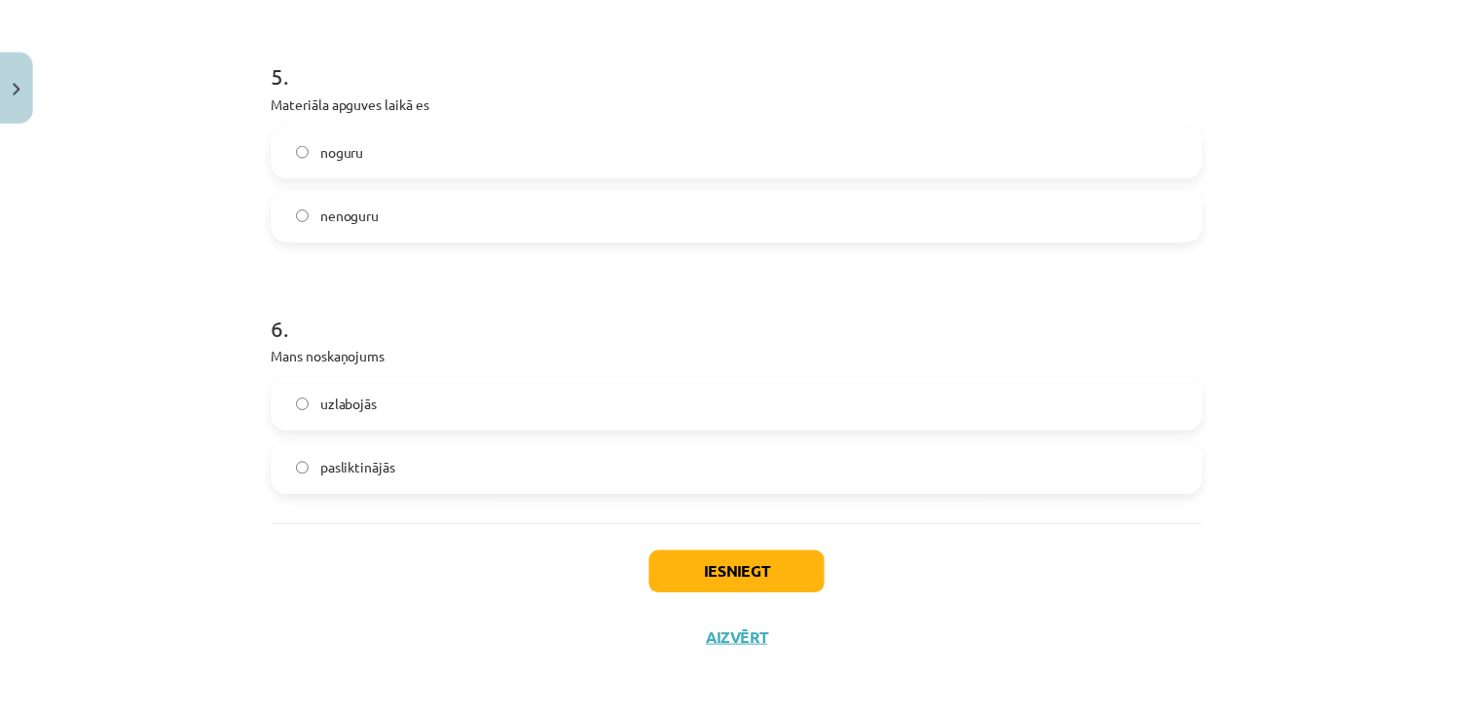
scroll to position [1677, 0]
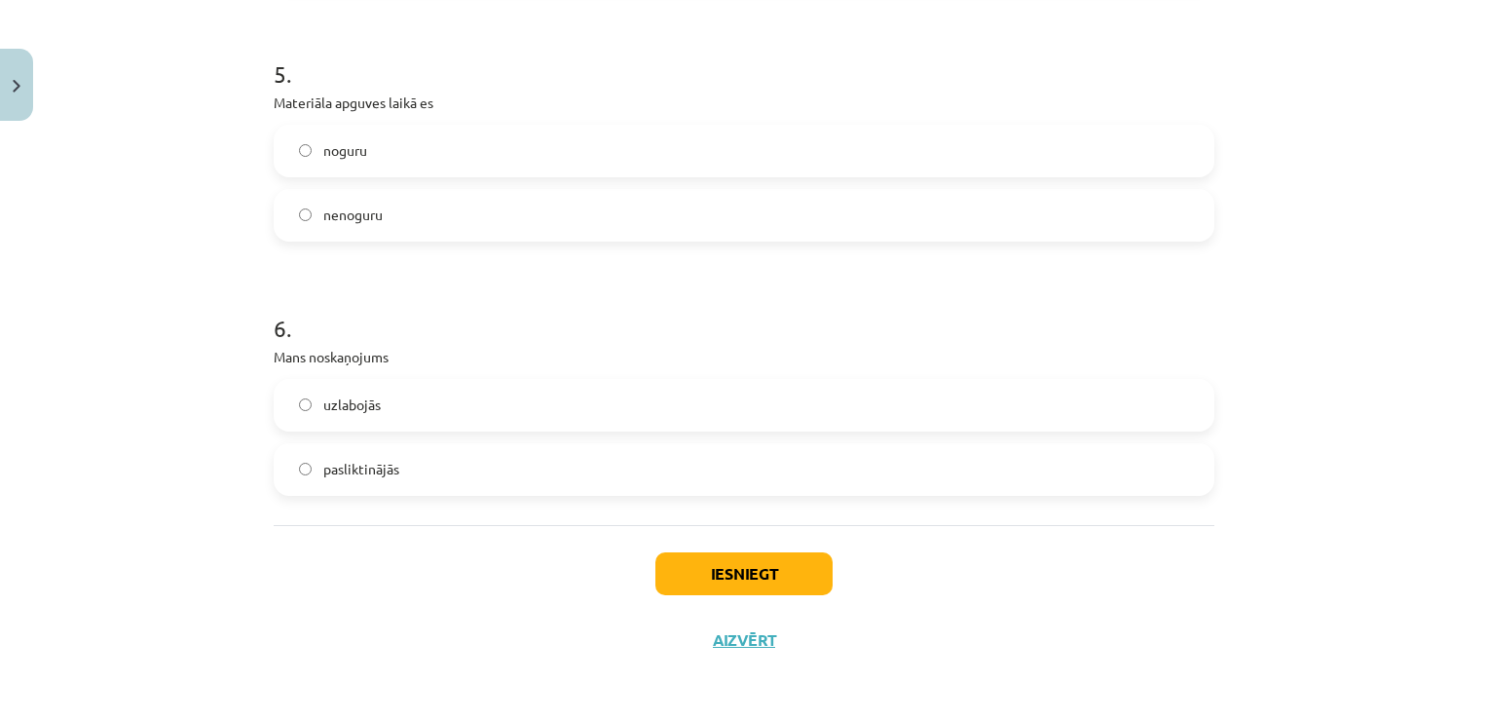
click at [701, 417] on label "uzlabojās" at bounding box center [744, 405] width 937 height 49
click at [742, 572] on button "Iesniegt" at bounding box center [743, 573] width 177 height 43
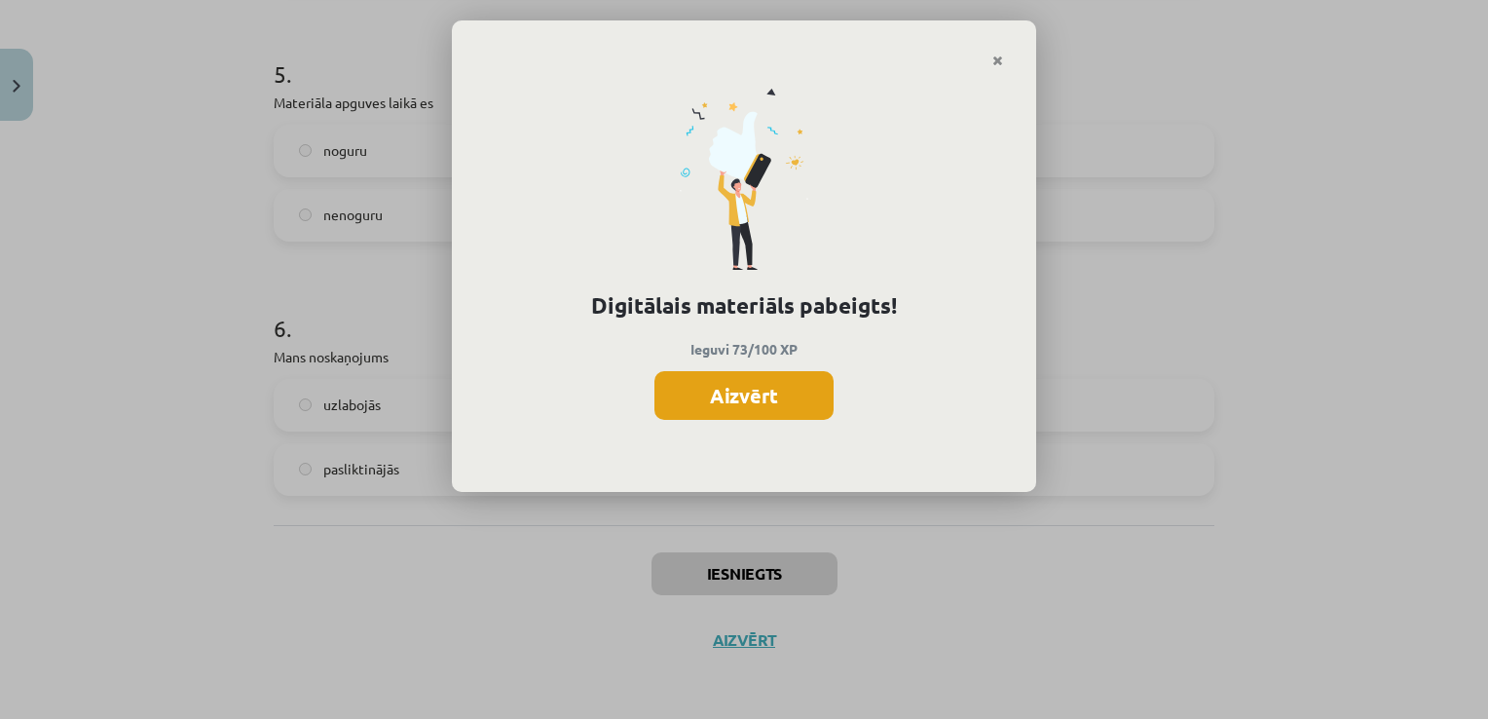
click at [778, 388] on button "Aizvērt" at bounding box center [743, 395] width 179 height 49
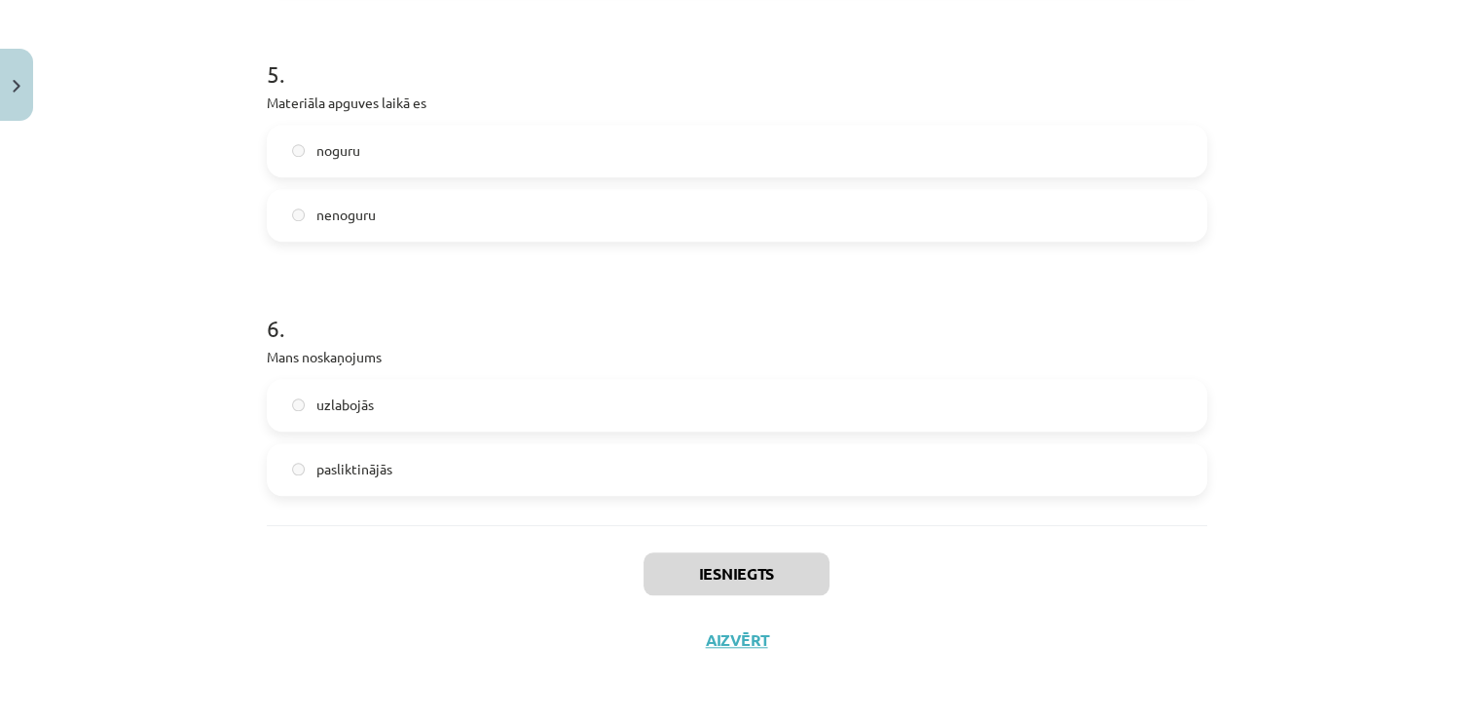
click at [739, 650] on div "Iesniegts Aizvērt" at bounding box center [737, 593] width 941 height 136
drag, startPoint x: 740, startPoint y: 638, endPoint x: 4, endPoint y: 67, distance: 931.5
click at [4, 67] on button "Close" at bounding box center [16, 85] width 33 height 72
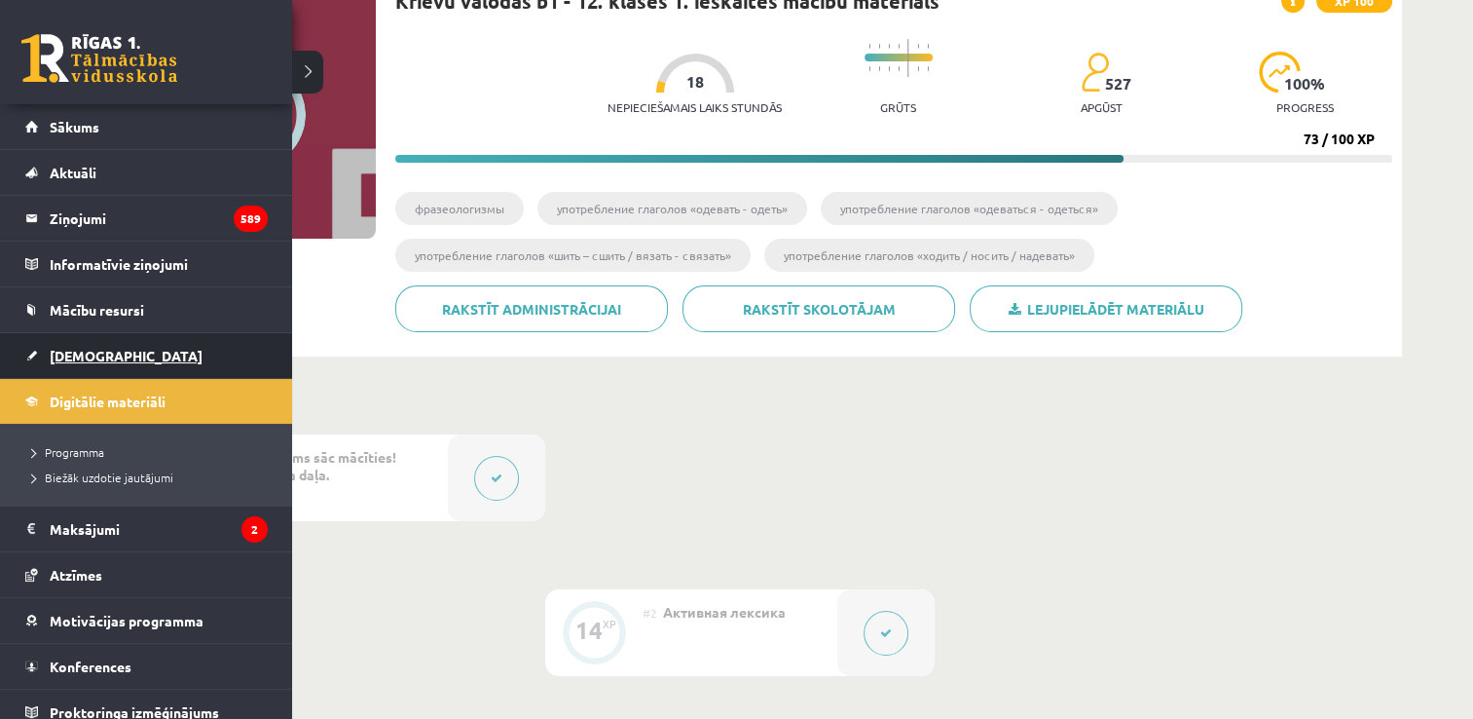
click at [78, 342] on link "[DEMOGRAPHIC_DATA]" at bounding box center [146, 355] width 242 height 45
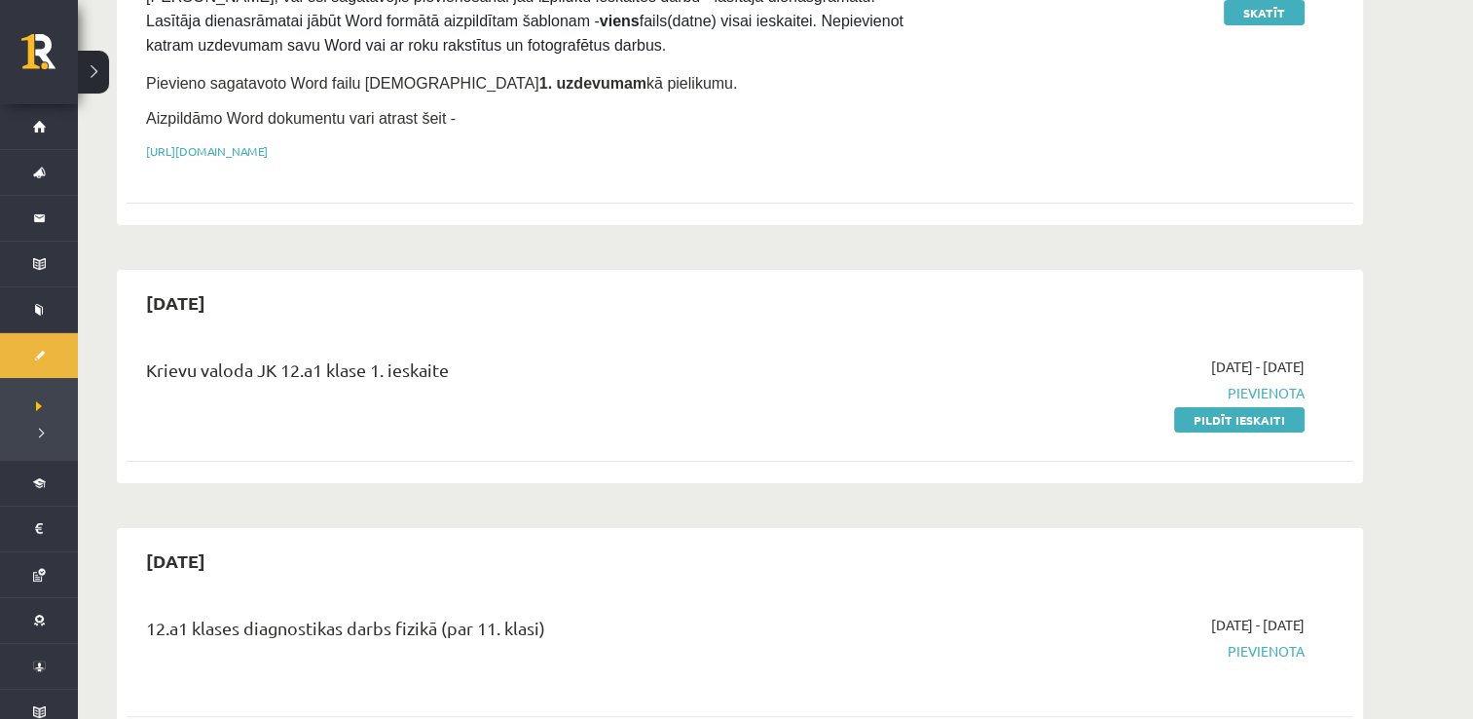
scroll to position [333, 0]
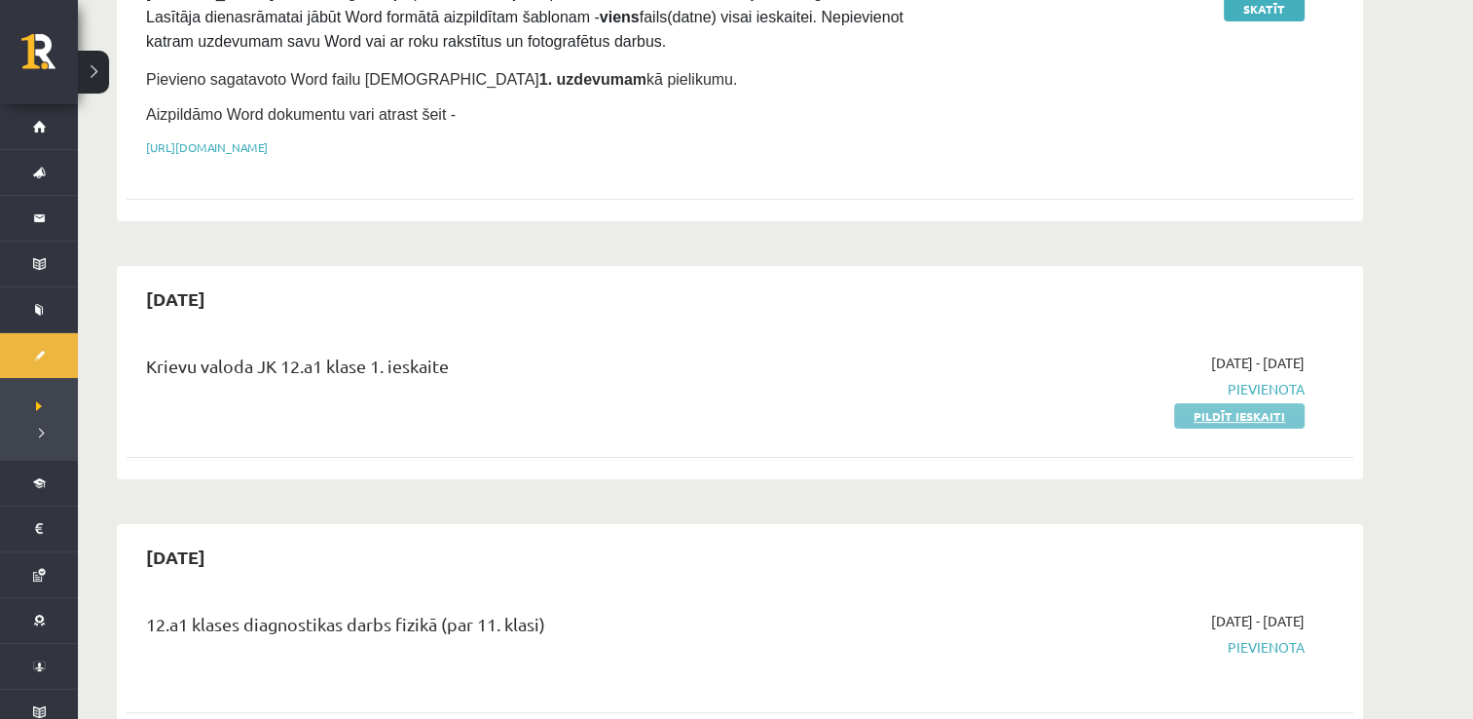
click at [1221, 415] on link "Pildīt ieskaiti" at bounding box center [1239, 415] width 130 height 25
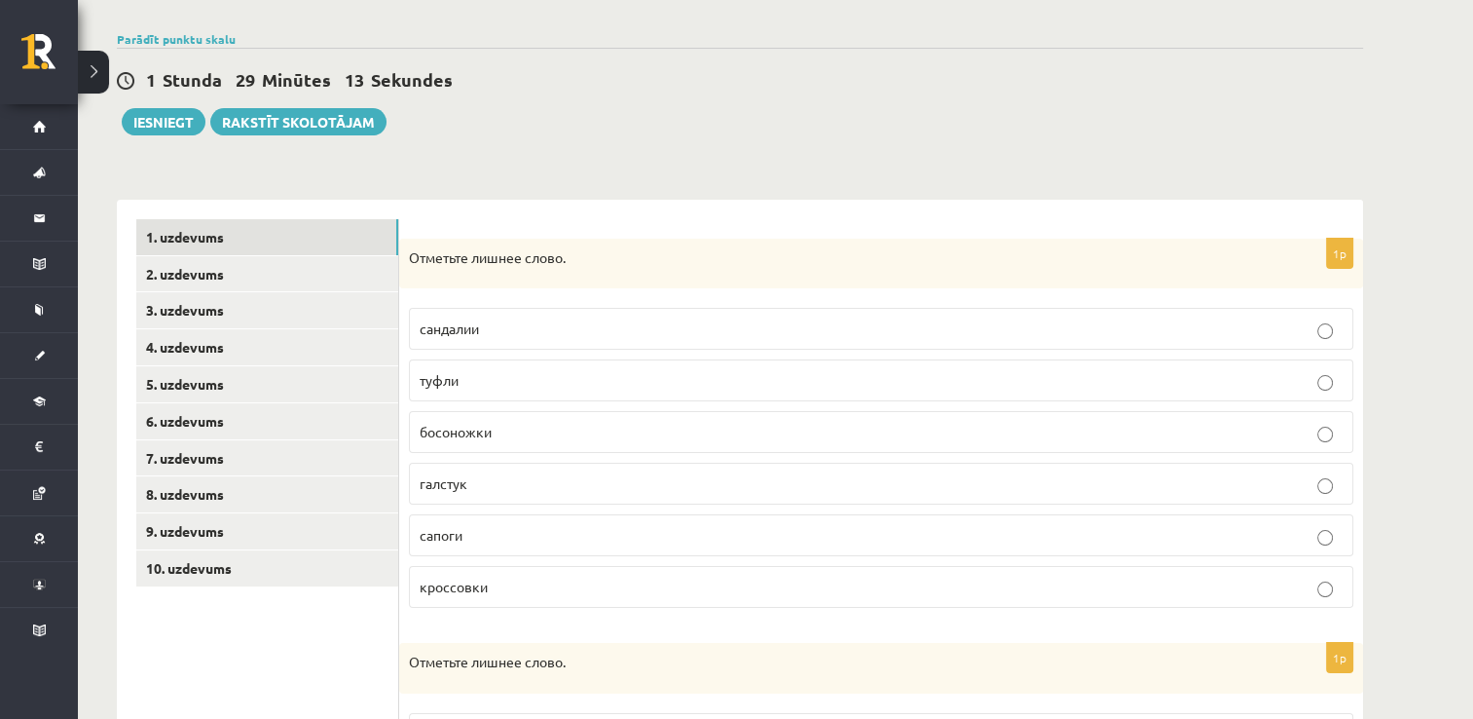
scroll to position [131, 0]
click at [637, 483] on p "галстук" at bounding box center [881, 482] width 923 height 20
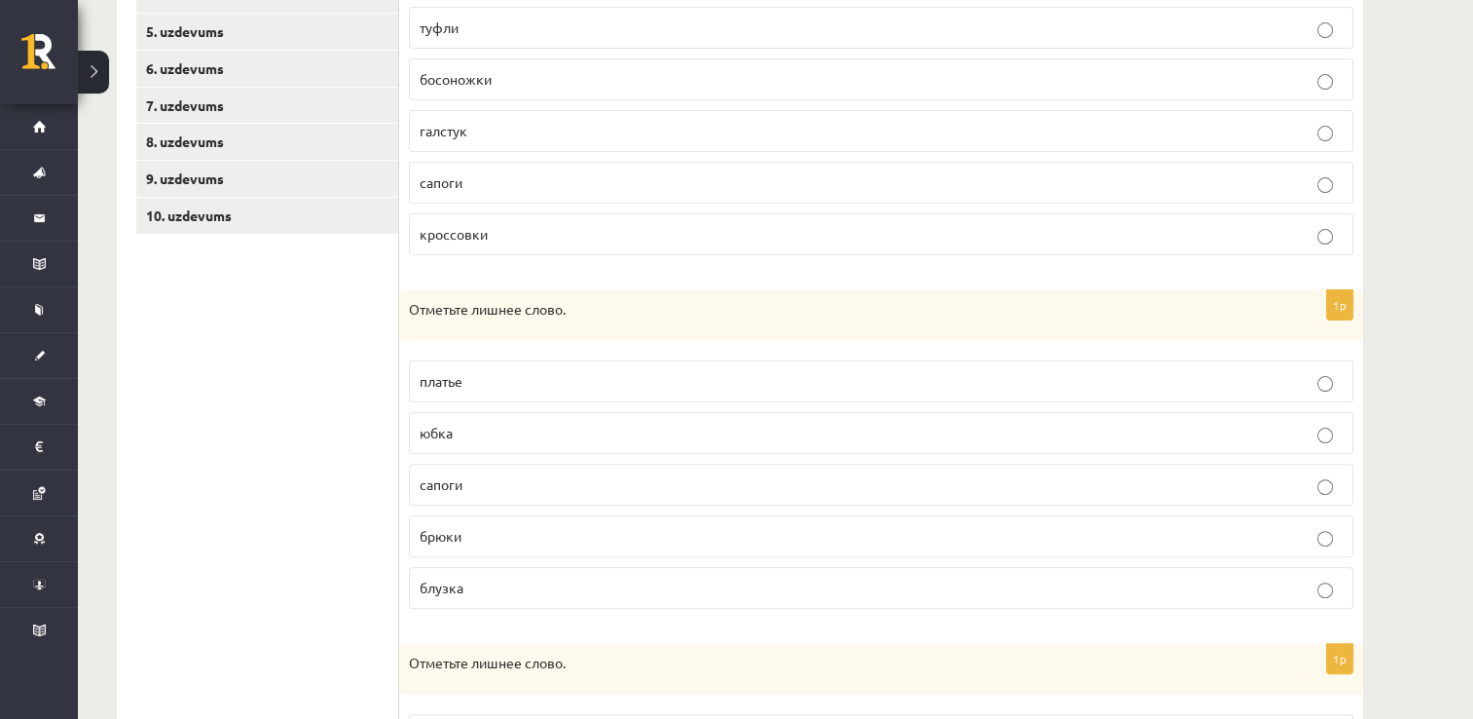
scroll to position [485, 0]
click at [637, 479] on p "сапоги" at bounding box center [881, 482] width 923 height 20
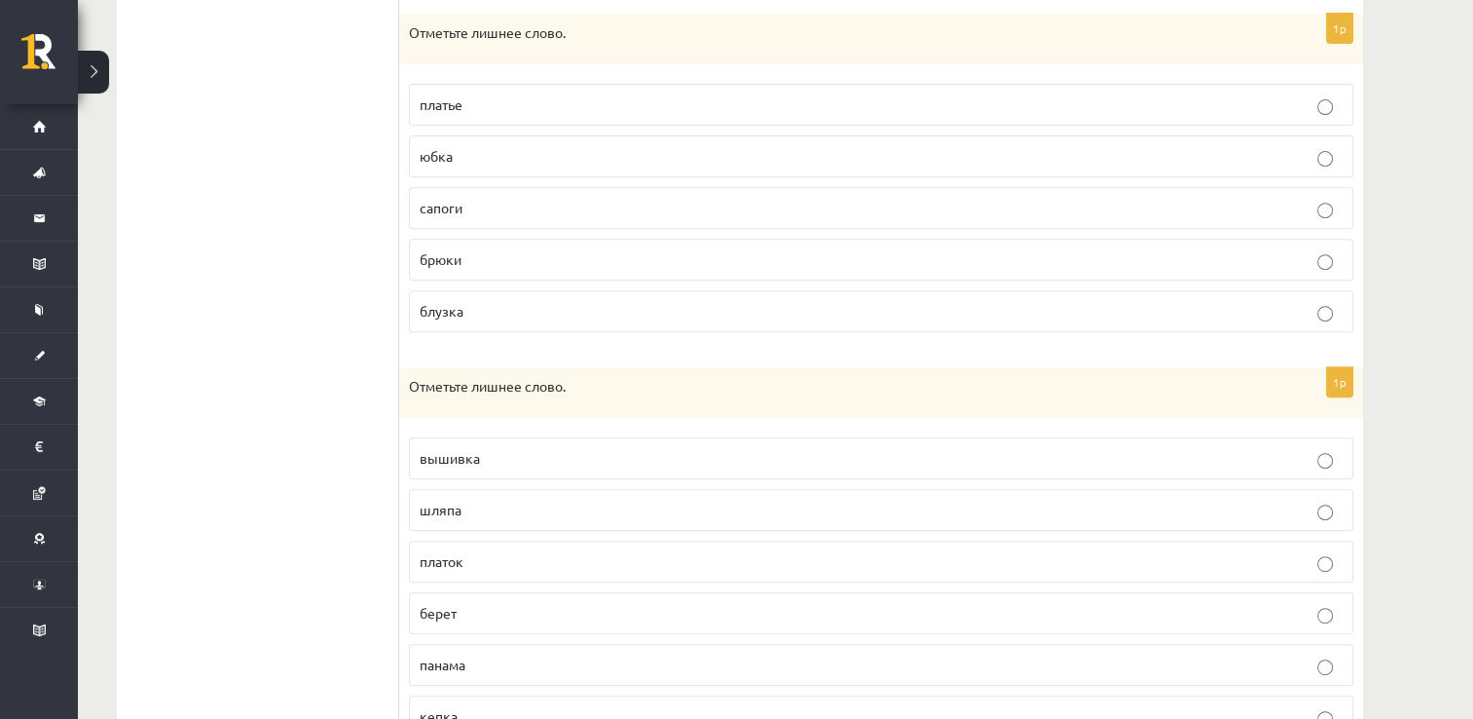
scroll to position [845, 0]
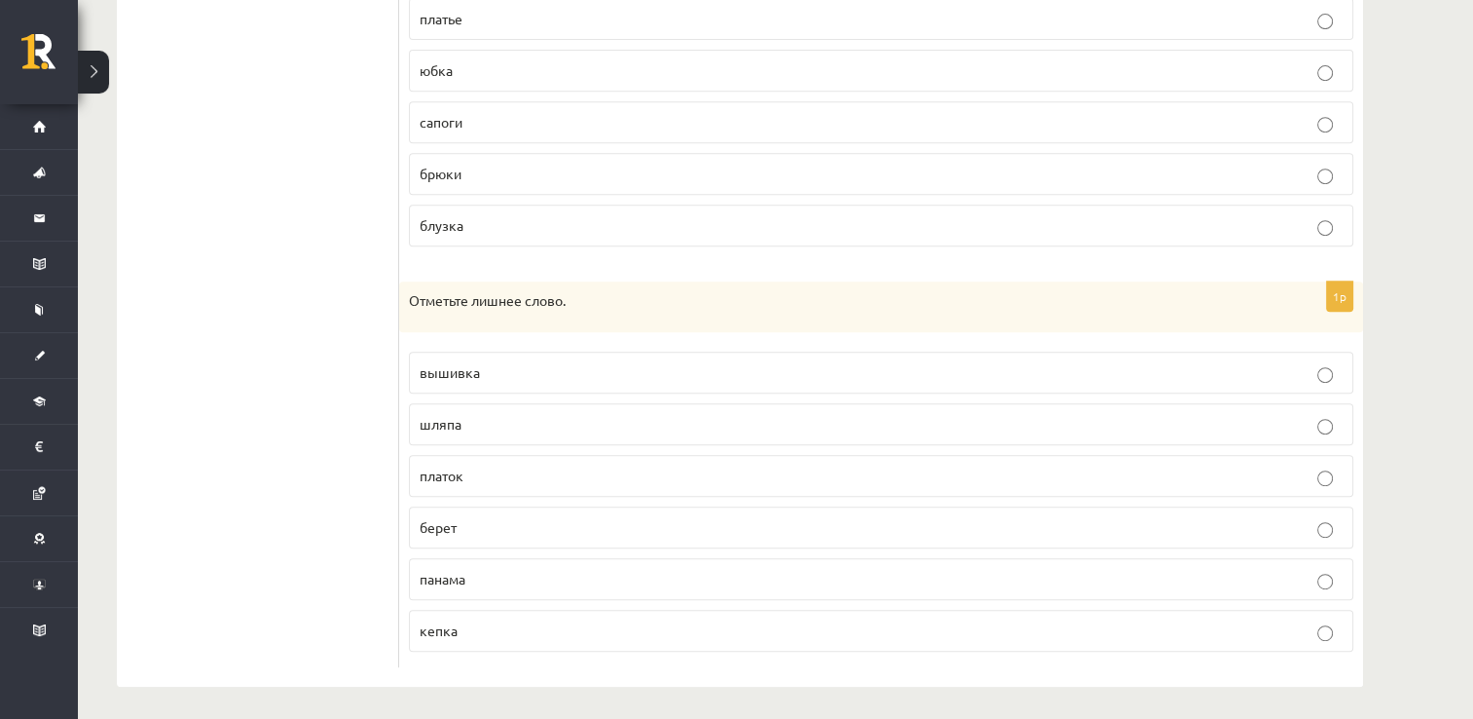
click at [587, 471] on p "платок" at bounding box center [881, 476] width 923 height 20
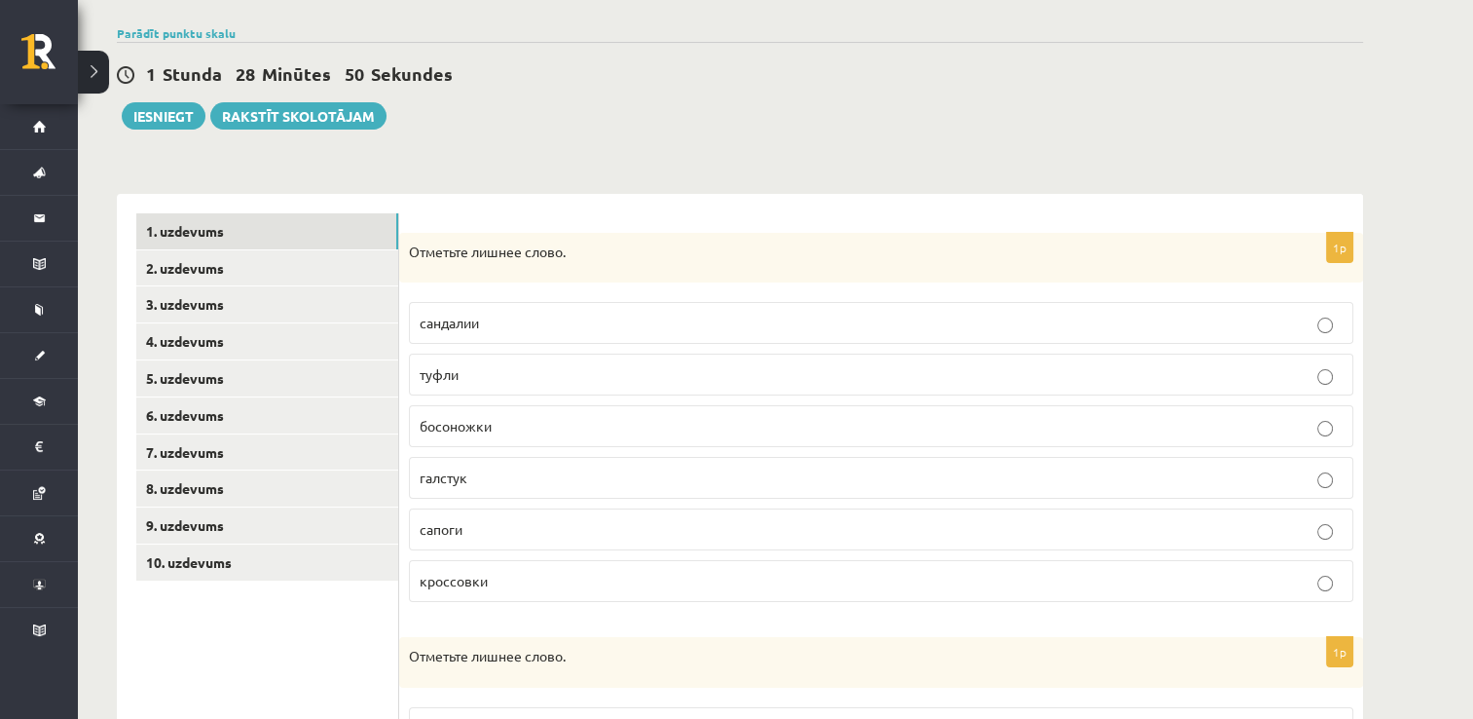
scroll to position [115, 0]
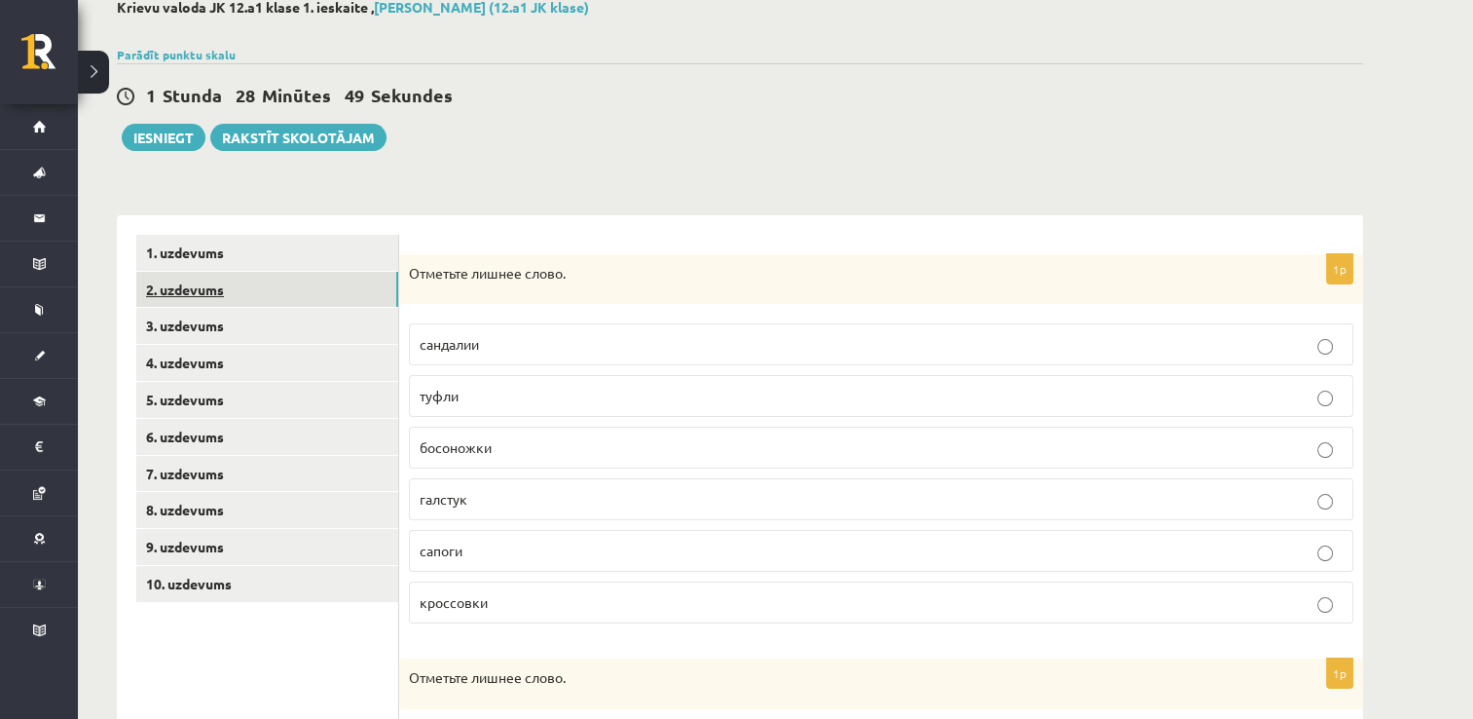
click at [377, 290] on link "2. uzdevums" at bounding box center [267, 290] width 262 height 36
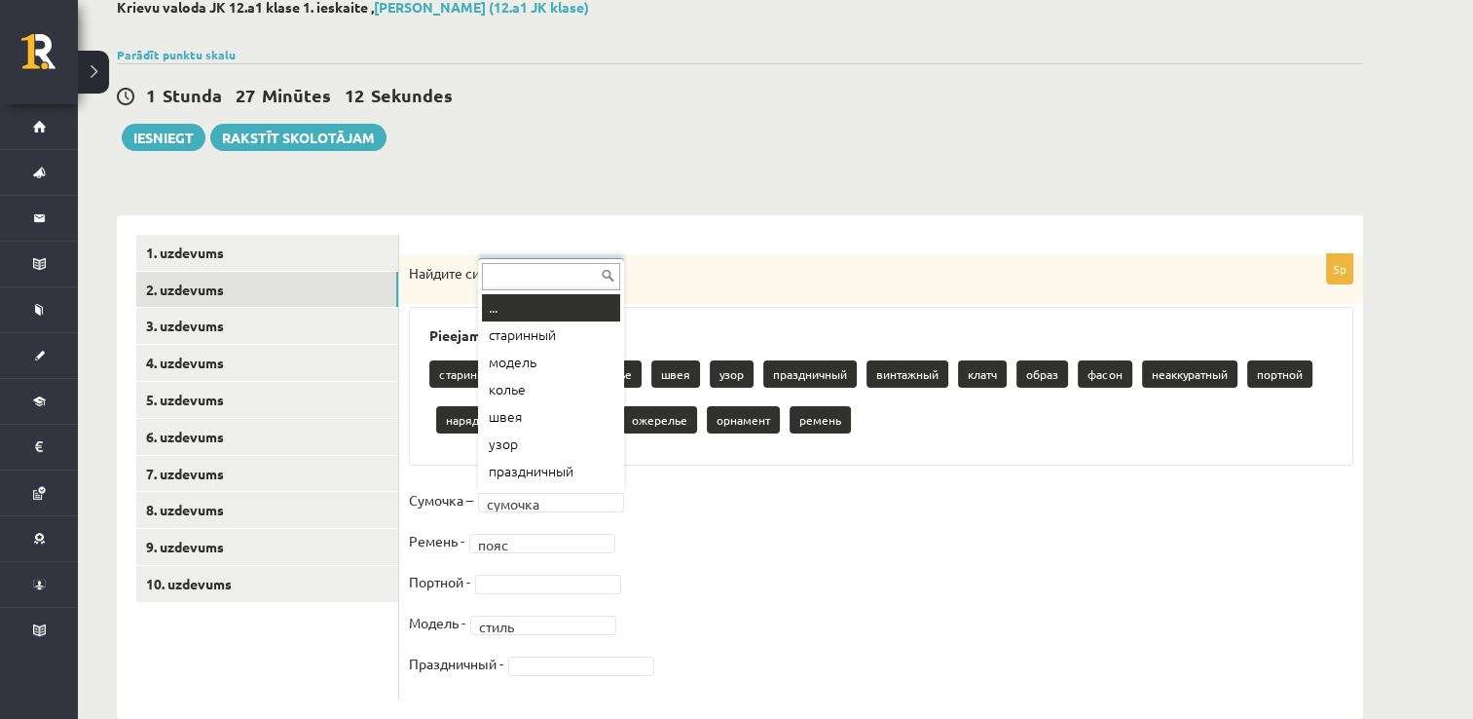
scroll to position [23, 0]
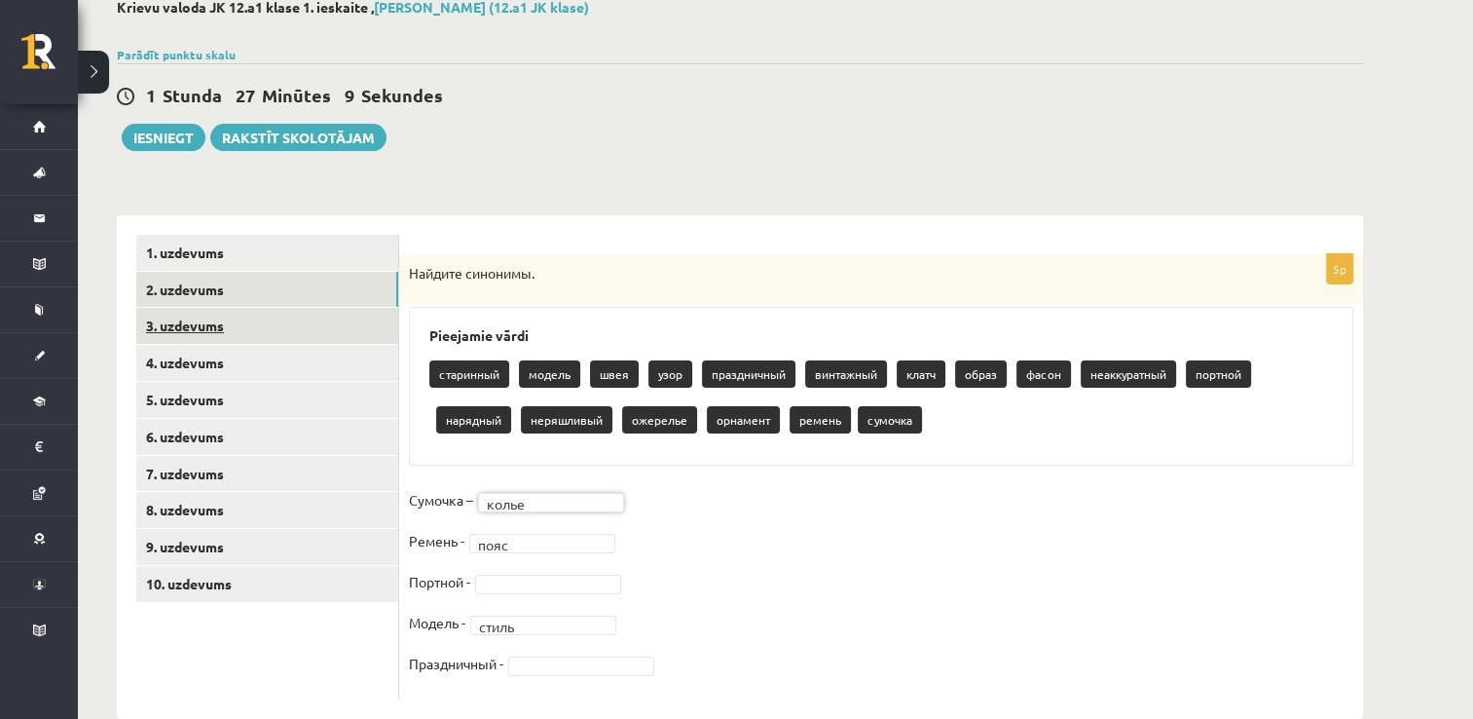
click at [304, 312] on link "3. uzdevums" at bounding box center [267, 326] width 262 height 36
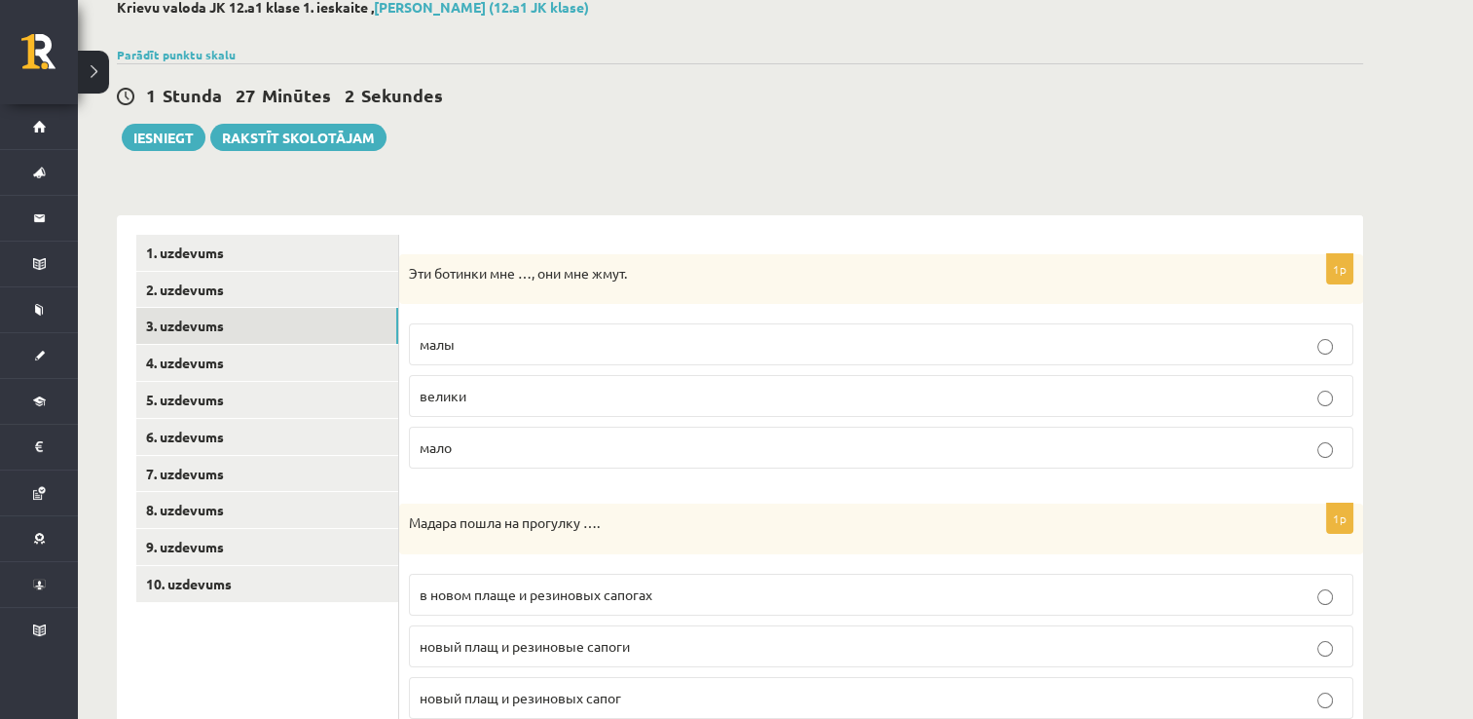
click at [537, 340] on p "малы" at bounding box center [881, 344] width 923 height 20
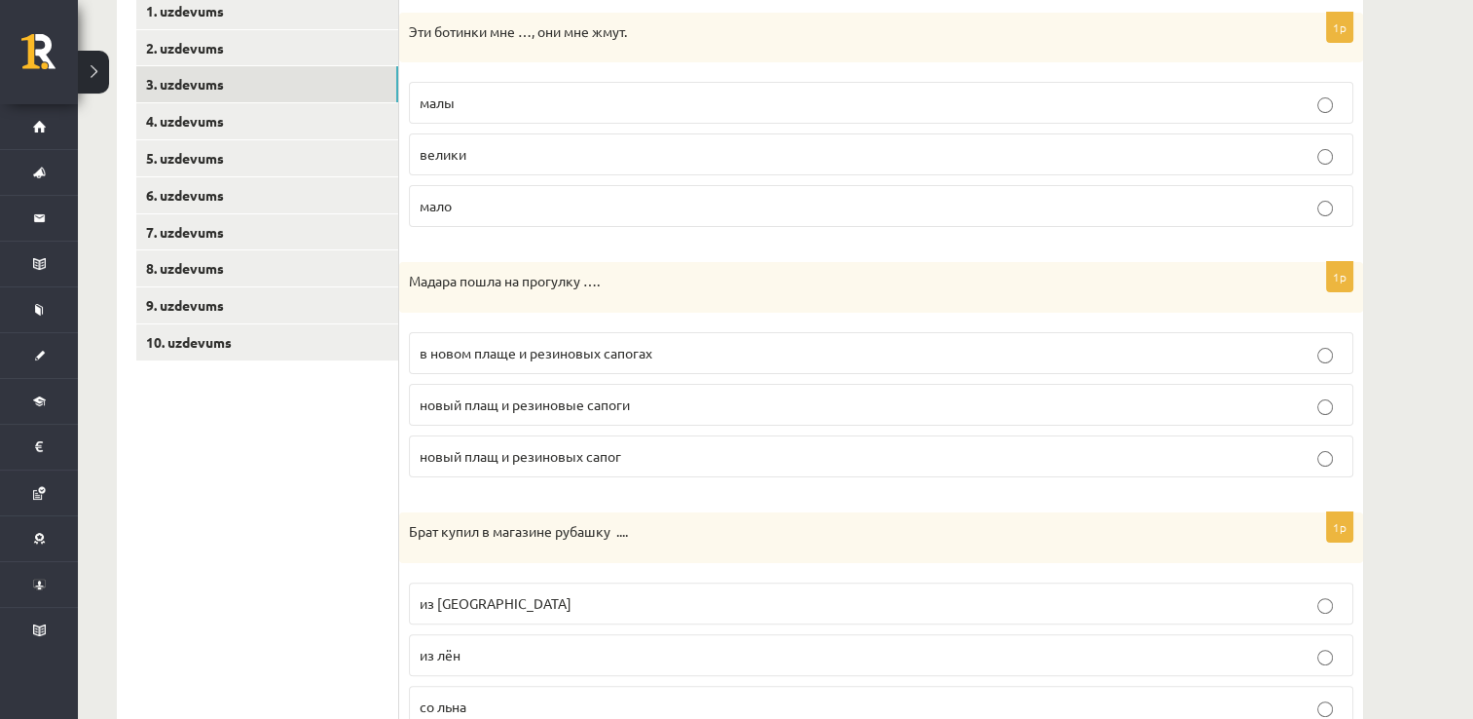
scroll to position [371, 0]
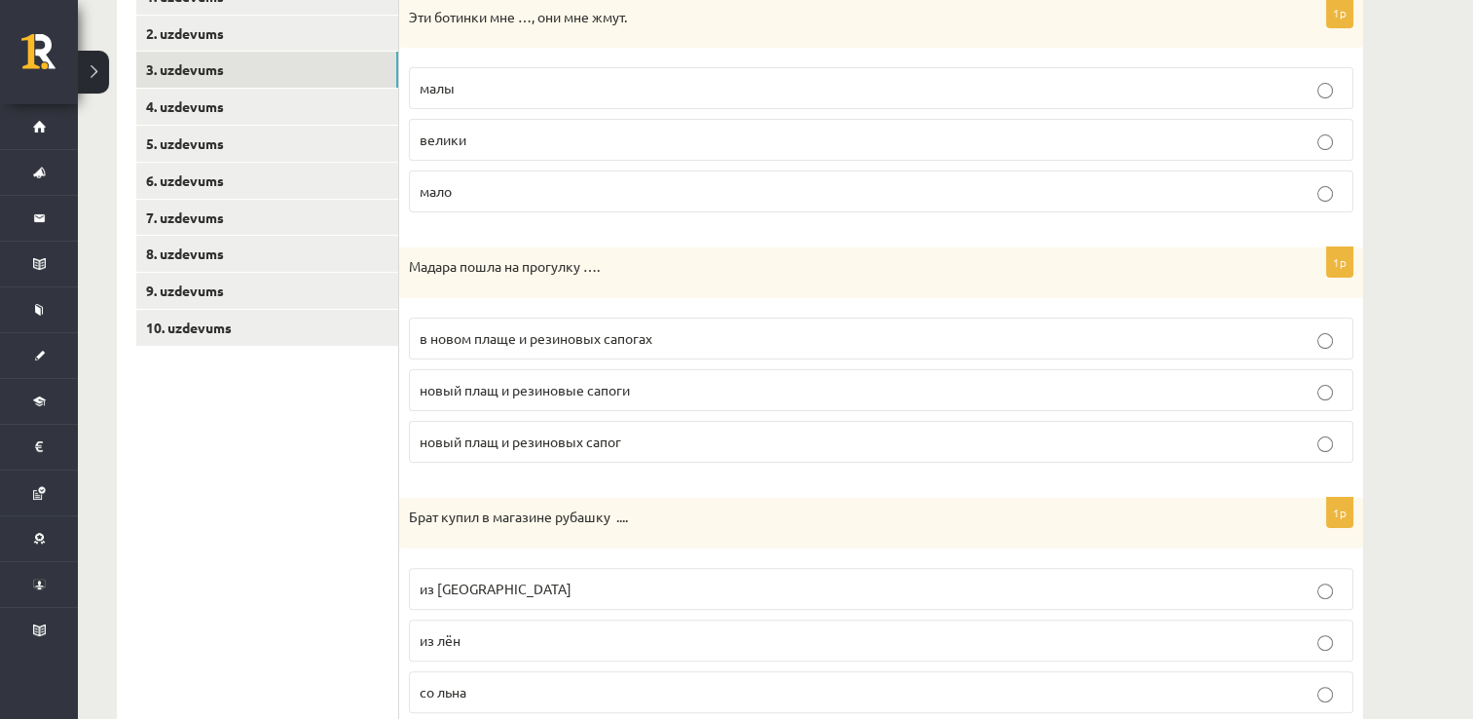
click at [581, 329] on span "в новом плаще и резиновых сапогах" at bounding box center [536, 338] width 233 height 18
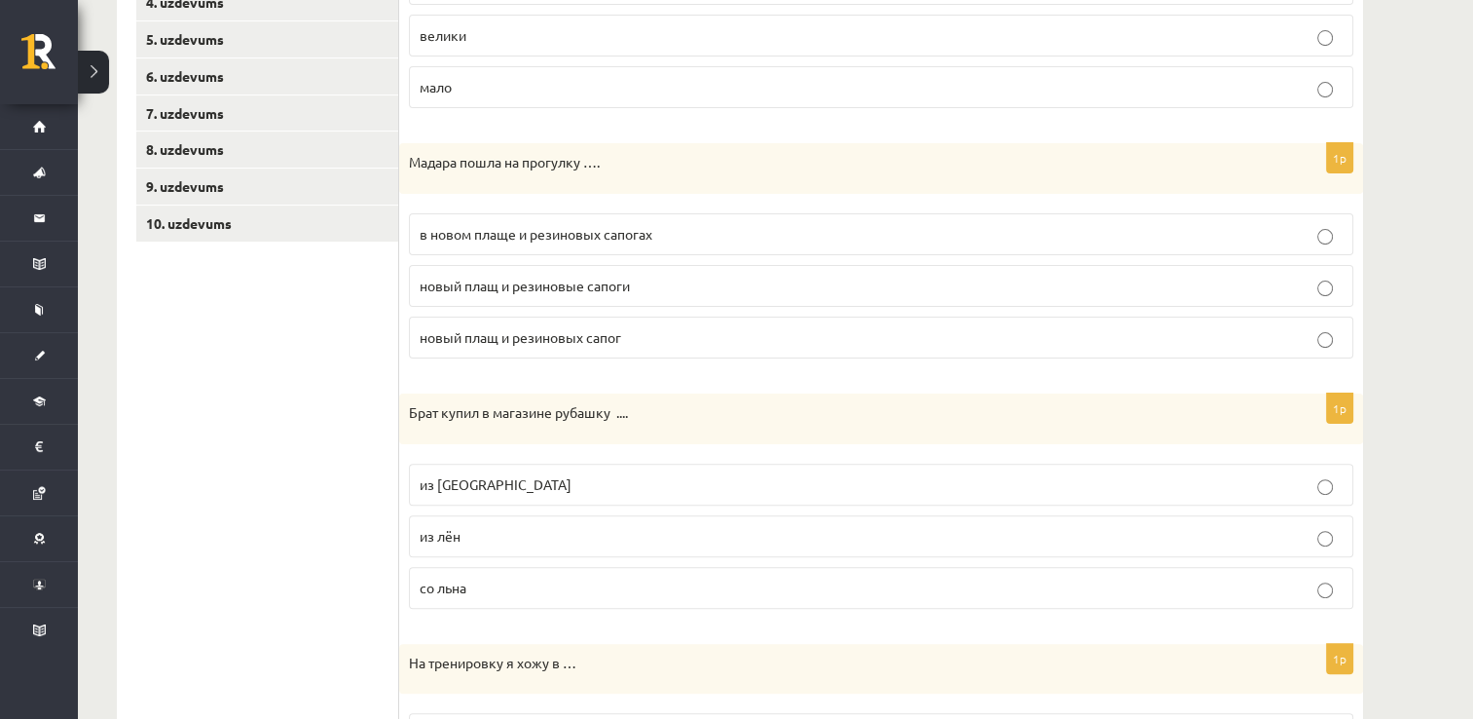
scroll to position [477, 0]
click at [527, 485] on p "из льна" at bounding box center [881, 482] width 923 height 20
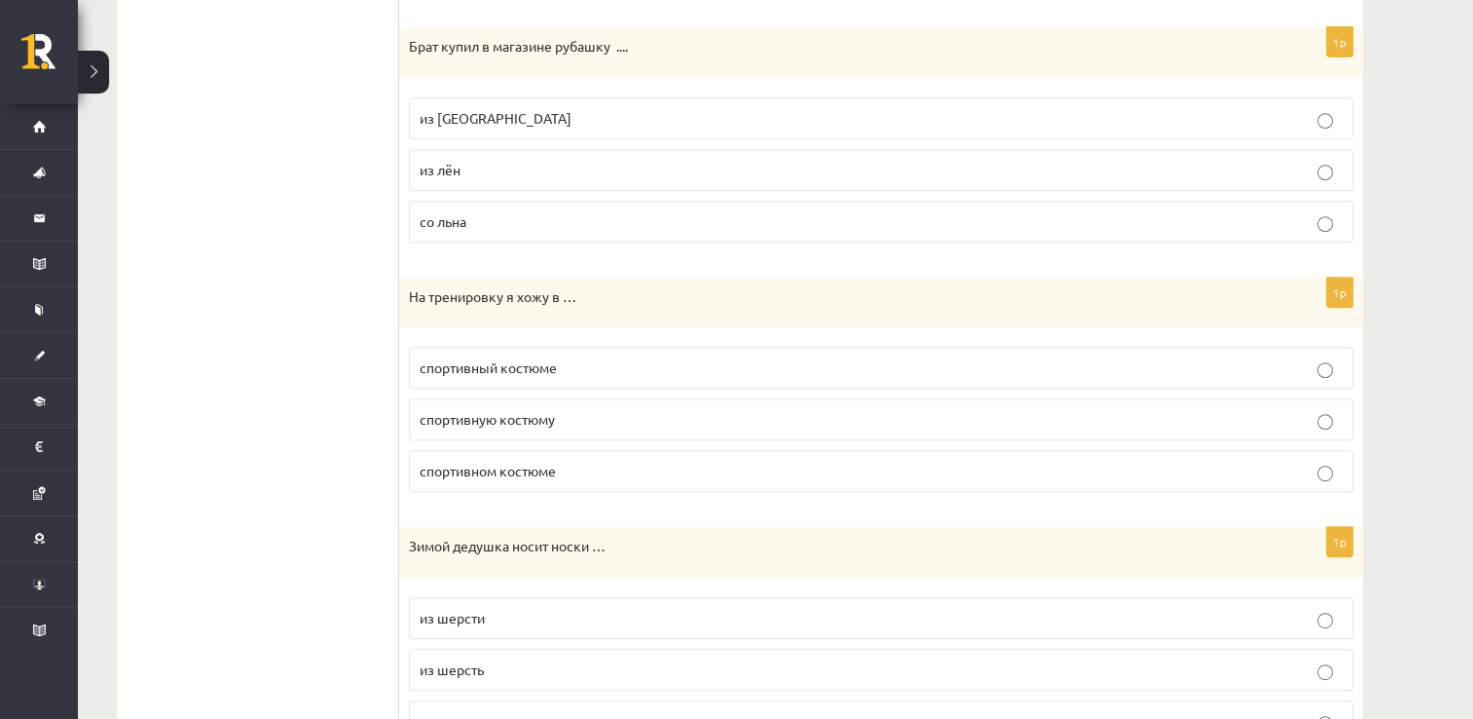
scroll to position [843, 0]
click at [541, 470] on span "спортивном костюме" at bounding box center [488, 469] width 136 height 18
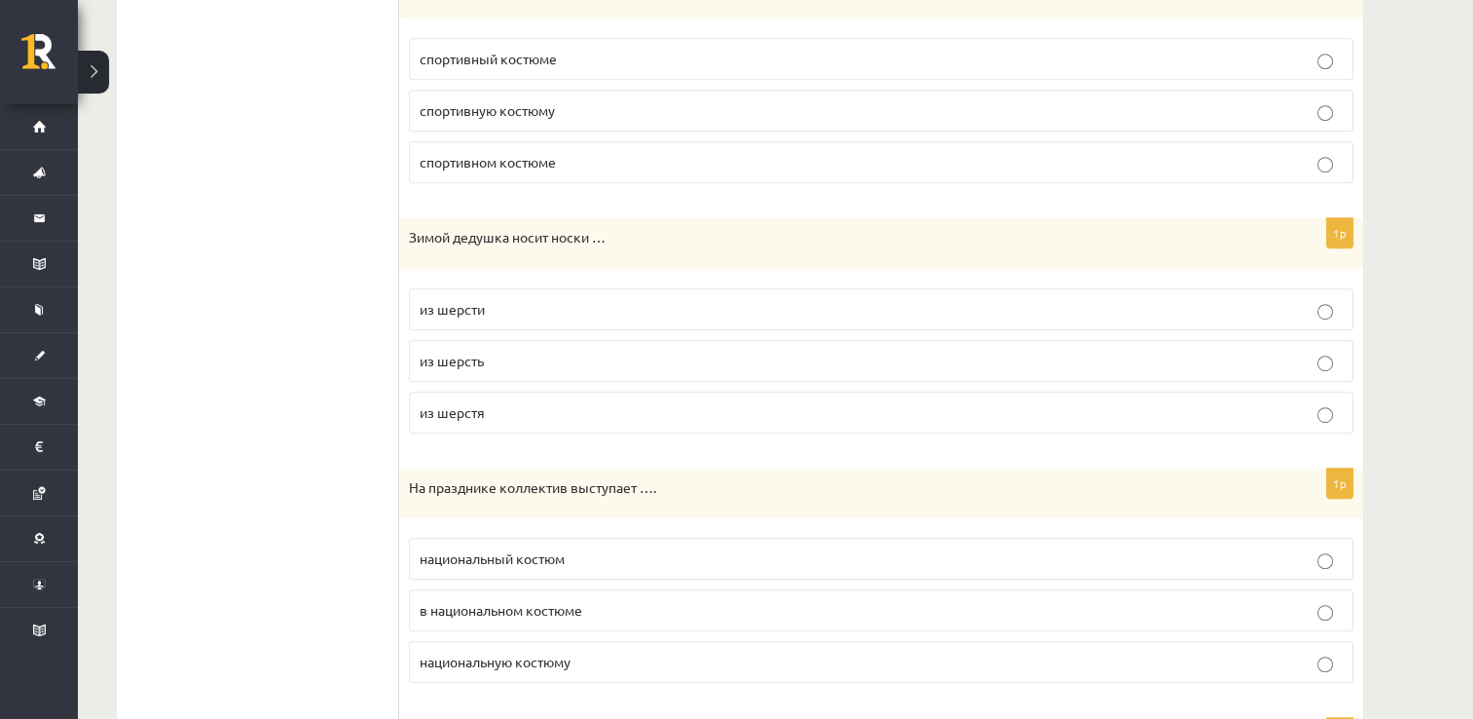
scroll to position [1151, 0]
click at [563, 304] on p "из шерсти" at bounding box center [881, 308] width 923 height 20
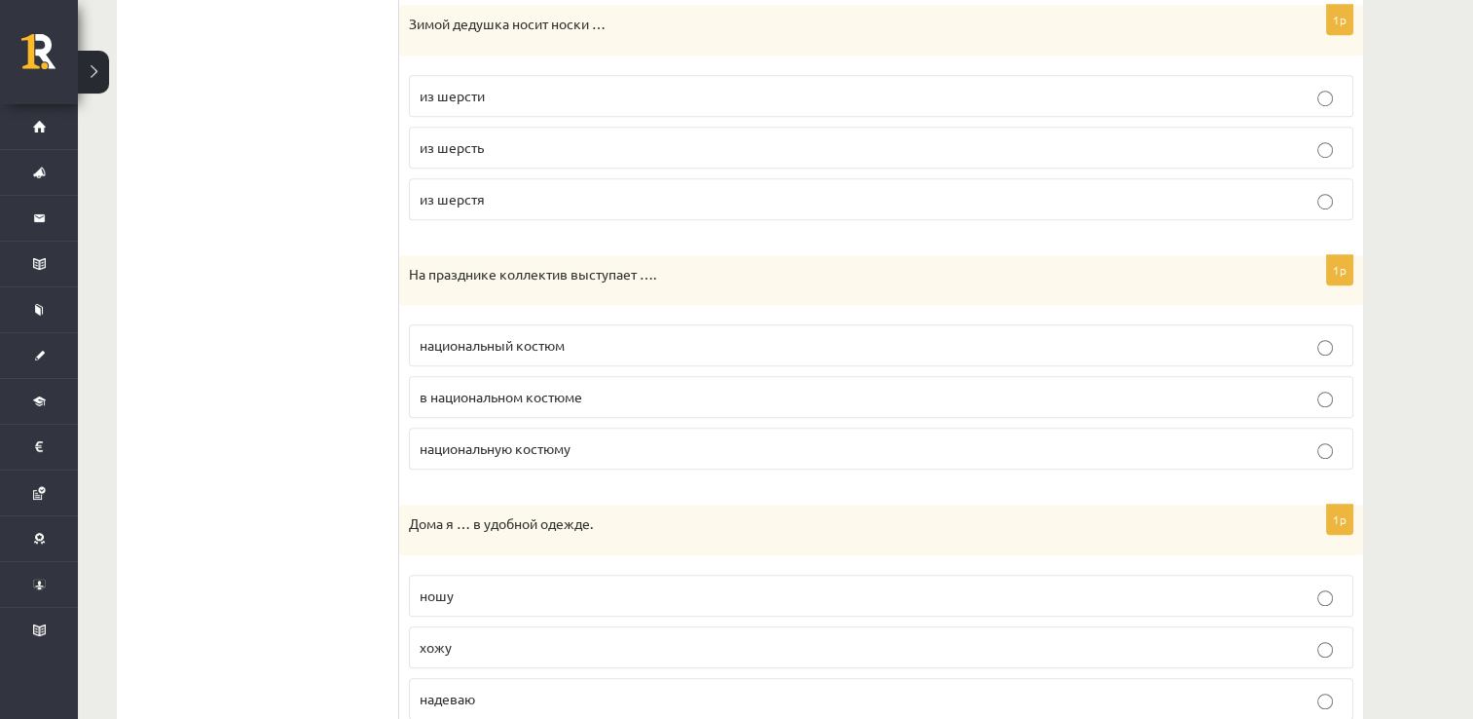
scroll to position [1365, 0]
click at [534, 391] on span "в национальном костюме" at bounding box center [501, 395] width 163 height 18
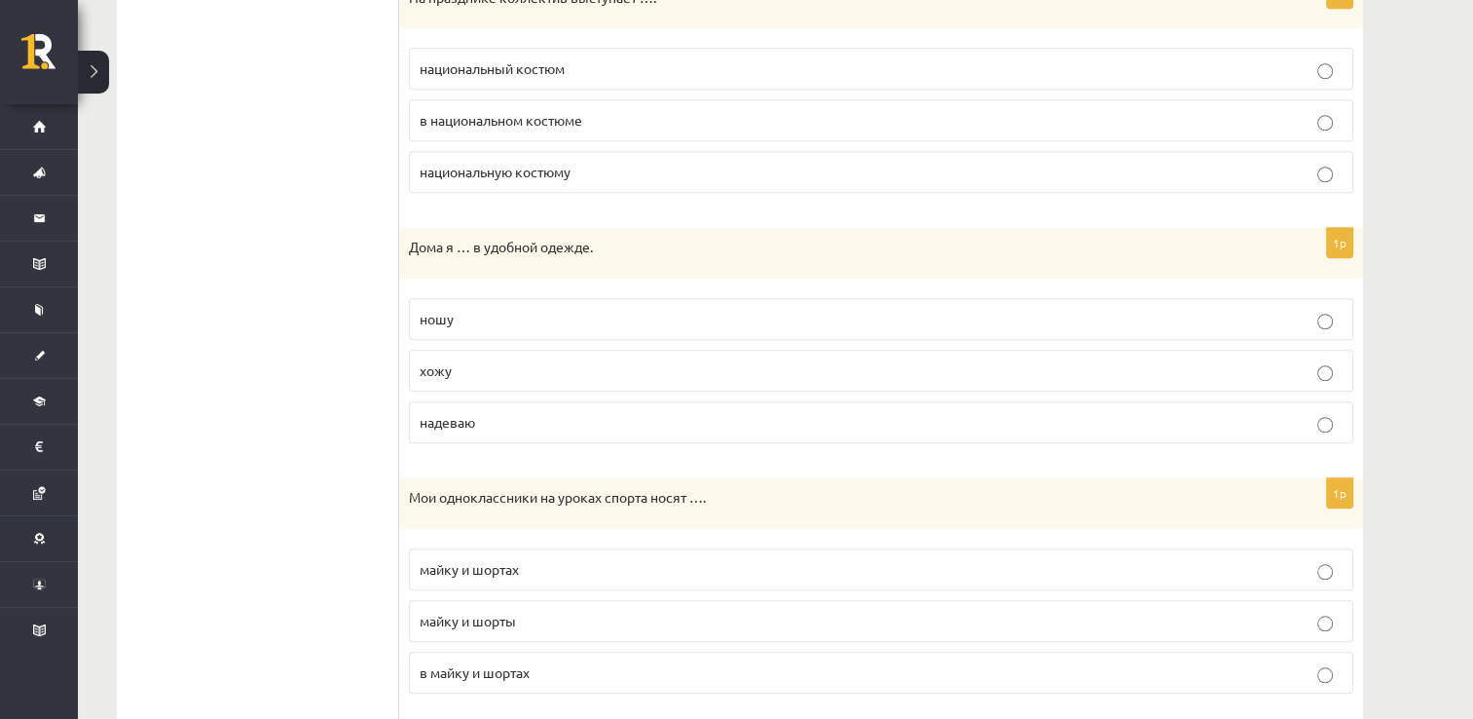
scroll to position [1644, 0]
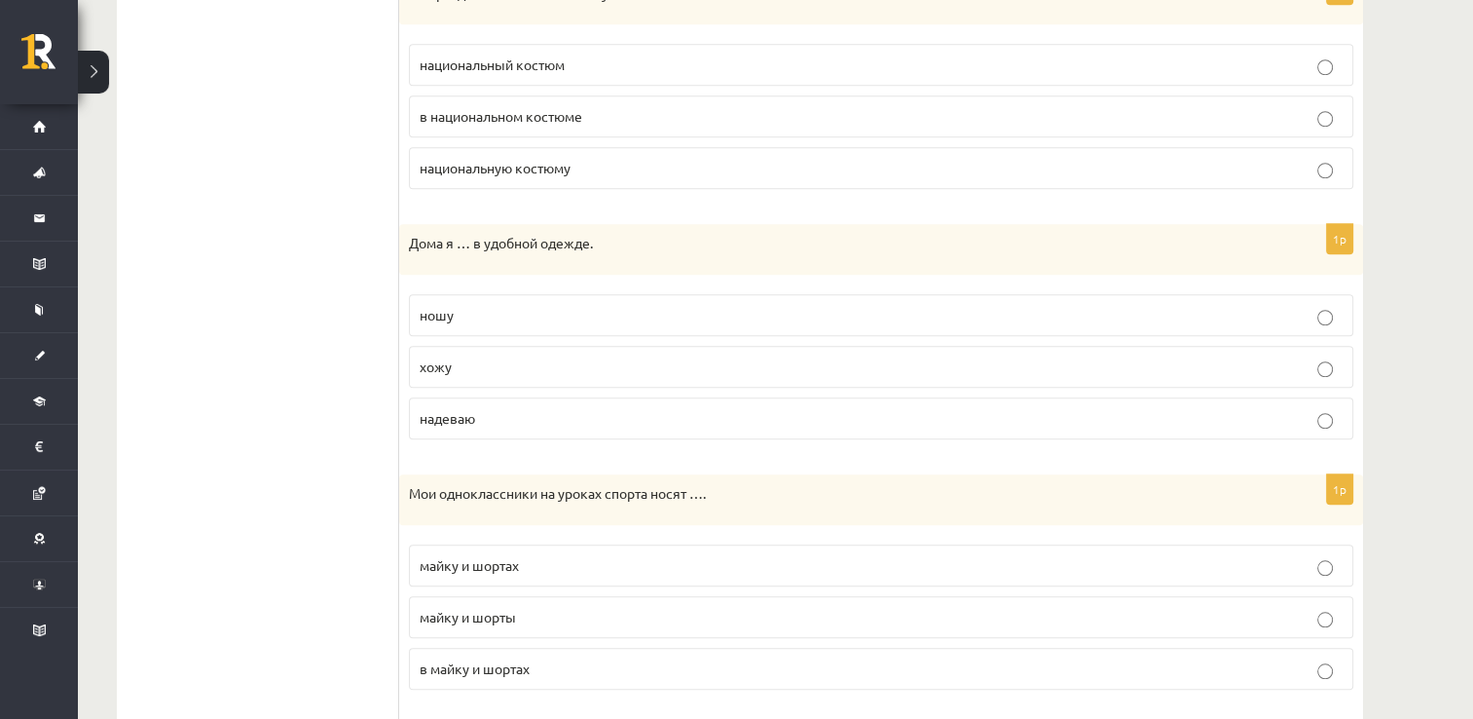
click at [535, 356] on p "хожу" at bounding box center [881, 366] width 923 height 20
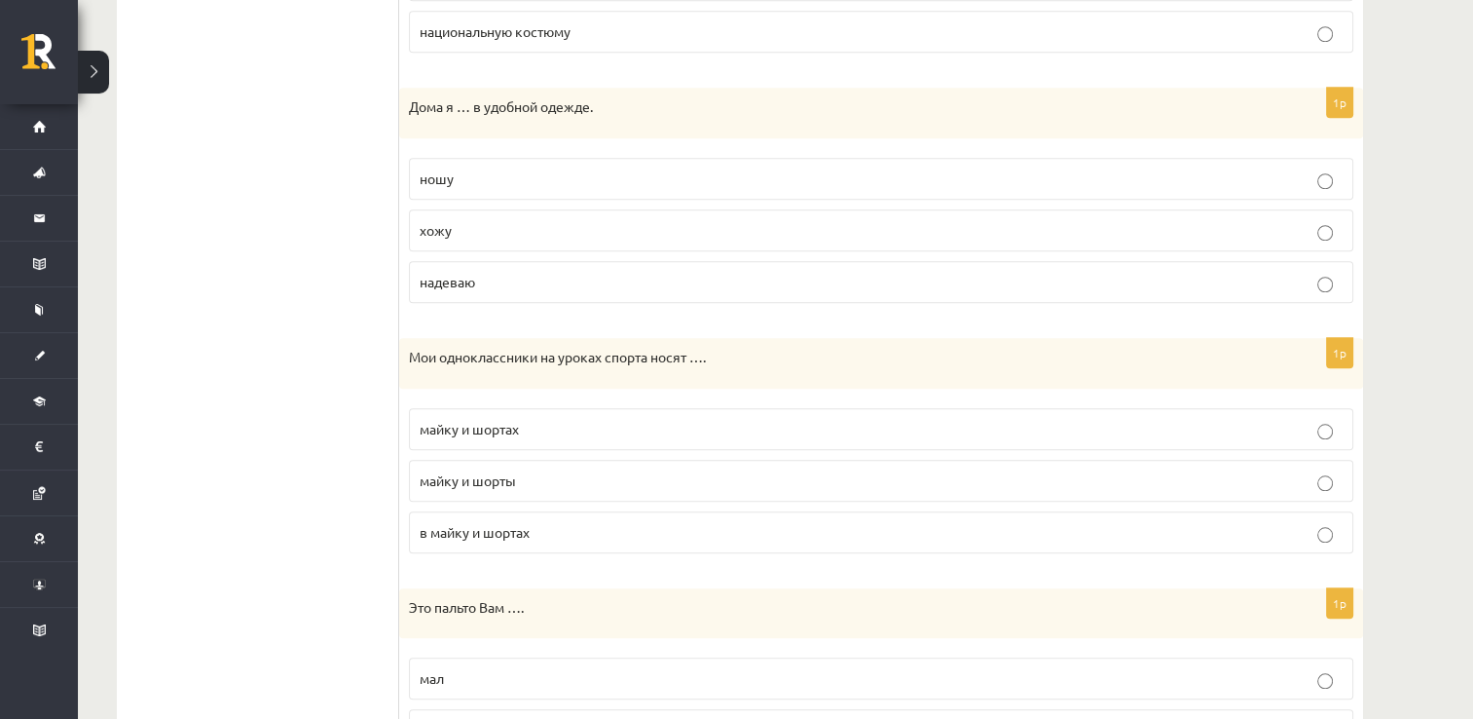
scroll to position [1780, 0]
click at [565, 470] on p "майку и шорты" at bounding box center [881, 480] width 923 height 20
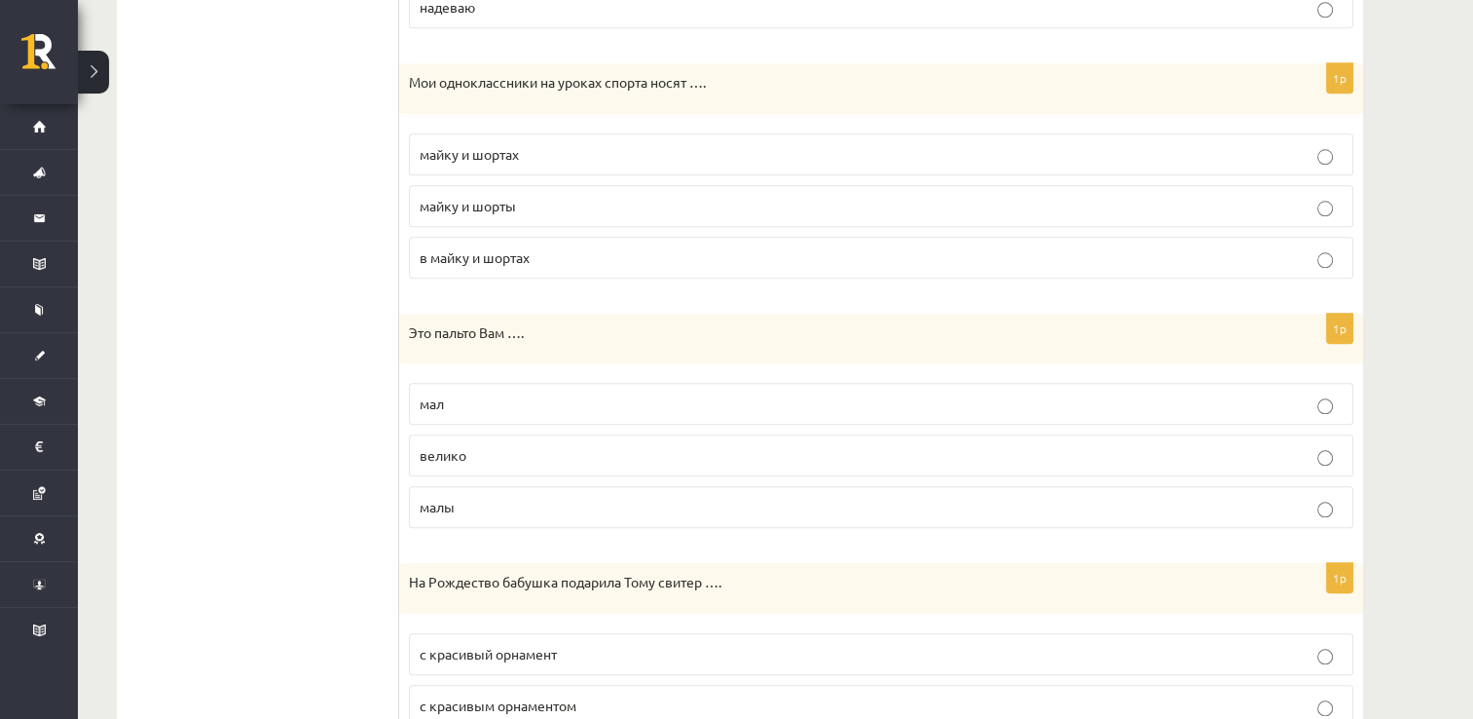
scroll to position [2063, 0]
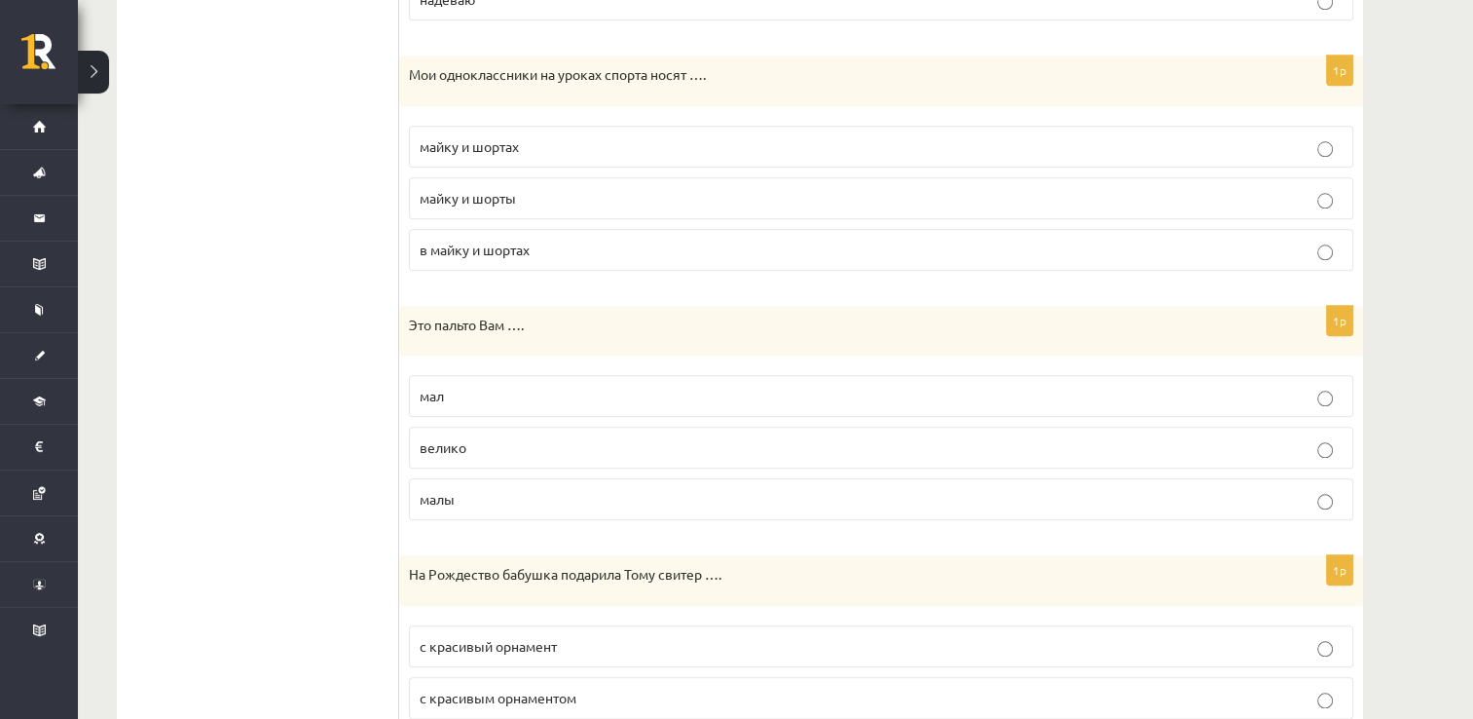
click at [565, 437] on p "велико" at bounding box center [881, 447] width 923 height 20
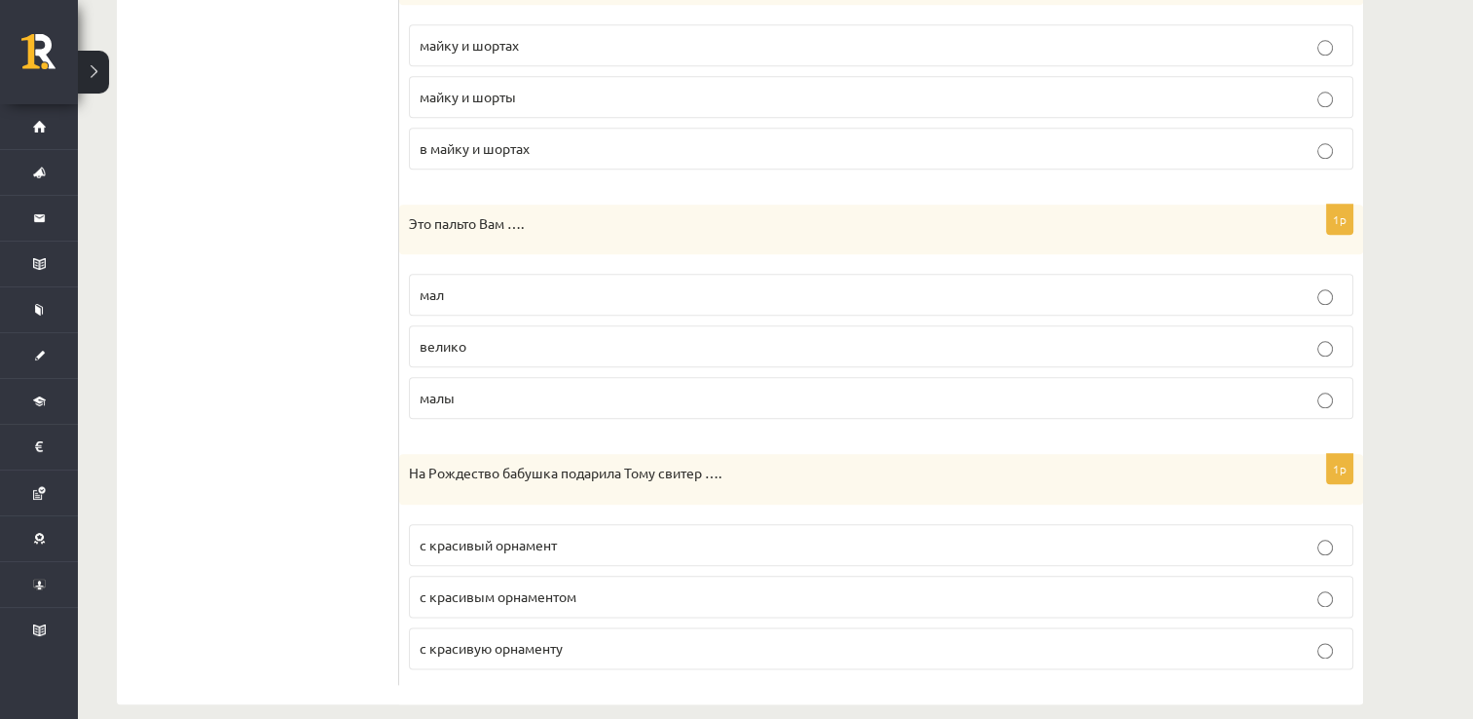
scroll to position [2176, 0]
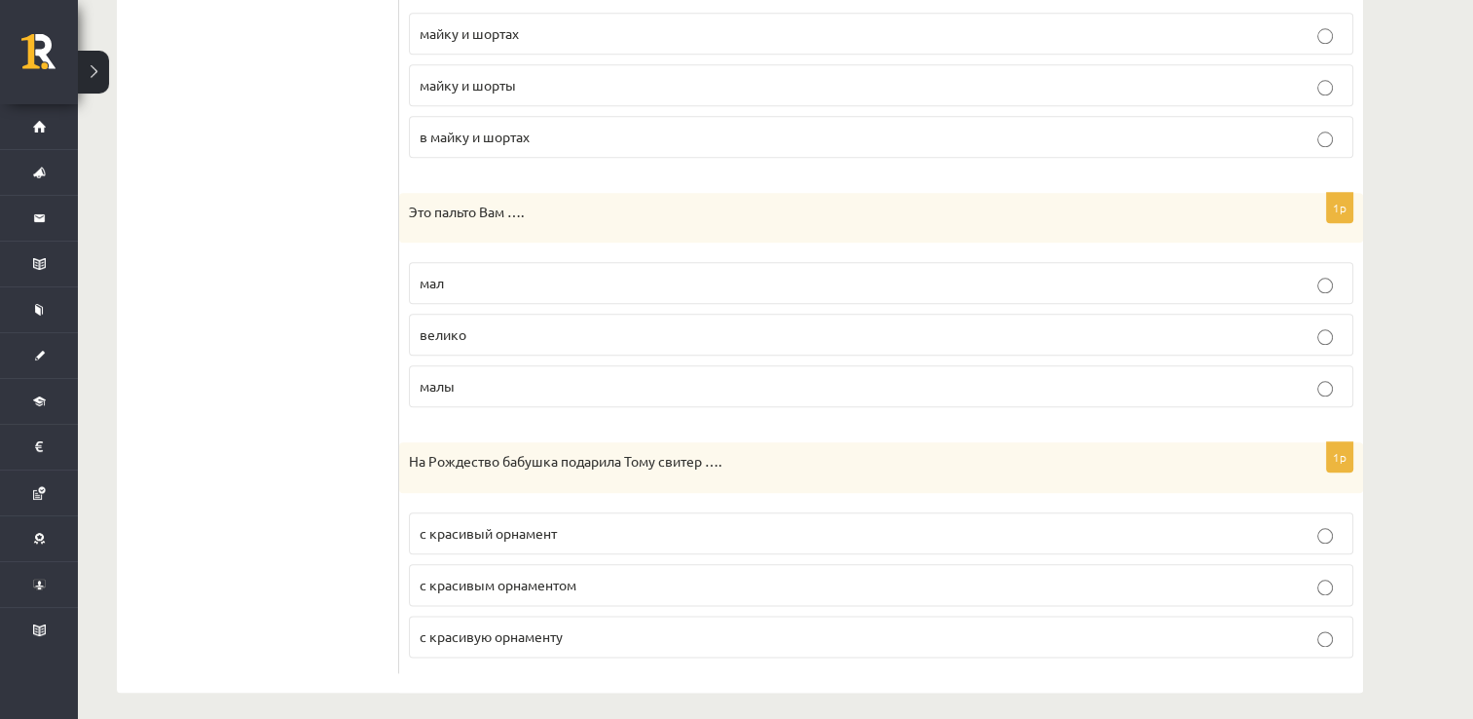
drag, startPoint x: 593, startPoint y: 577, endPoint x: 565, endPoint y: 576, distance: 28.3
click at [565, 576] on span "с красивым орнаментом" at bounding box center [498, 585] width 157 height 18
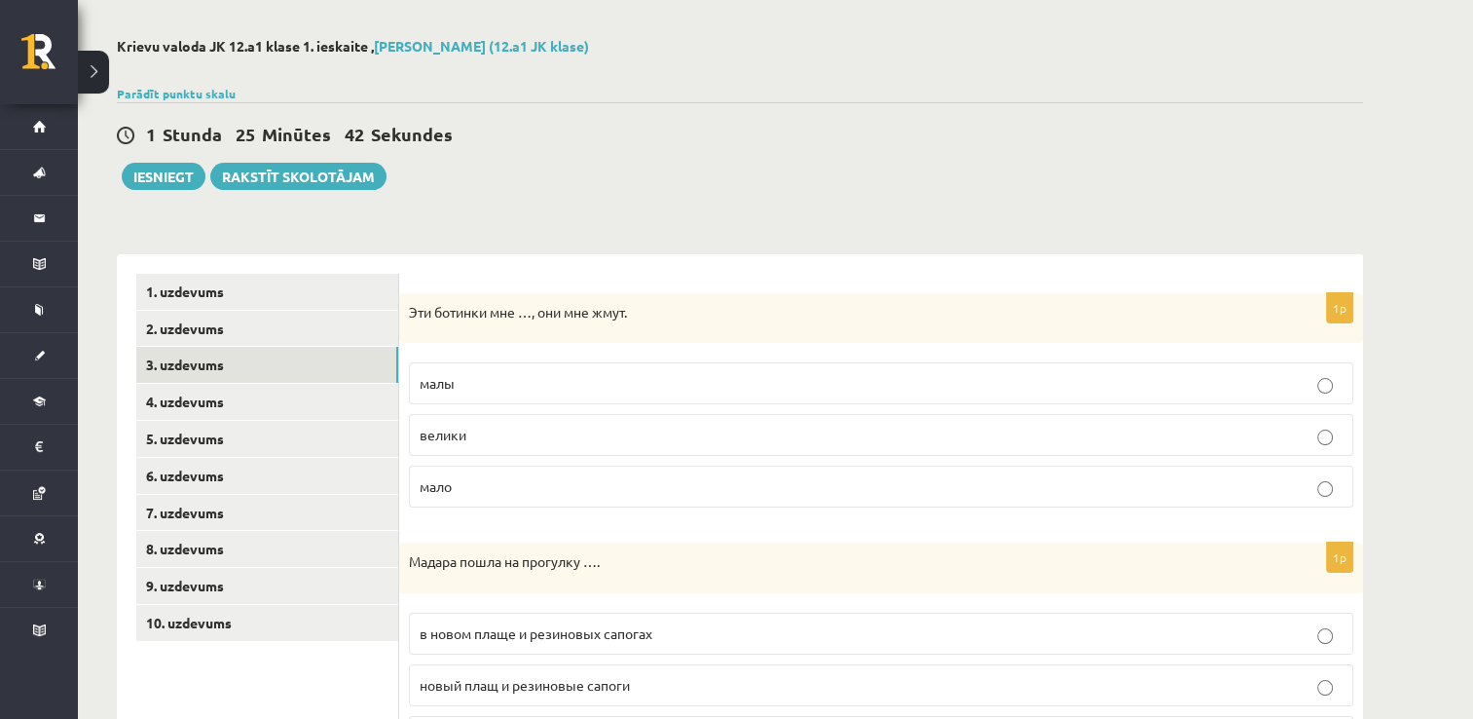
scroll to position [0, 0]
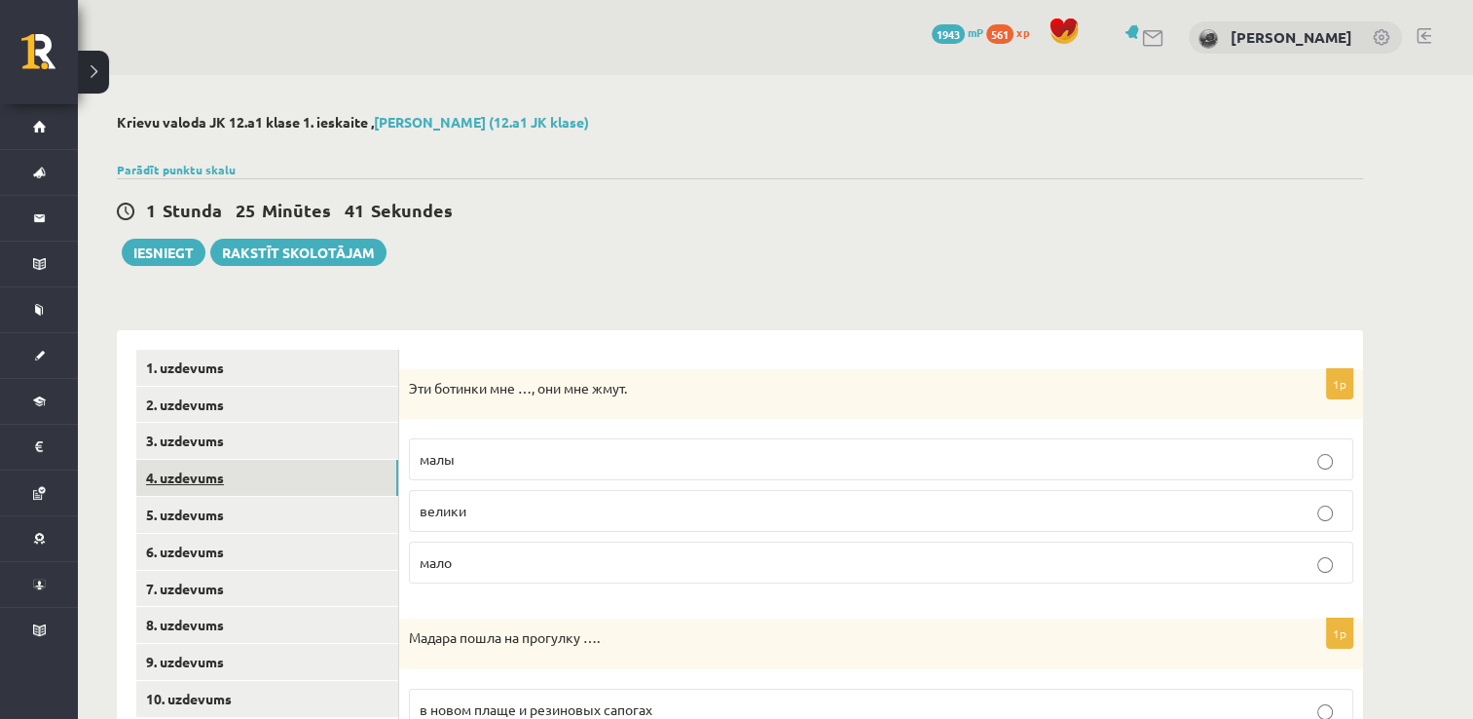
click at [329, 482] on link "4. uzdevums" at bounding box center [267, 478] width 262 height 36
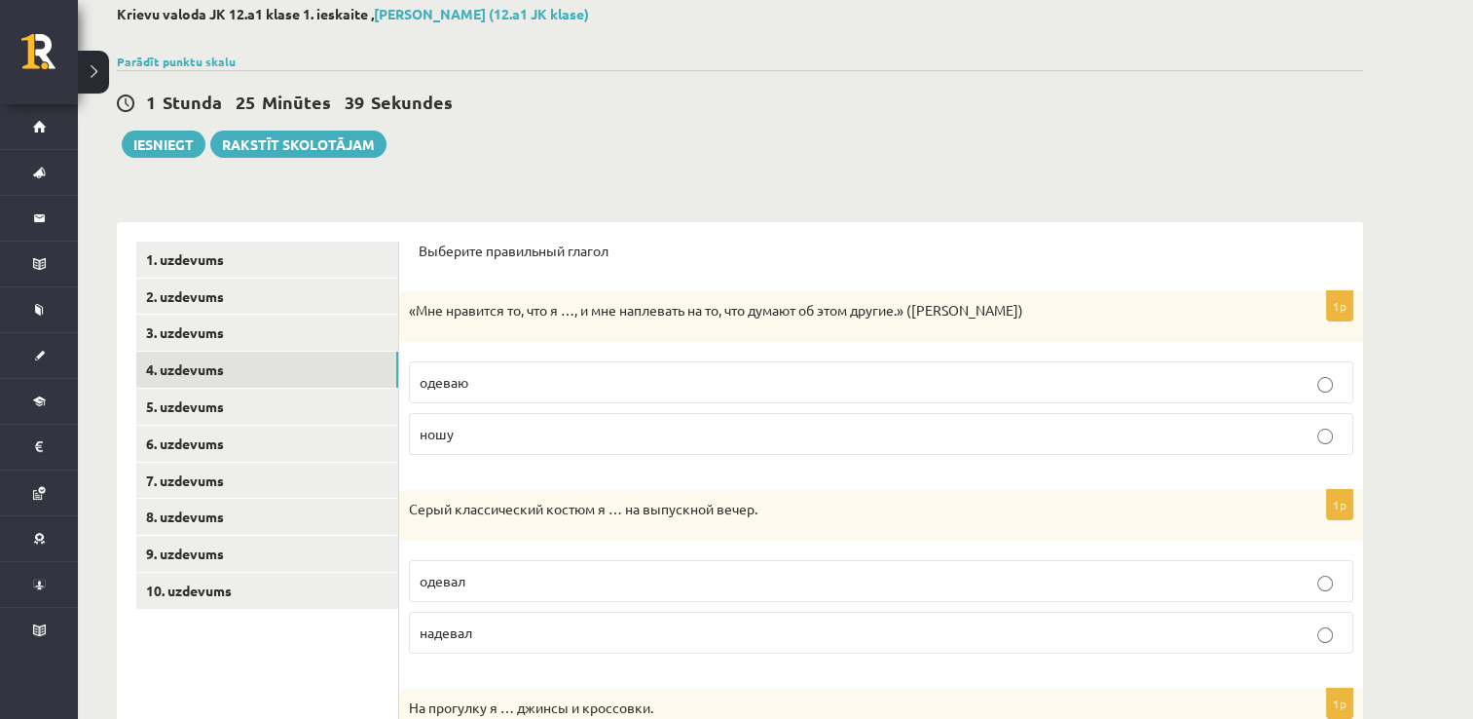
scroll to position [109, 0]
click at [555, 368] on label "одеваю" at bounding box center [881, 381] width 945 height 42
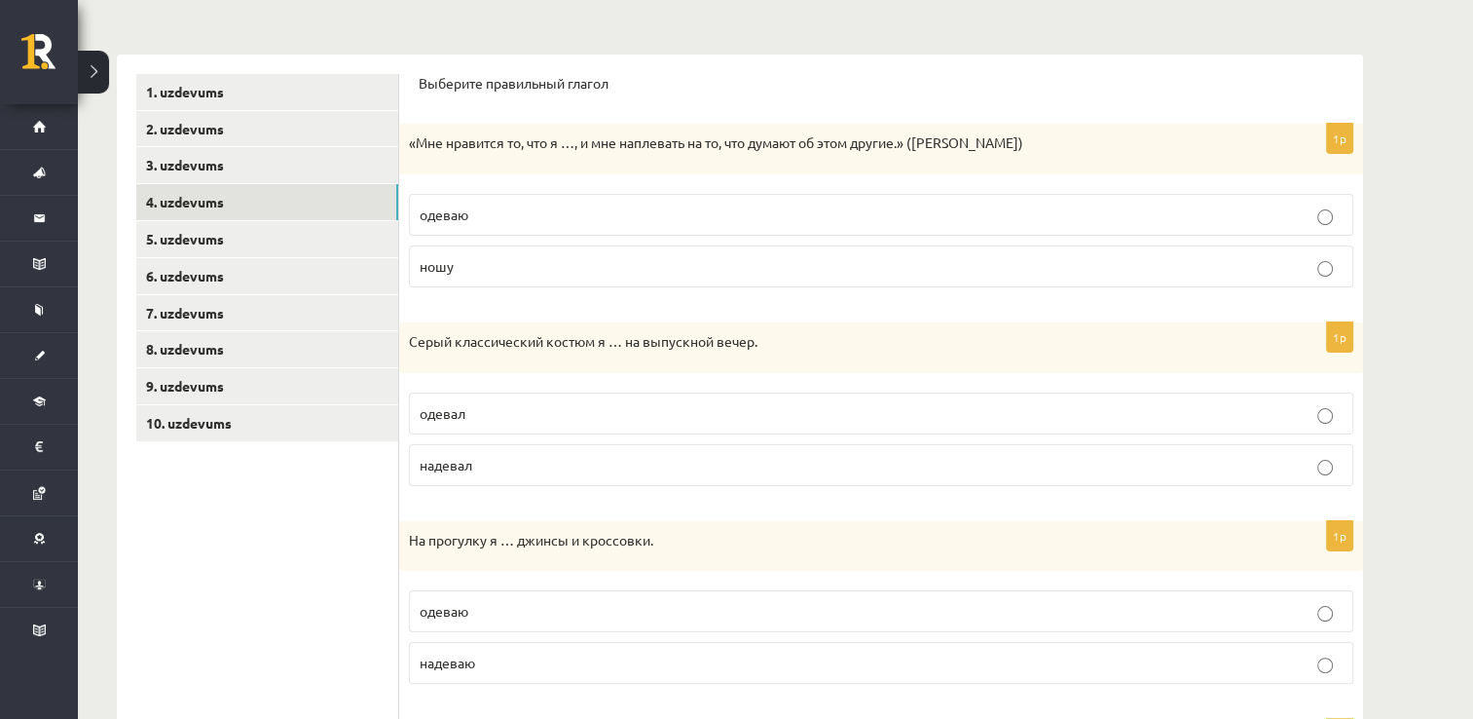
scroll to position [277, 0]
click at [578, 470] on p "надевал" at bounding box center [881, 464] width 923 height 20
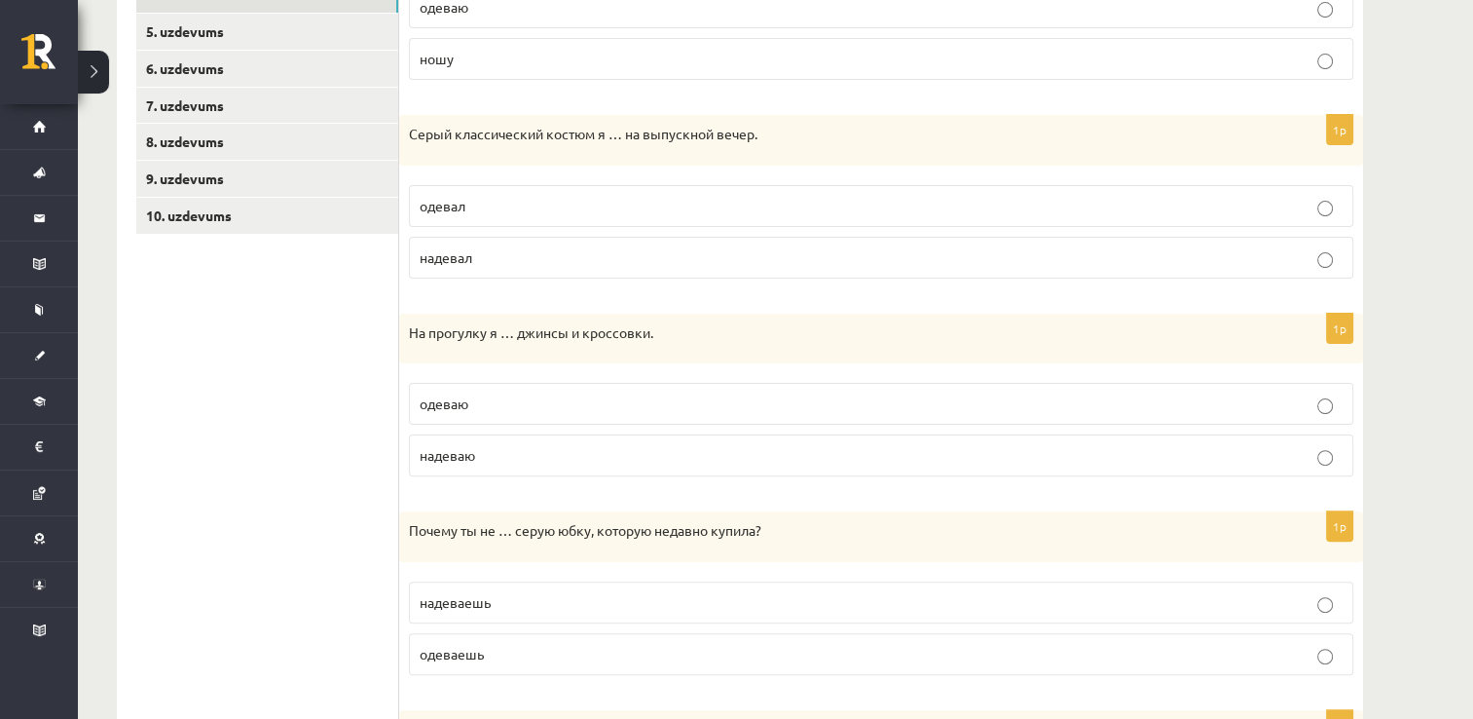
scroll to position [501, 0]
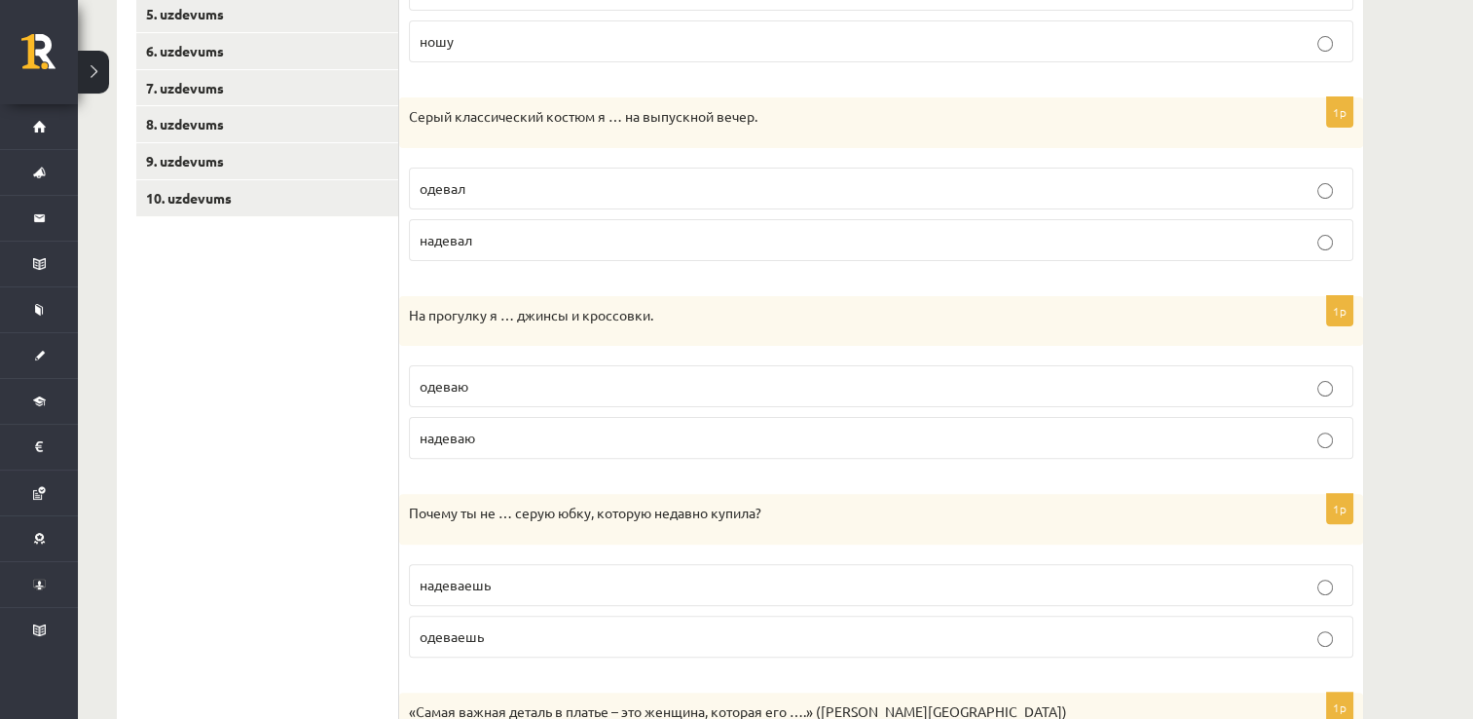
click at [604, 391] on p "одеваю" at bounding box center [881, 386] width 923 height 20
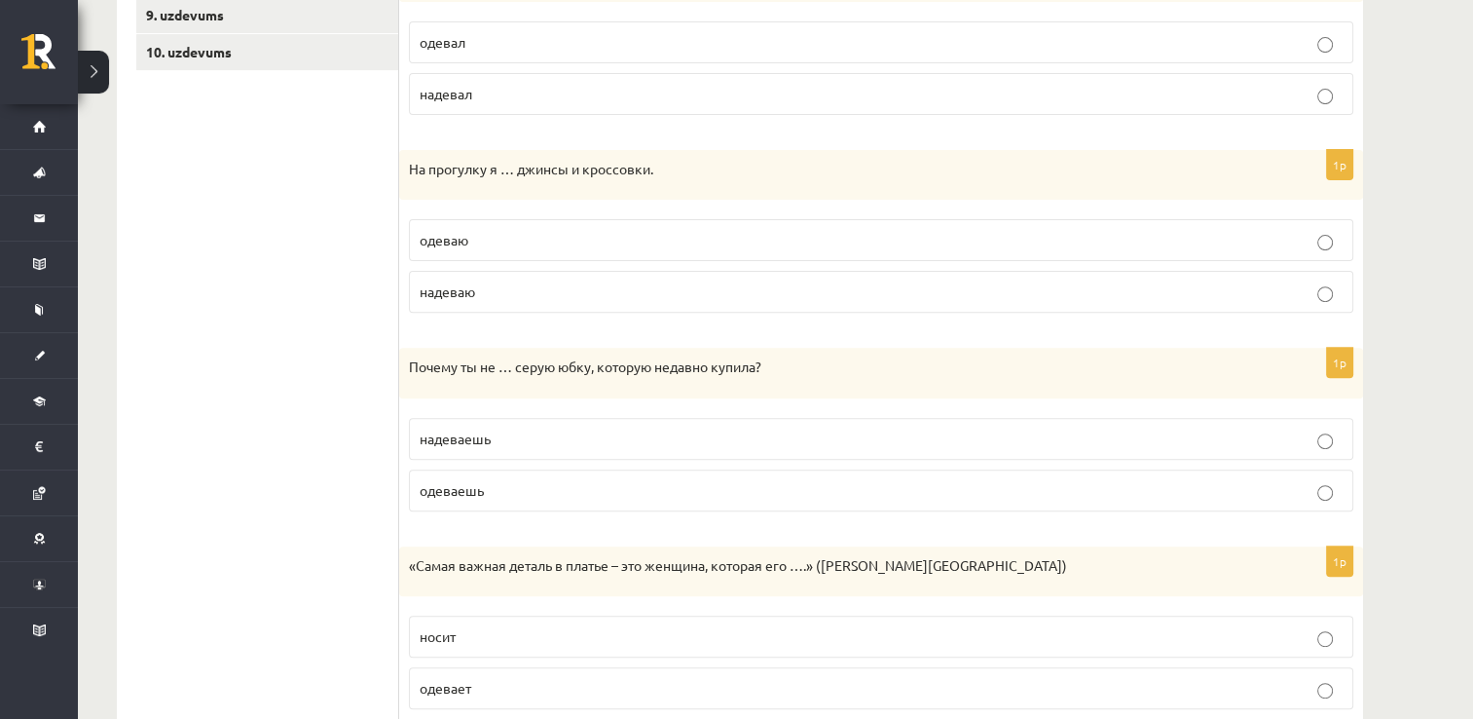
scroll to position [647, 0]
click at [509, 497] on p "одеваешь" at bounding box center [881, 490] width 923 height 20
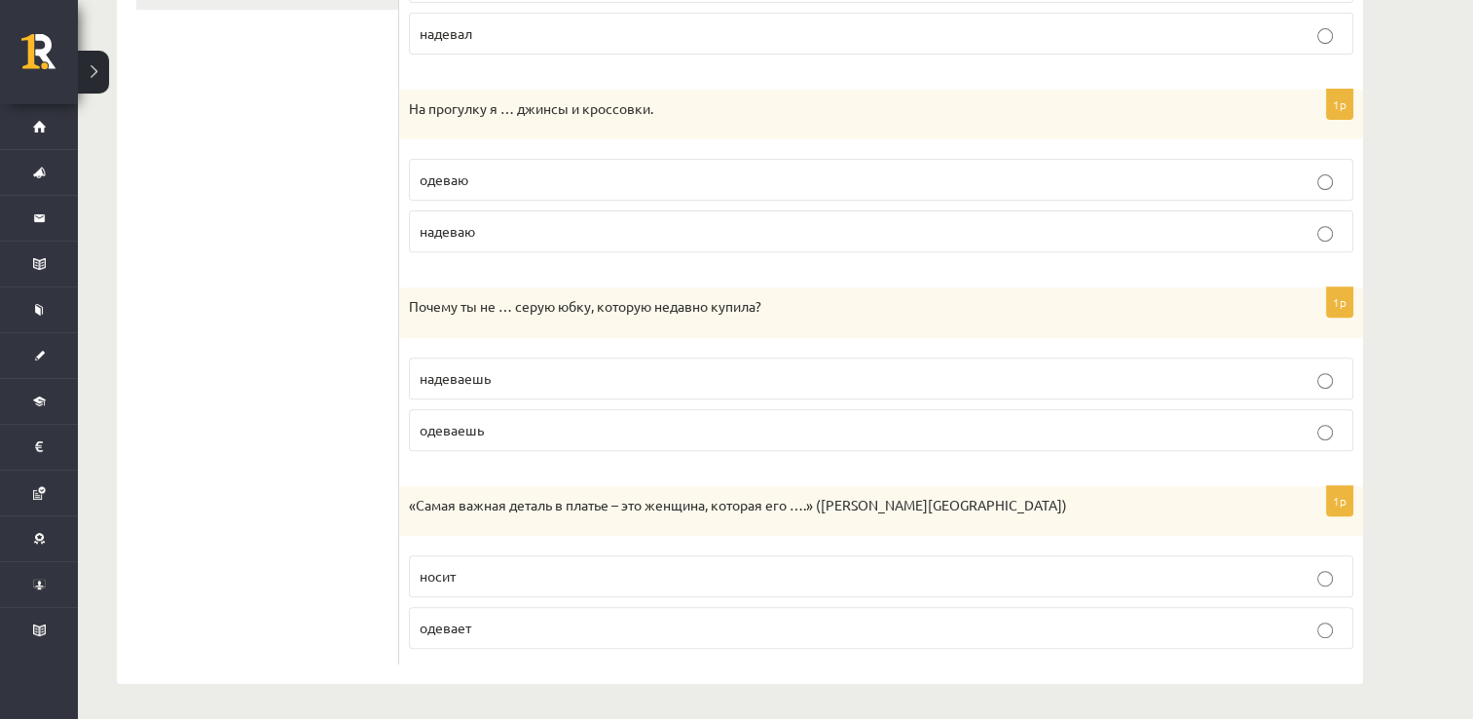
click at [545, 578] on p "носит" at bounding box center [881, 576] width 923 height 20
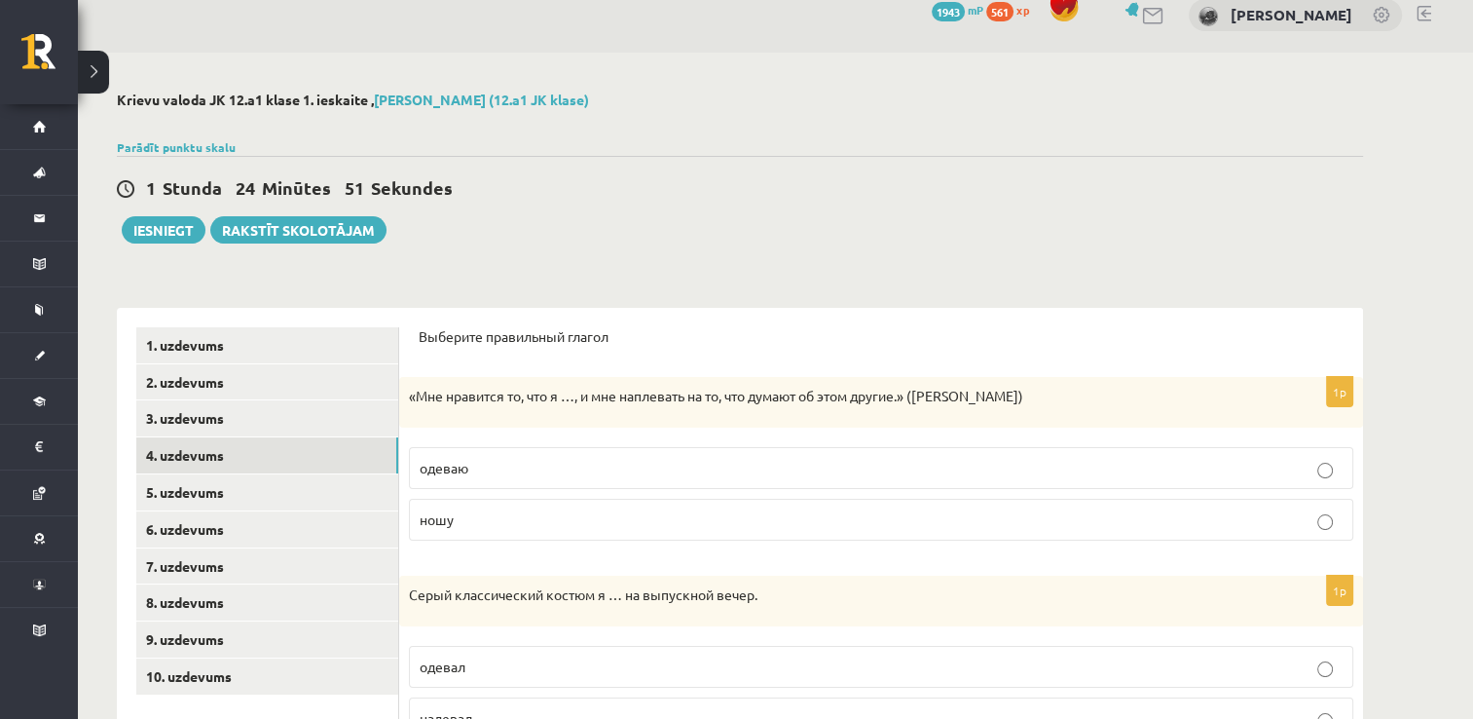
scroll to position [0, 0]
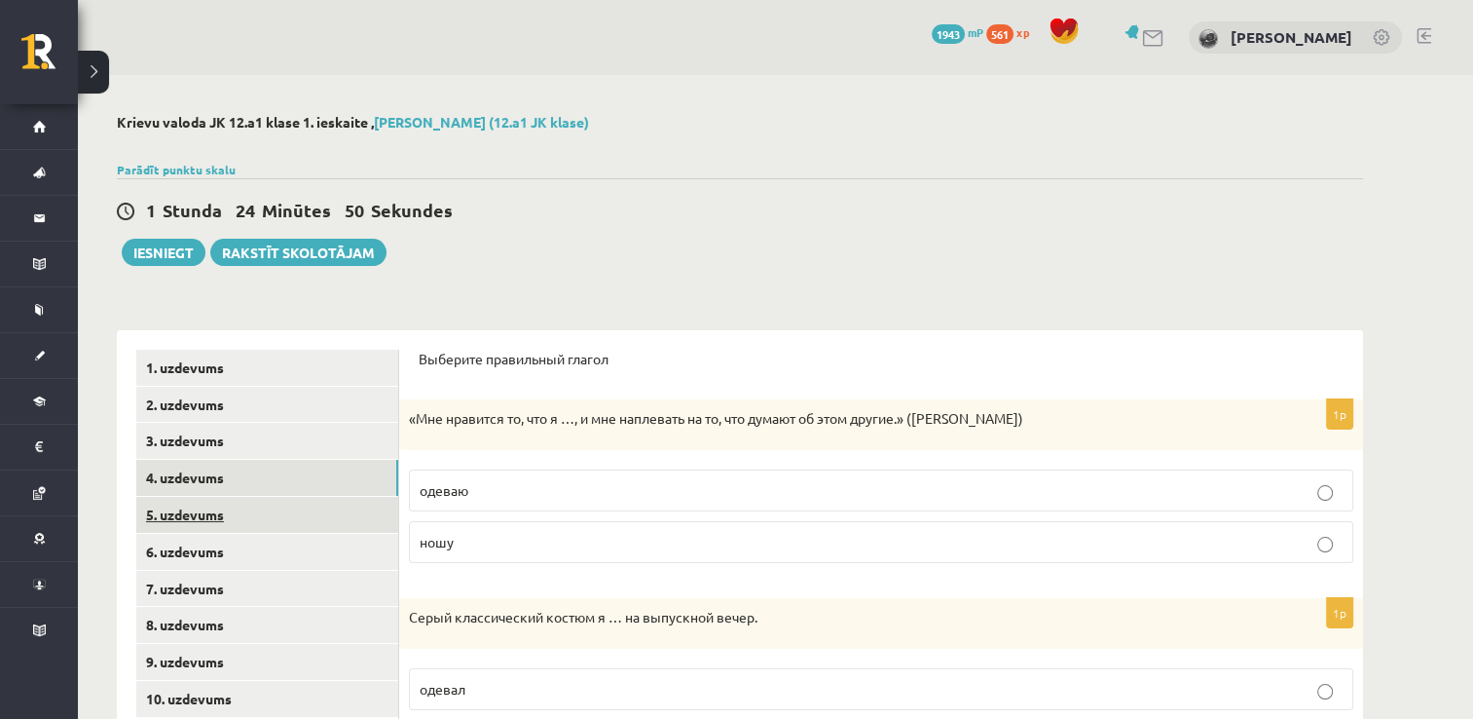
click at [327, 531] on link "5. uzdevums" at bounding box center [267, 515] width 262 height 36
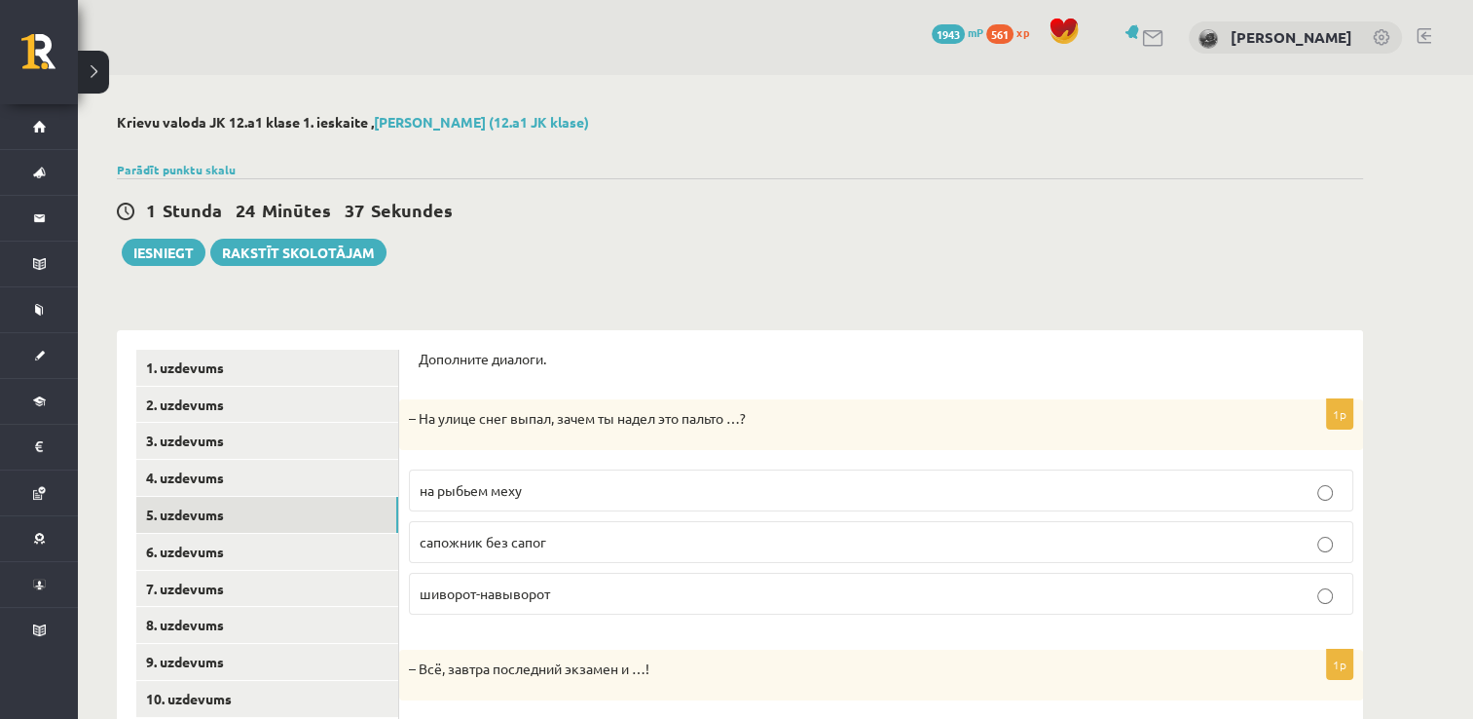
click at [522, 484] on span "на рыбьем меху" at bounding box center [471, 490] width 102 height 18
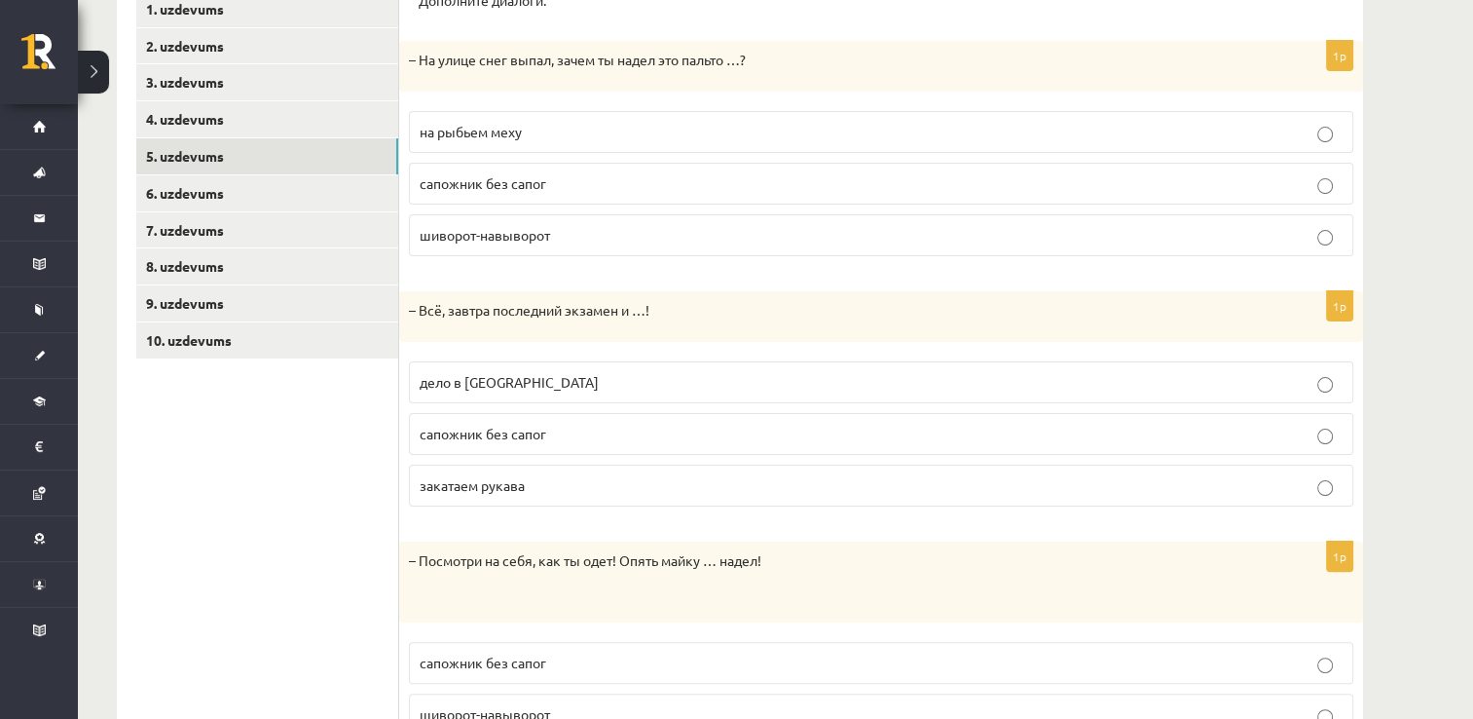
scroll to position [360, 0]
click at [592, 381] on p "дело в шляпе" at bounding box center [881, 380] width 923 height 20
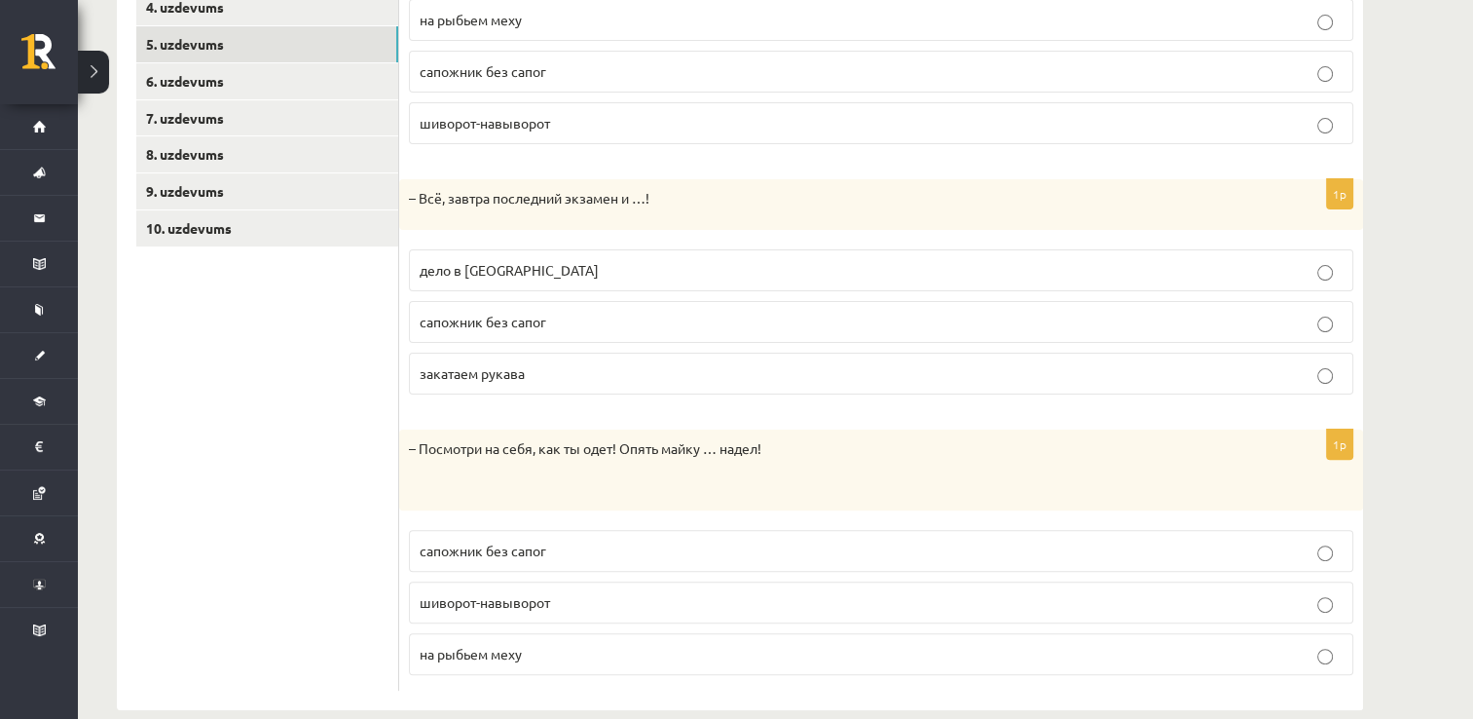
scroll to position [497, 0]
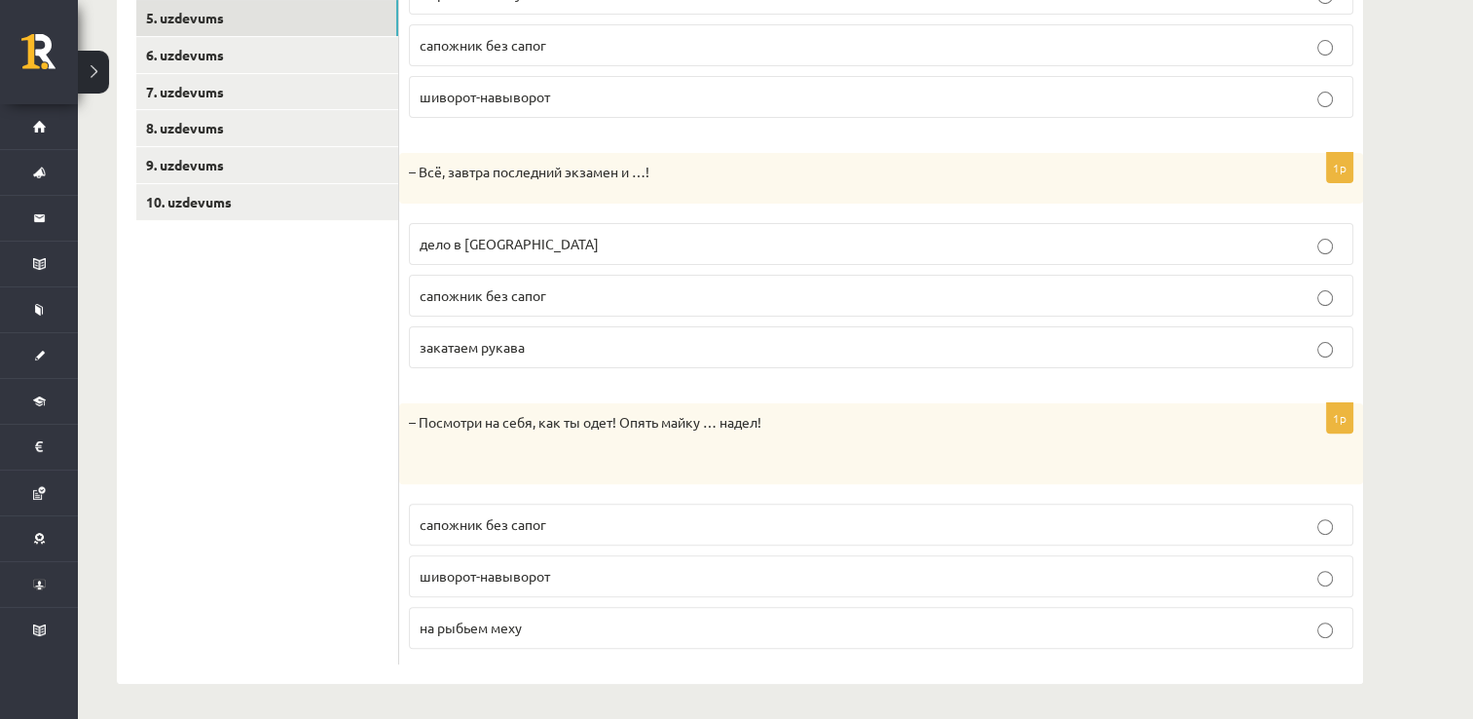
click at [581, 578] on p "шиворот-навыворот" at bounding box center [881, 576] width 923 height 20
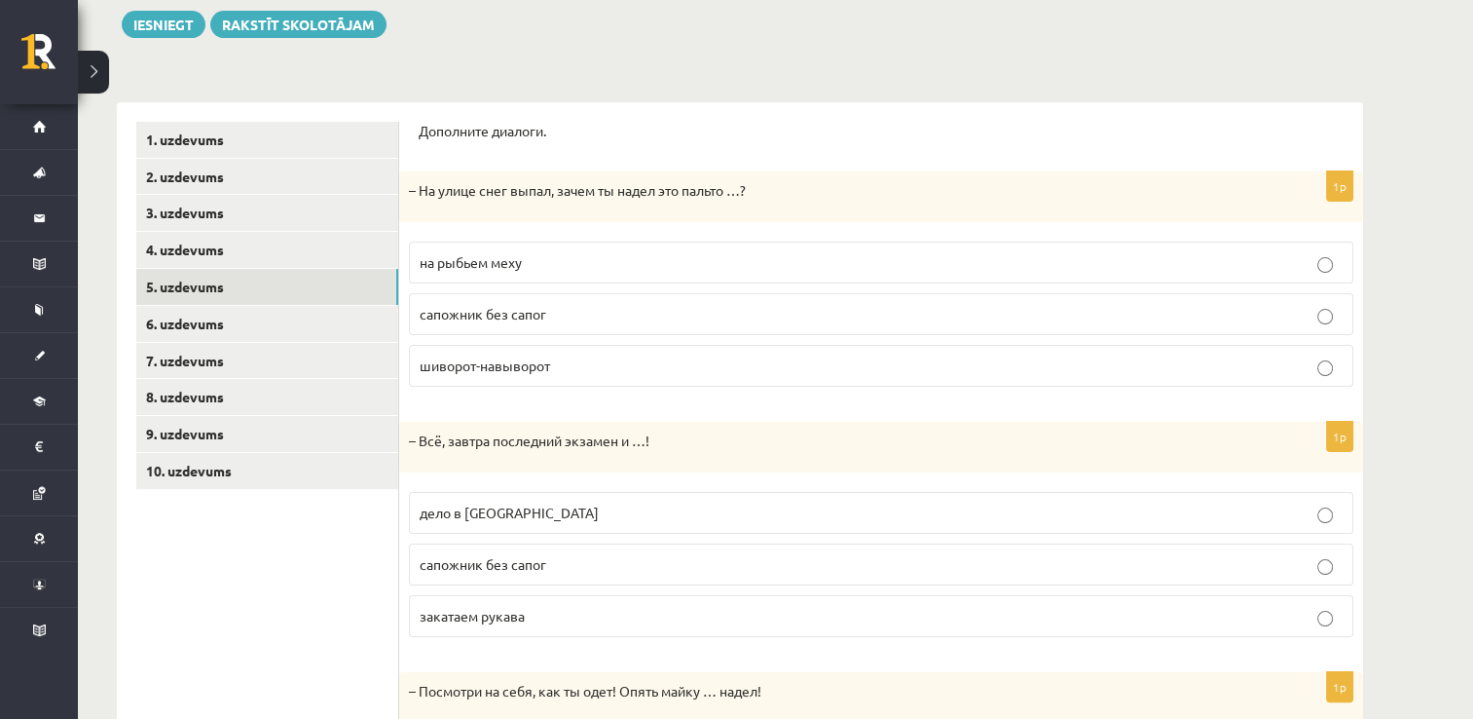
scroll to position [224, 0]
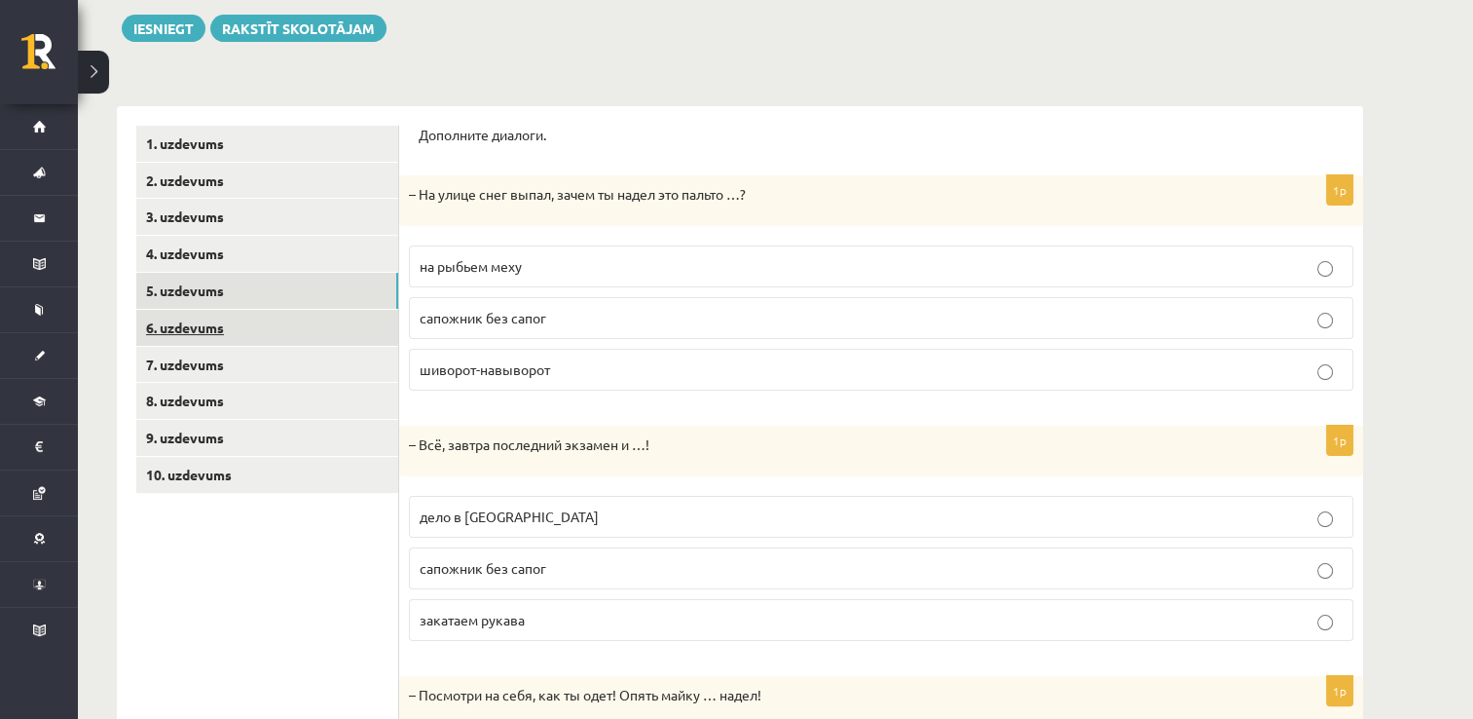
click at [348, 314] on link "6. uzdevums" at bounding box center [267, 328] width 262 height 36
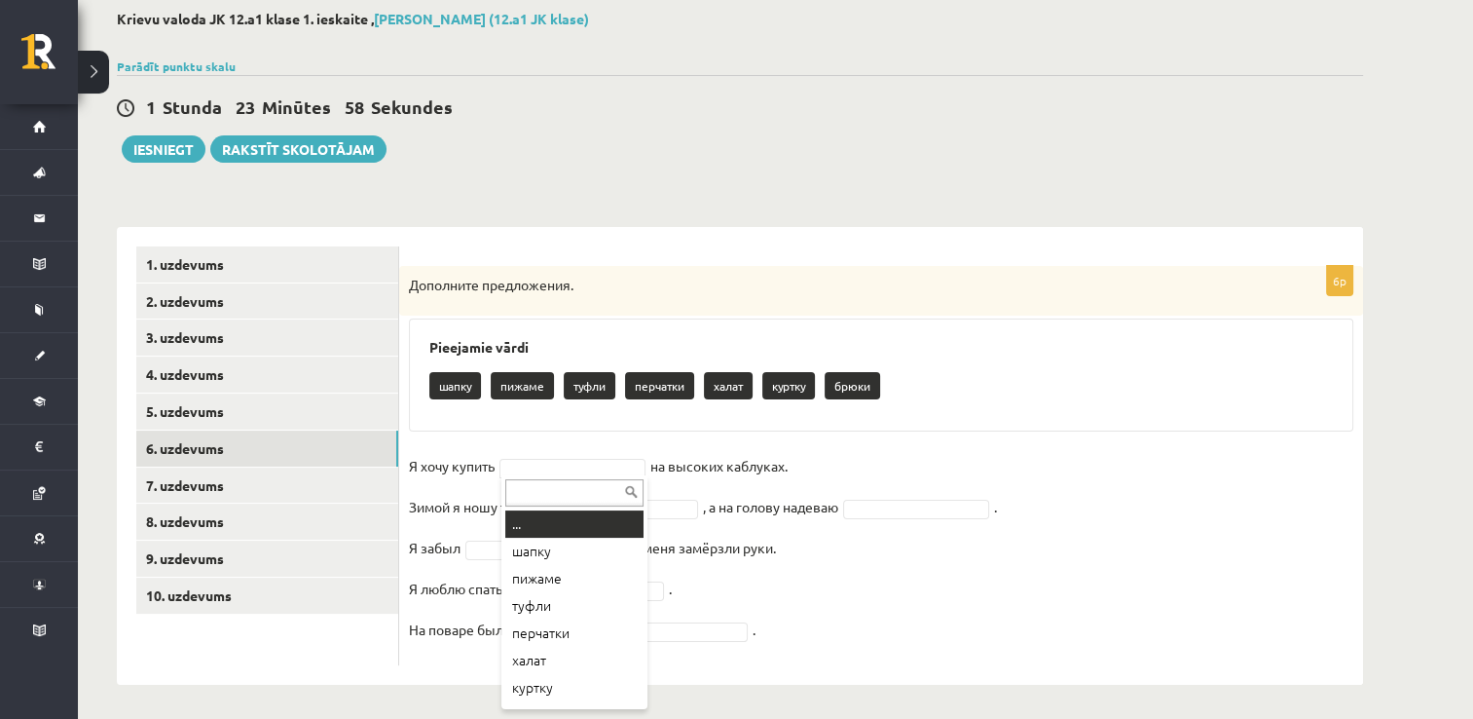
scroll to position [107, 0]
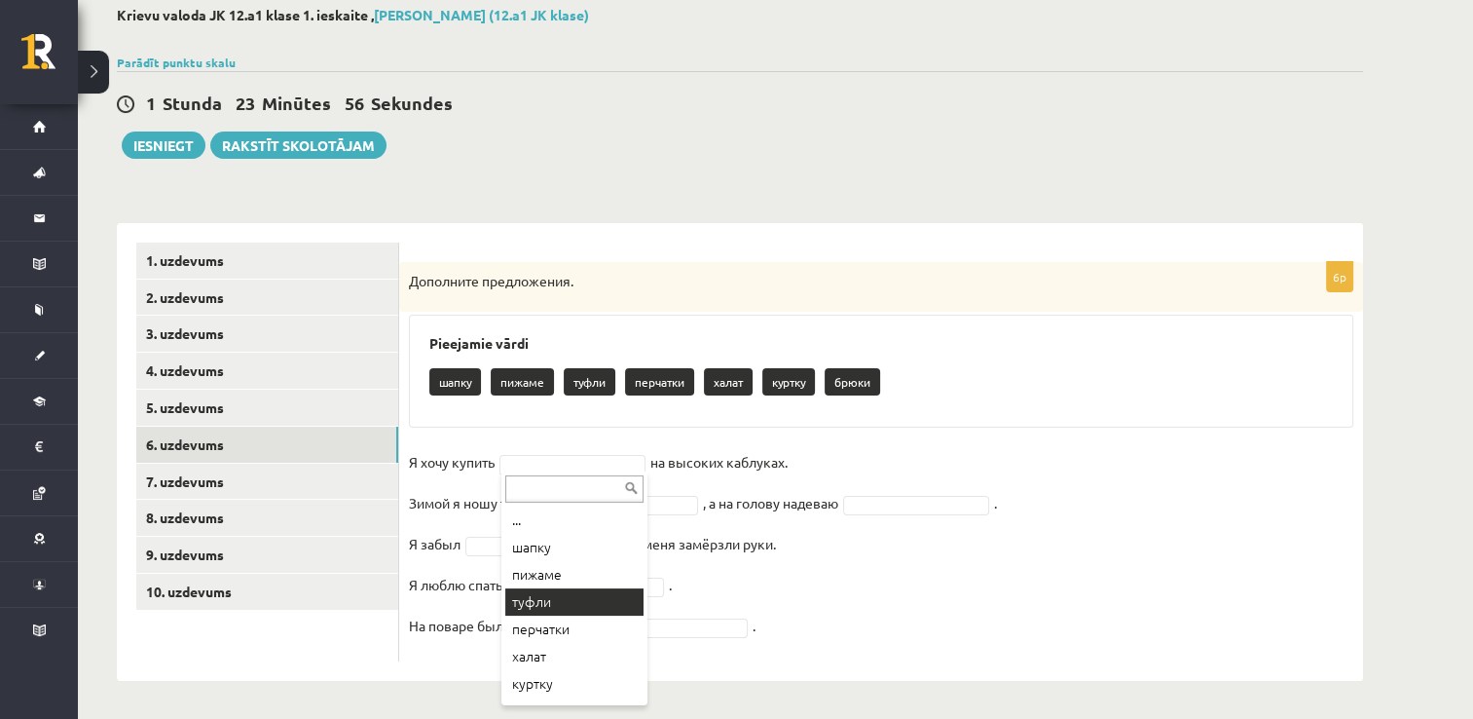
drag, startPoint x: 568, startPoint y: 458, endPoint x: 549, endPoint y: 598, distance: 141.5
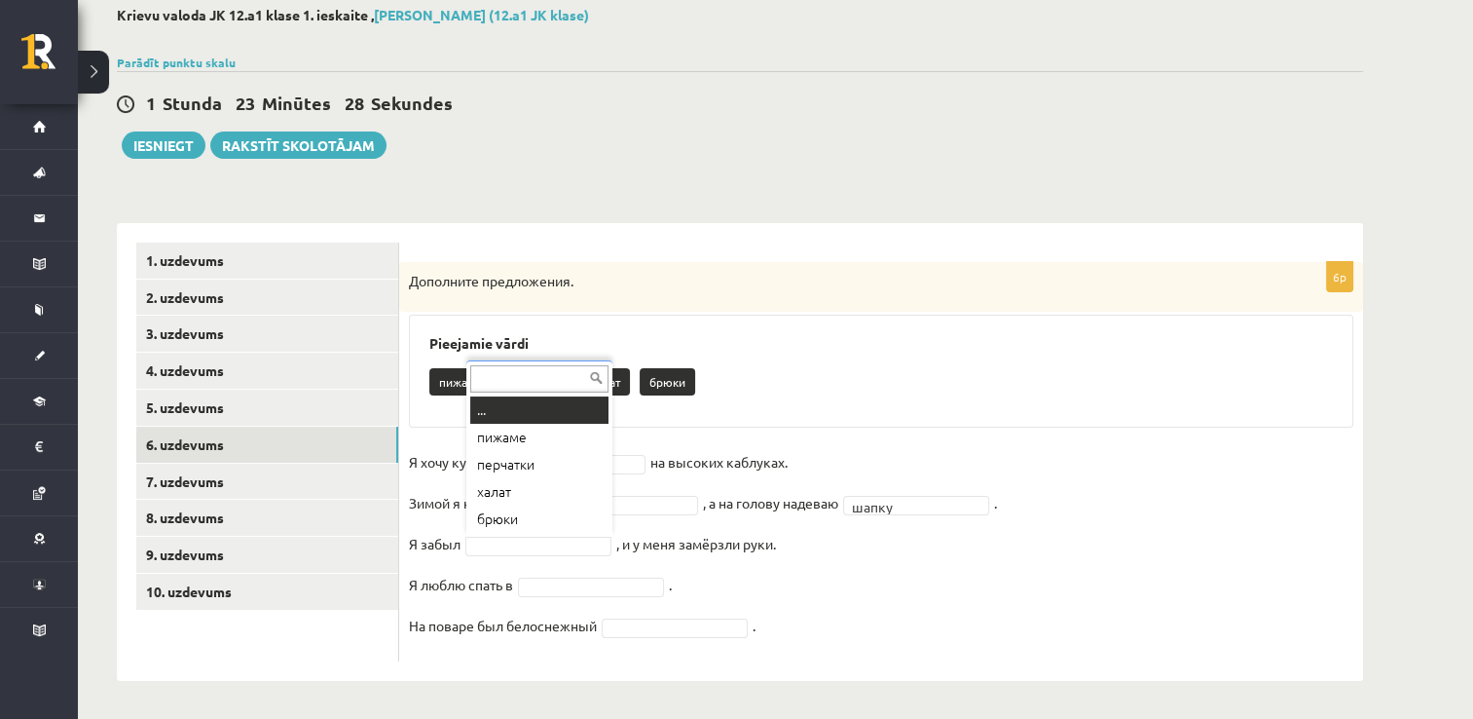
drag, startPoint x: 522, startPoint y: 544, endPoint x: 504, endPoint y: 457, distance: 89.4
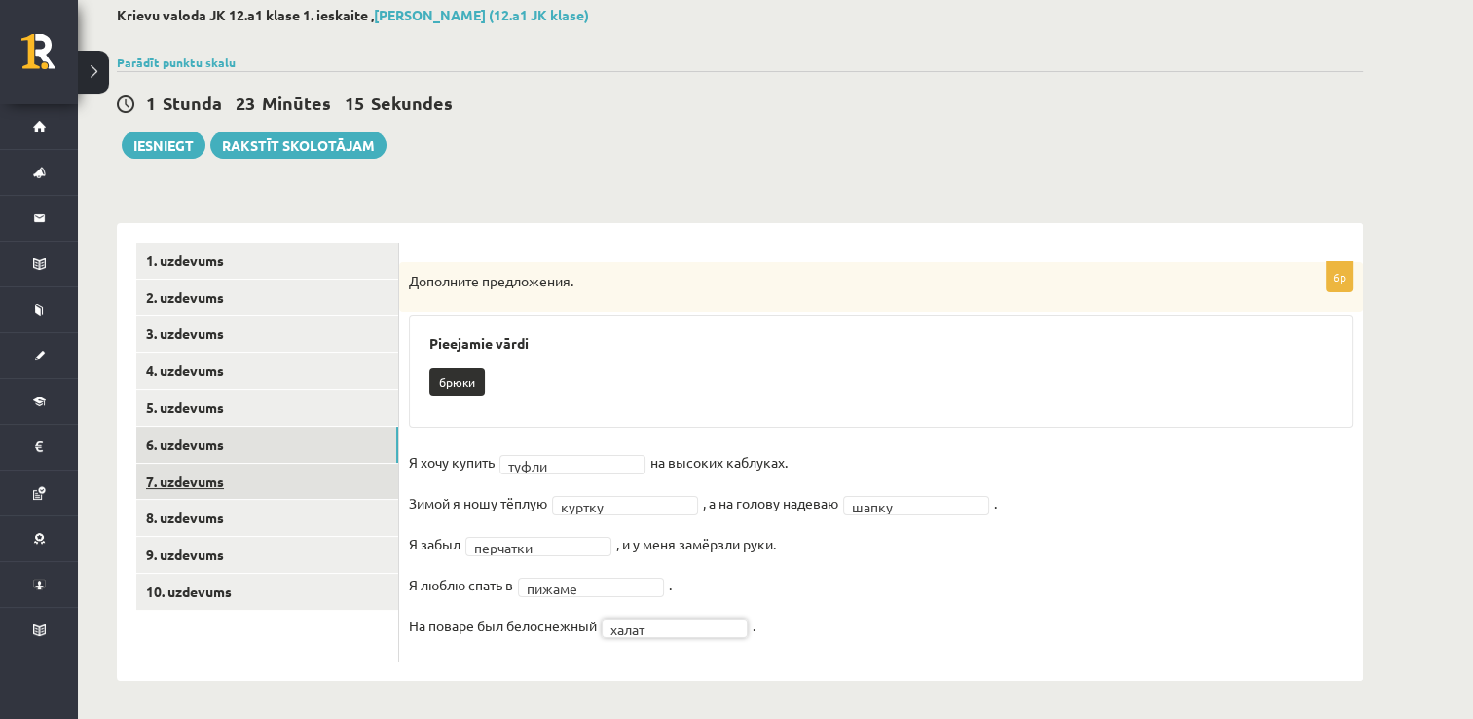
click at [338, 474] on link "7. uzdevums" at bounding box center [267, 482] width 262 height 36
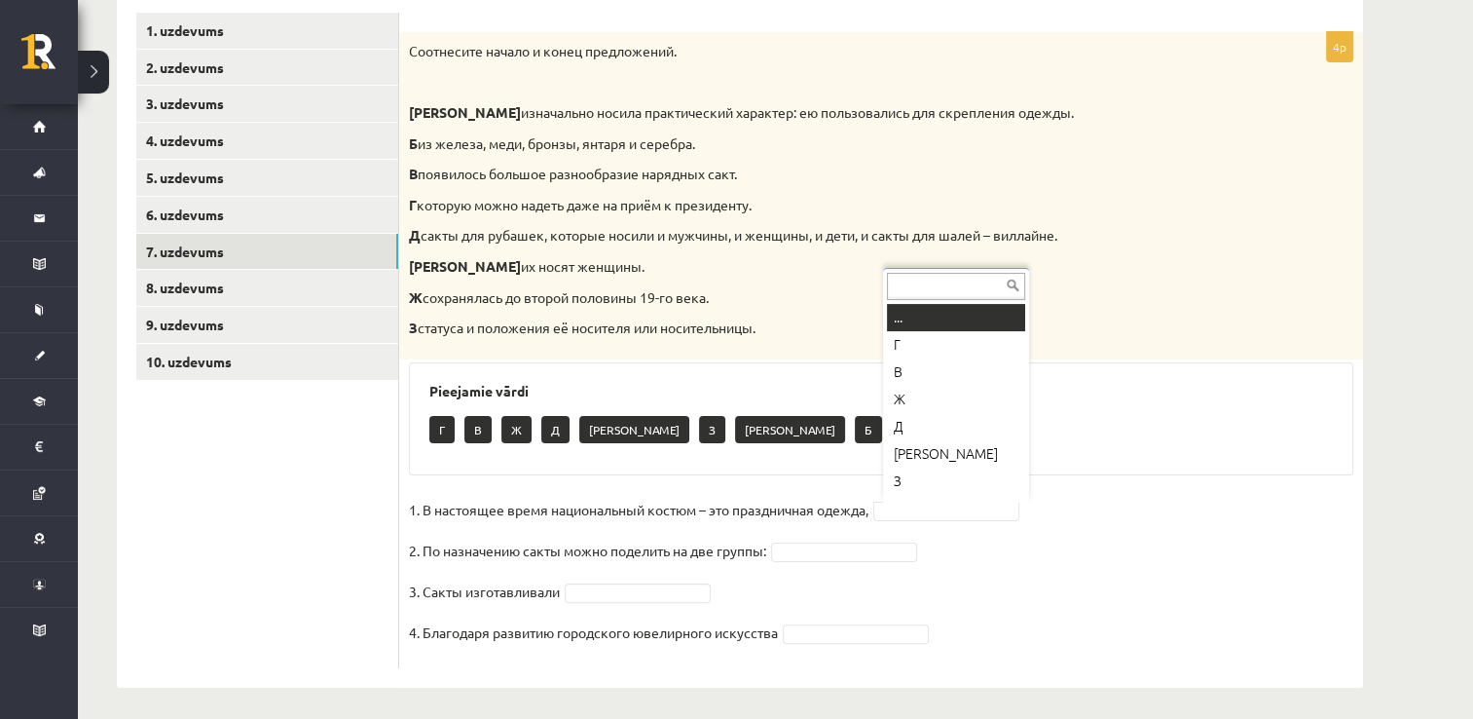
scroll to position [23, 0]
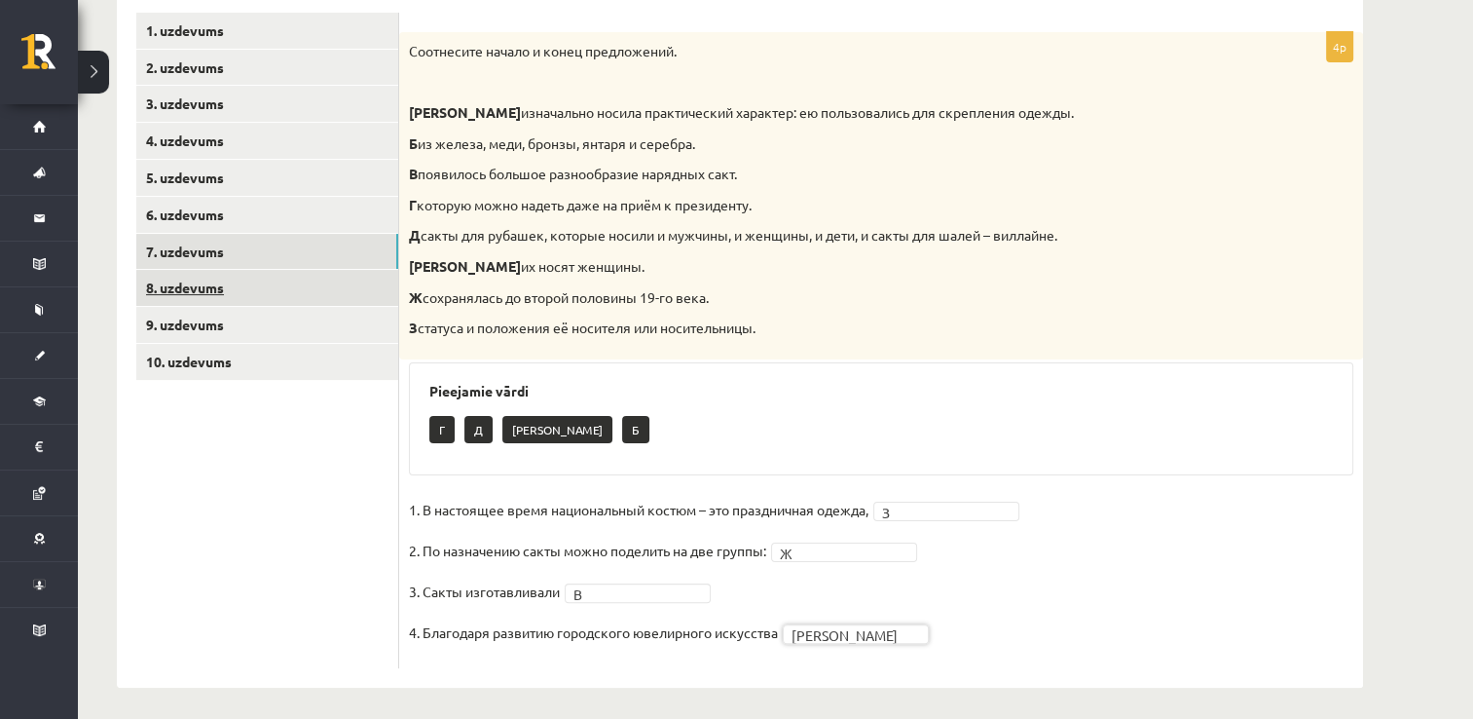
click at [199, 280] on link "8. uzdevums" at bounding box center [267, 288] width 262 height 36
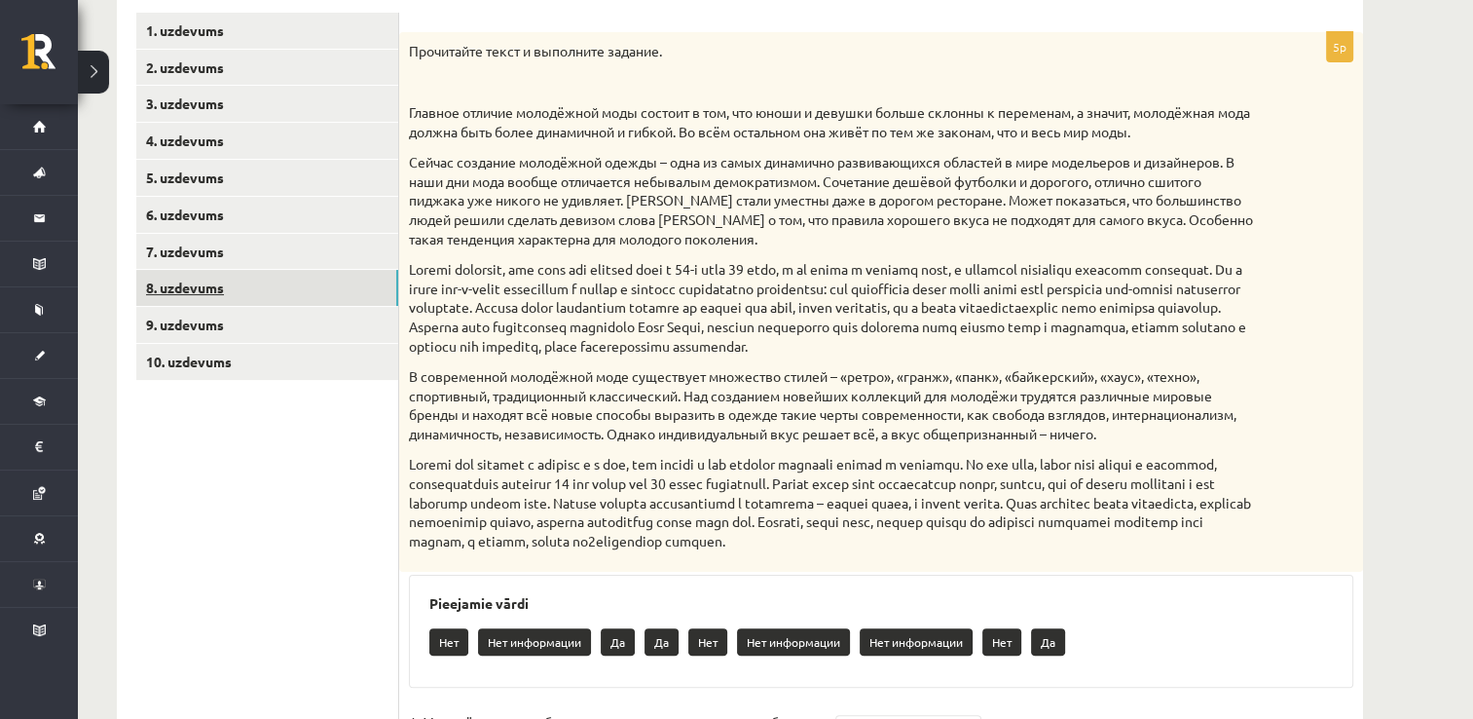
scroll to position [597, 0]
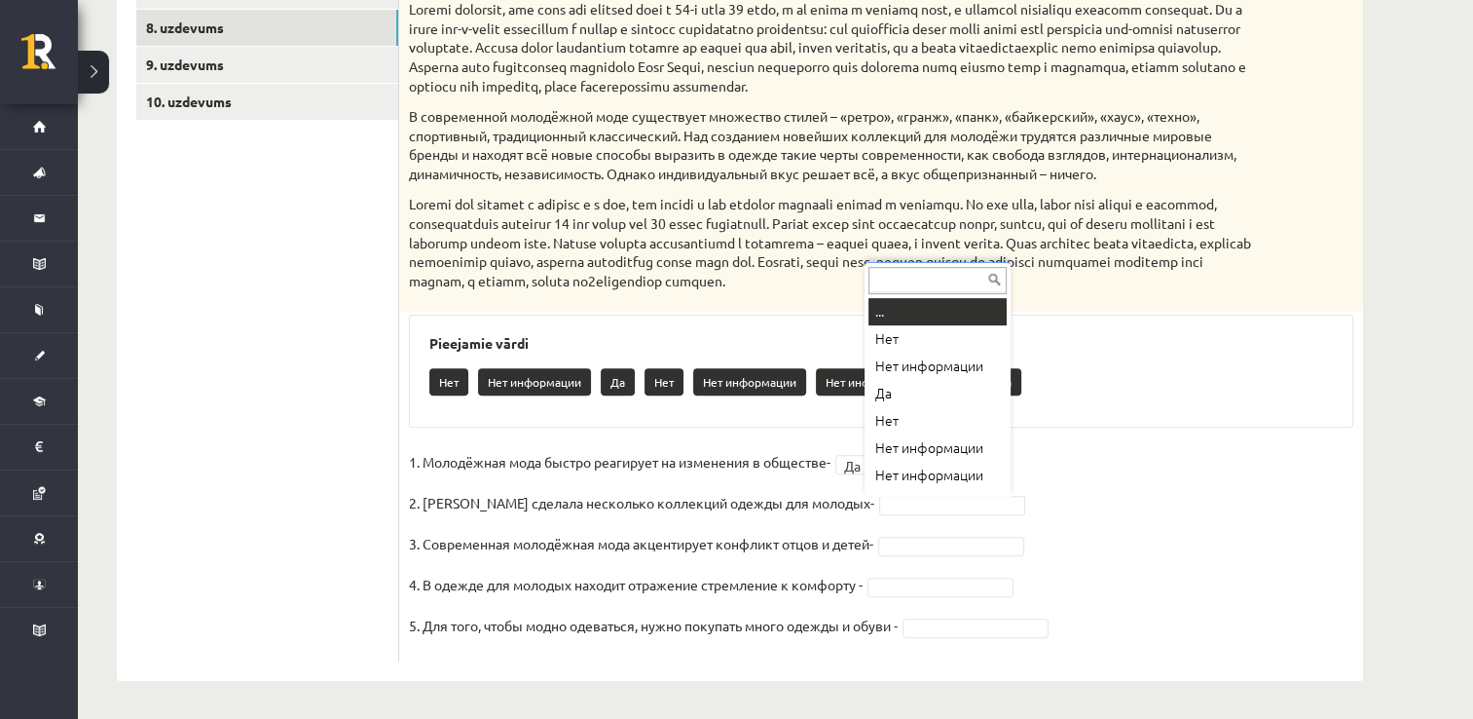
drag, startPoint x: 915, startPoint y: 502, endPoint x: 890, endPoint y: 421, distance: 84.7
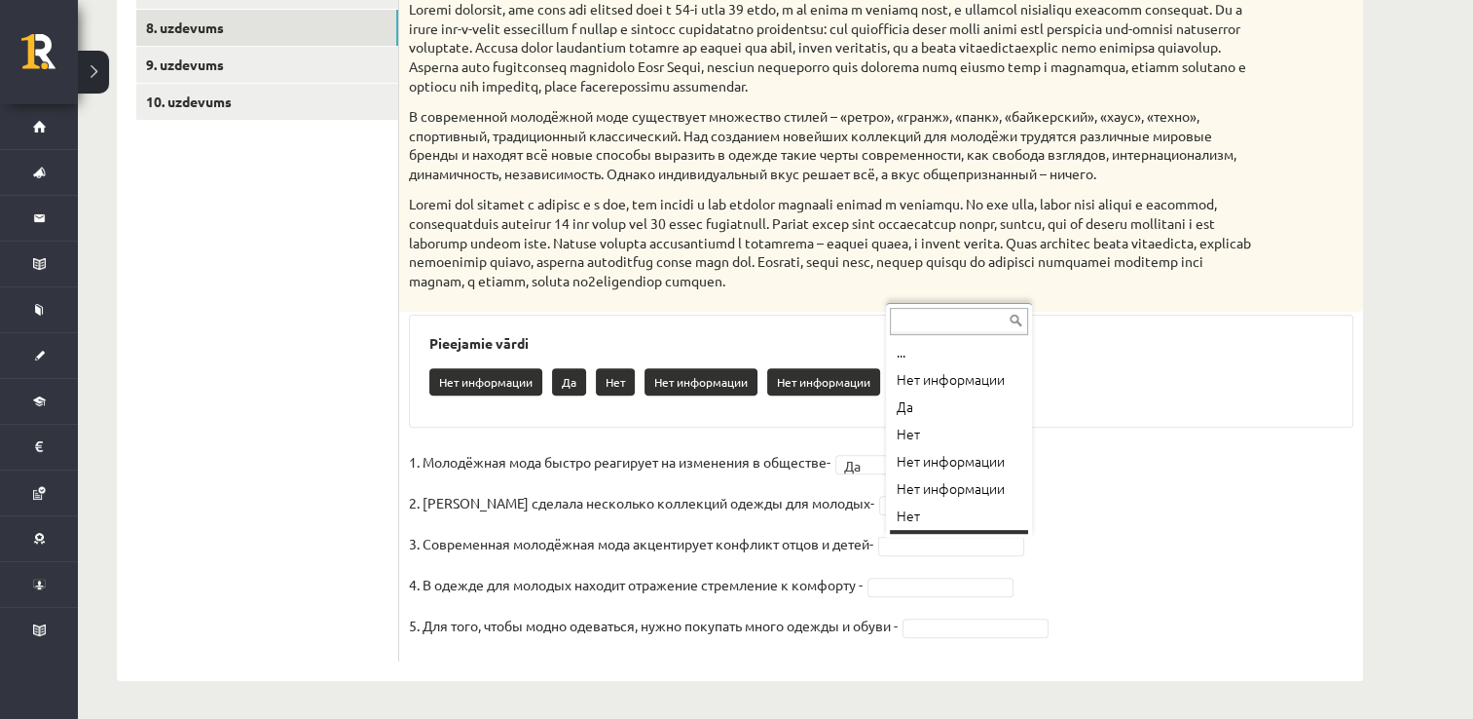
scroll to position [23, 0]
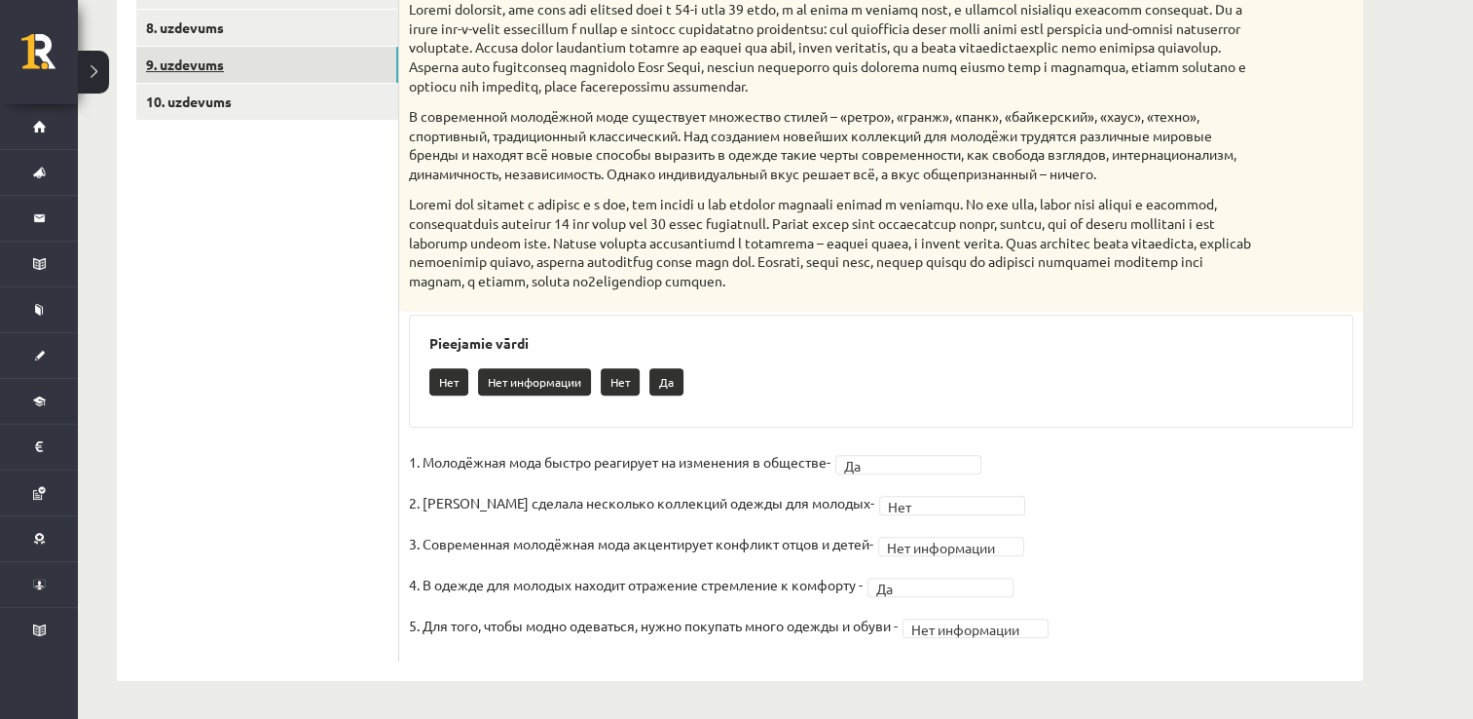
click at [246, 56] on link "9. uzdevums" at bounding box center [267, 65] width 262 height 36
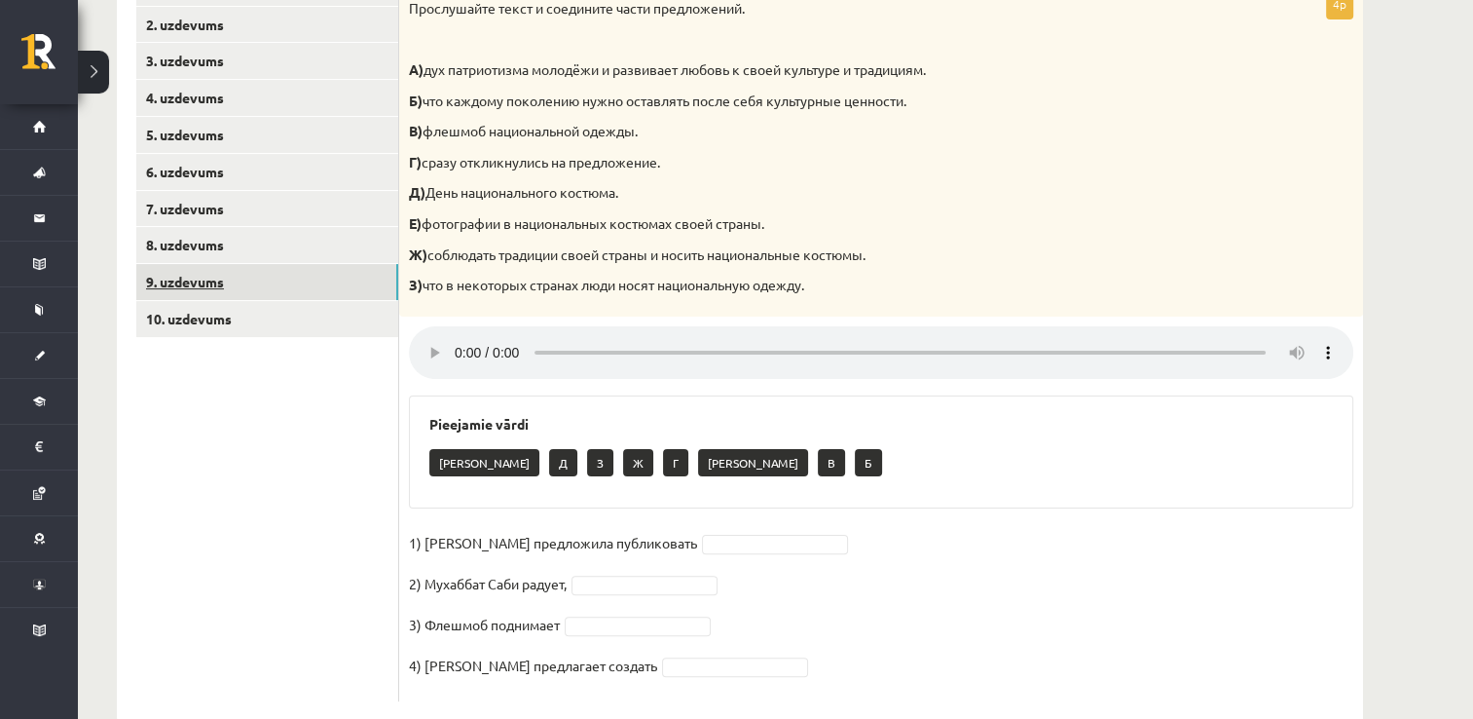
scroll to position [382, 0]
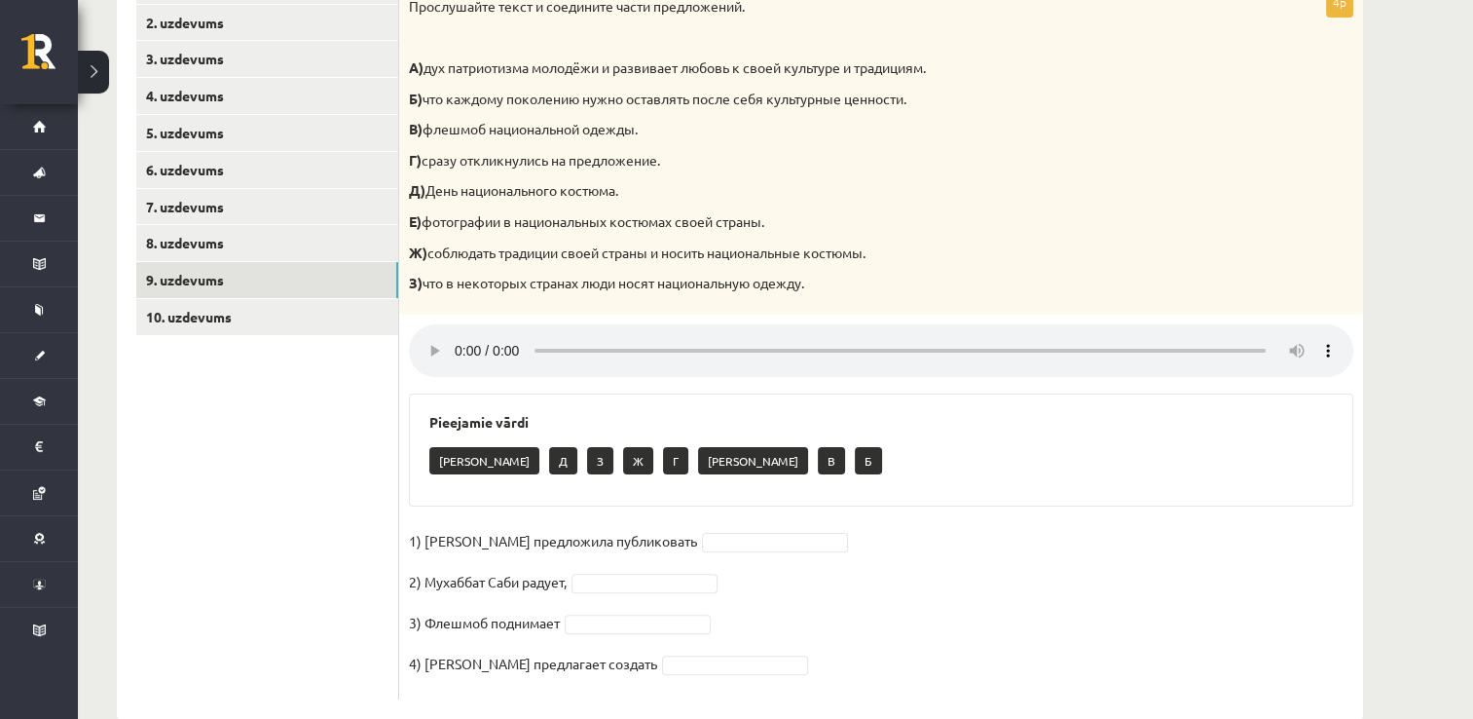
click at [727, 529] on fieldset "1) Девушка предложила публиковать 2) Мухаббат Саби радует, 3) Флешмоб поднимает…" at bounding box center [881, 608] width 945 height 164
click at [723, 528] on fieldset "1) Девушка предложила публиковать 2) Мухаббат Саби радует, 3) Флешмоб поднимает…" at bounding box center [881, 608] width 945 height 164
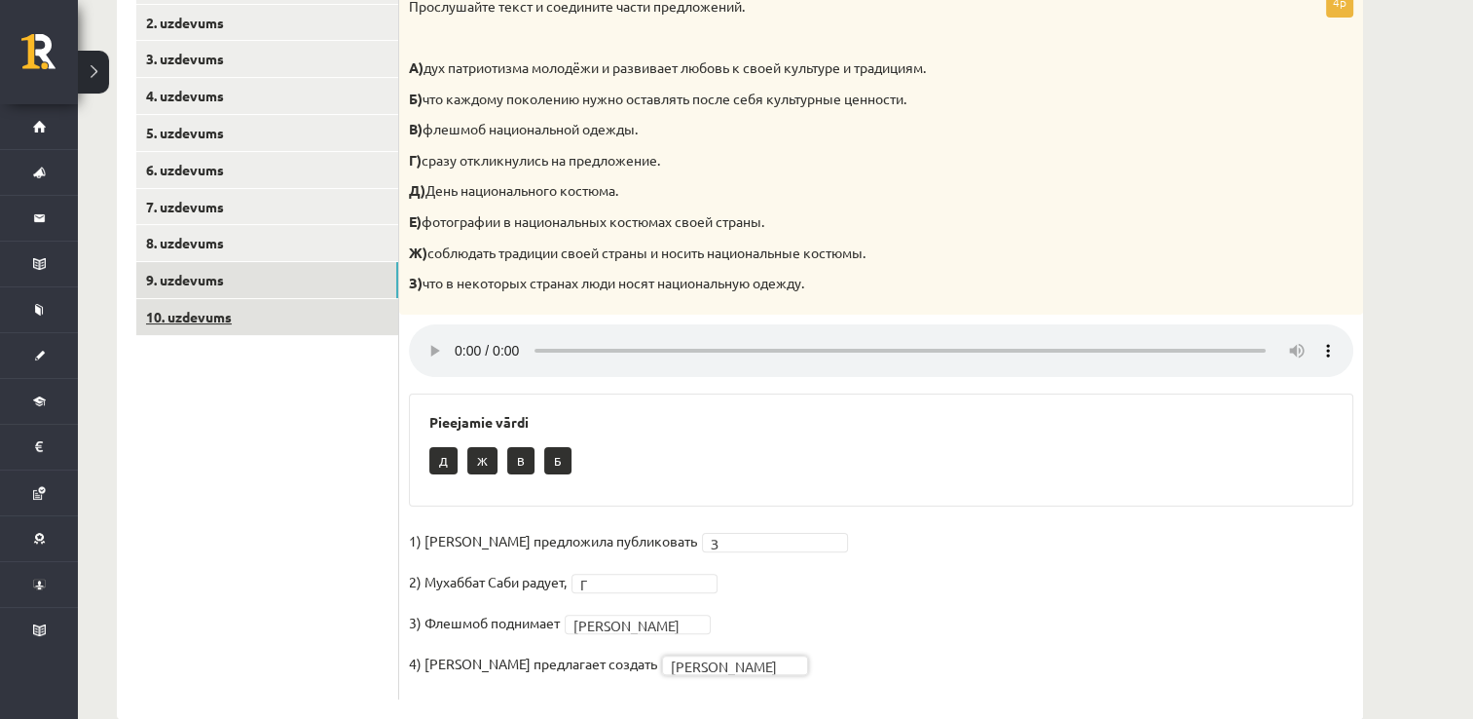
click at [342, 327] on link "10. uzdevums" at bounding box center [267, 317] width 262 height 36
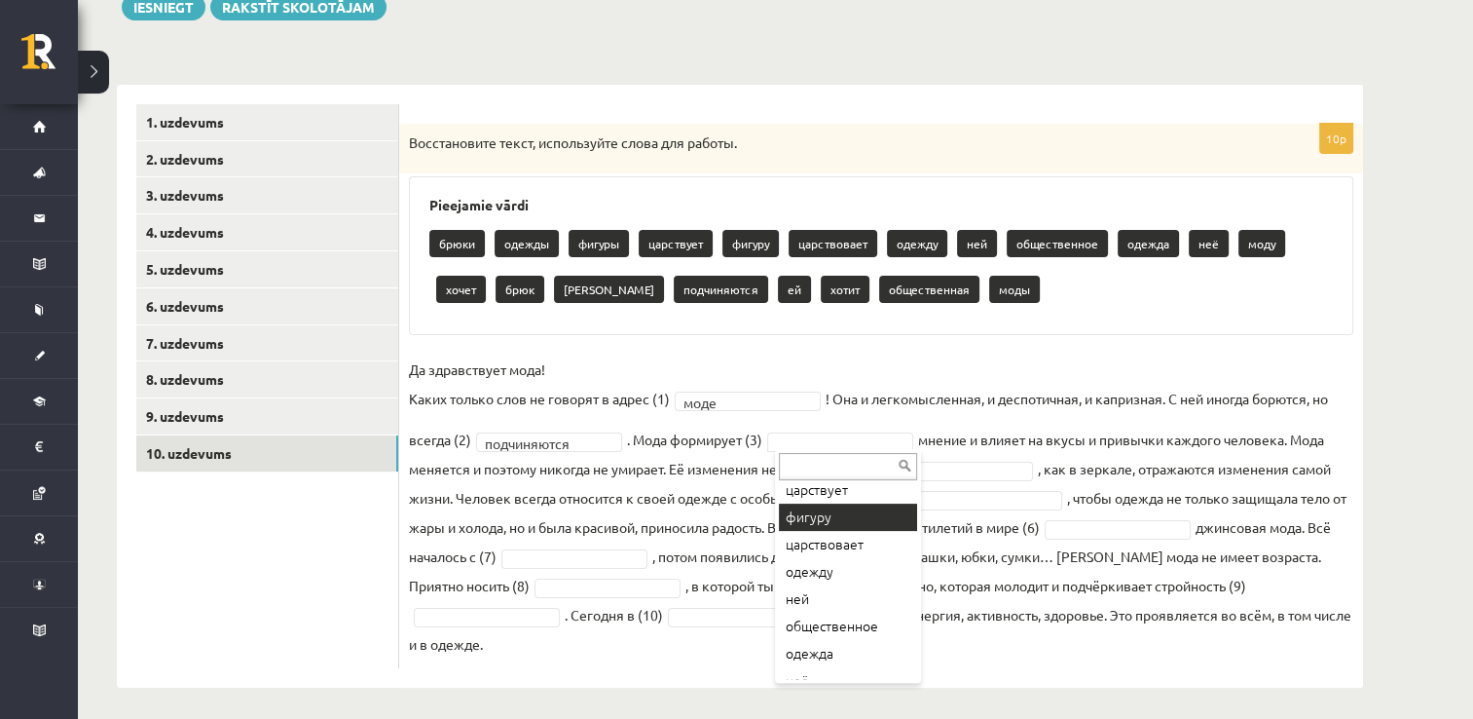
scroll to position [160, 0]
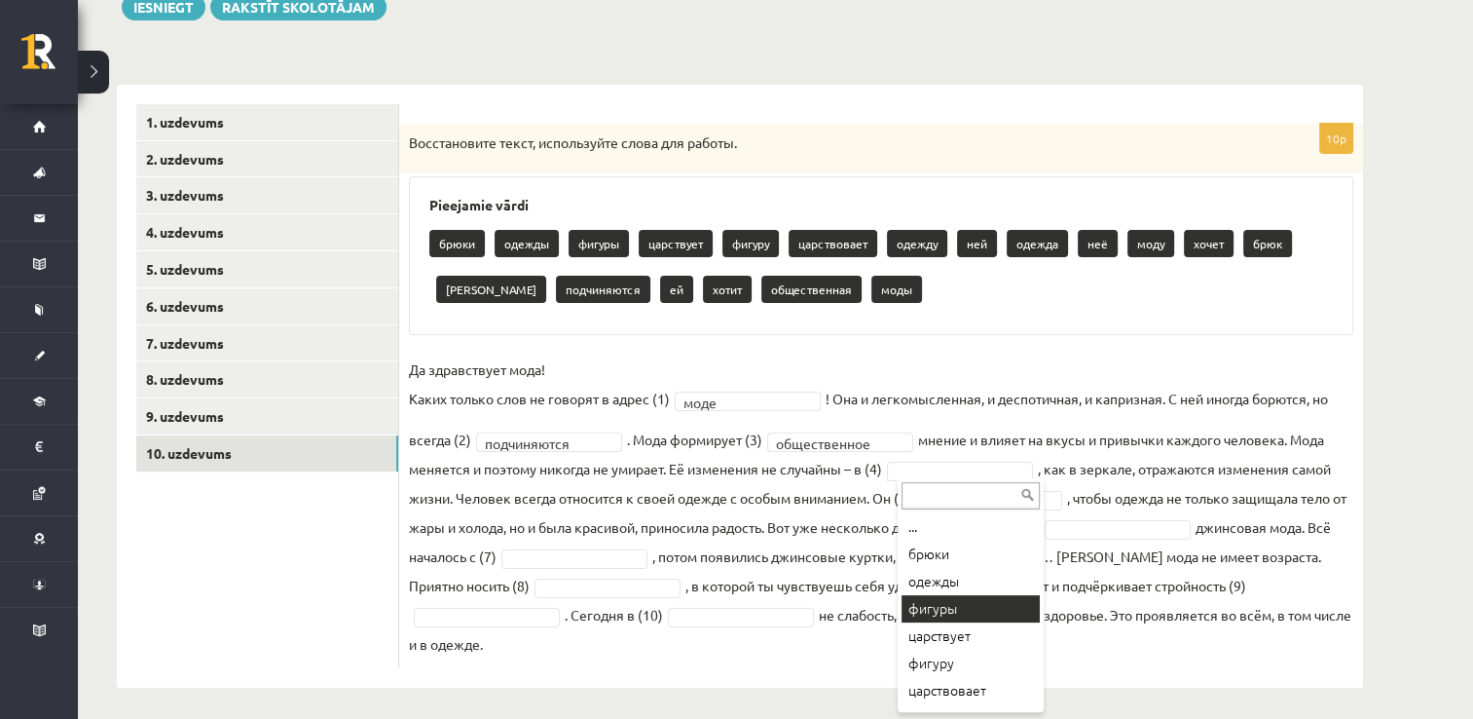
drag, startPoint x: 964, startPoint y: 459, endPoint x: 982, endPoint y: 594, distance: 136.5
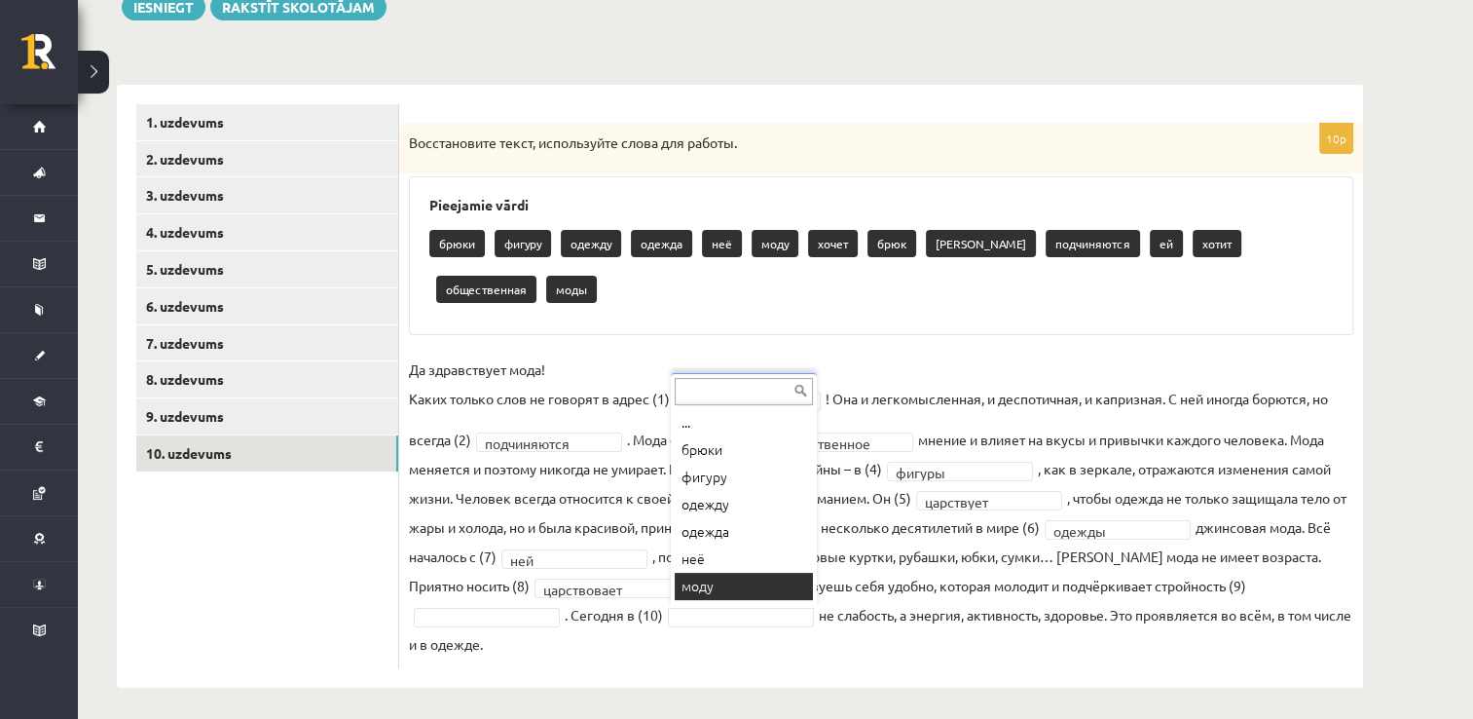
scroll to position [206, 0]
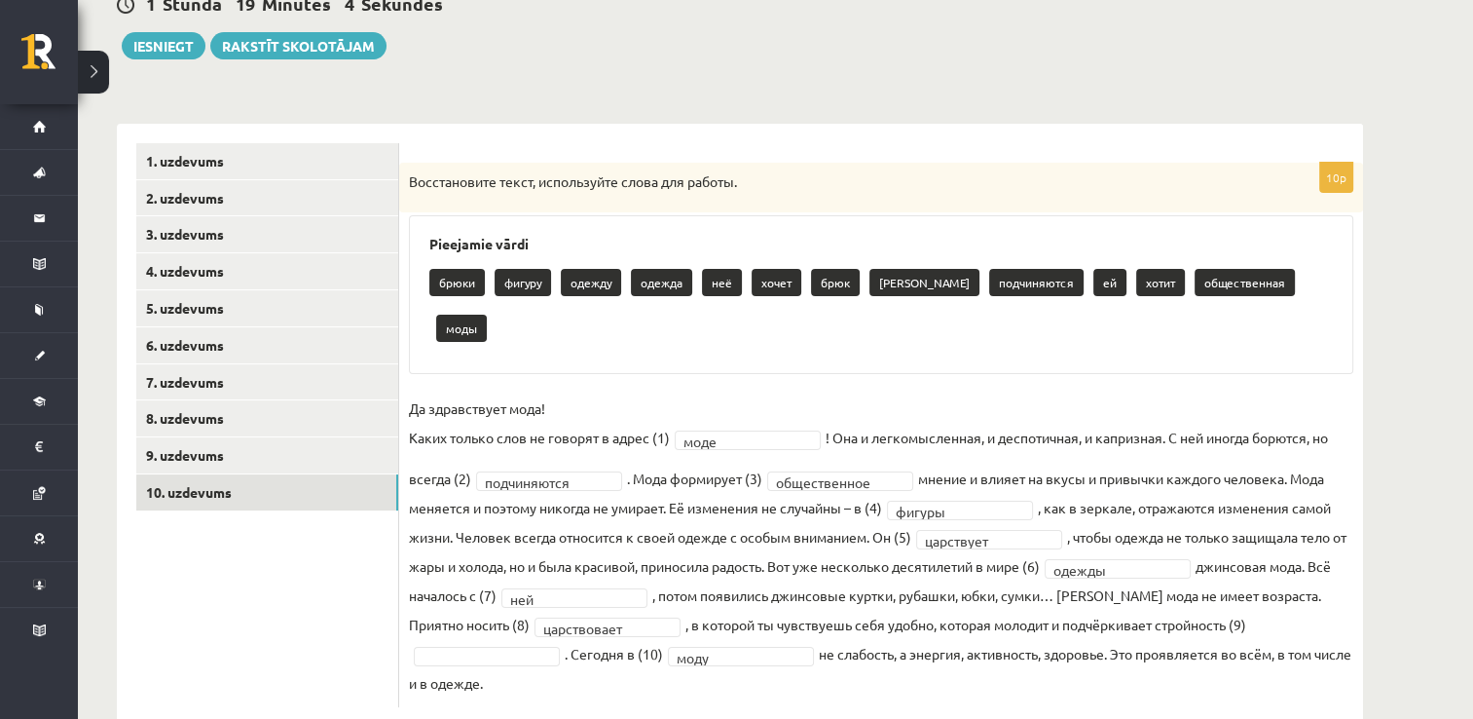
click at [500, 620] on fieldset "**********" at bounding box center [881, 545] width 945 height 304
click at [500, 619] on fieldset "**********" at bounding box center [881, 545] width 945 height 304
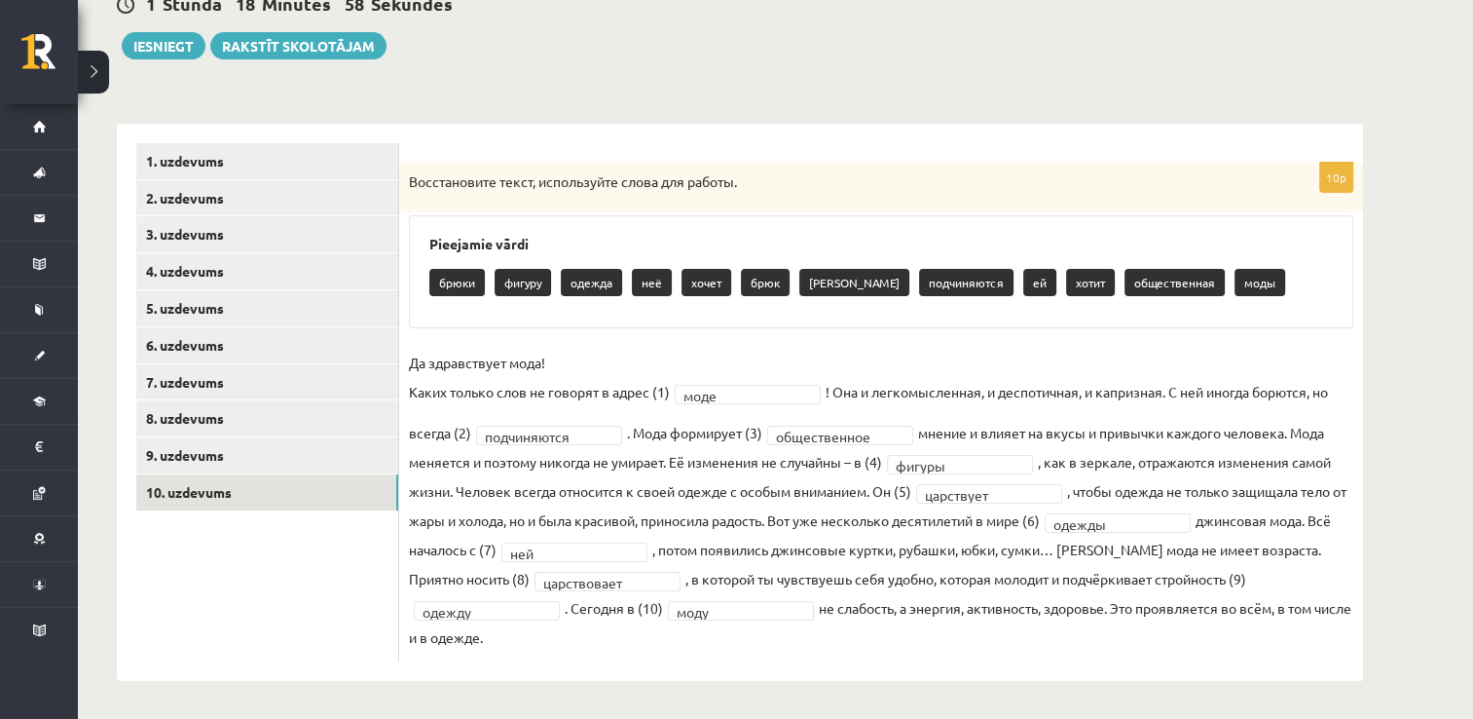
drag, startPoint x: 540, startPoint y: 501, endPoint x: 727, endPoint y: 628, distance: 226.4
click at [727, 628] on fieldset "**********" at bounding box center [881, 500] width 945 height 304
click at [194, 45] on button "Iesniegt" at bounding box center [164, 45] width 84 height 27
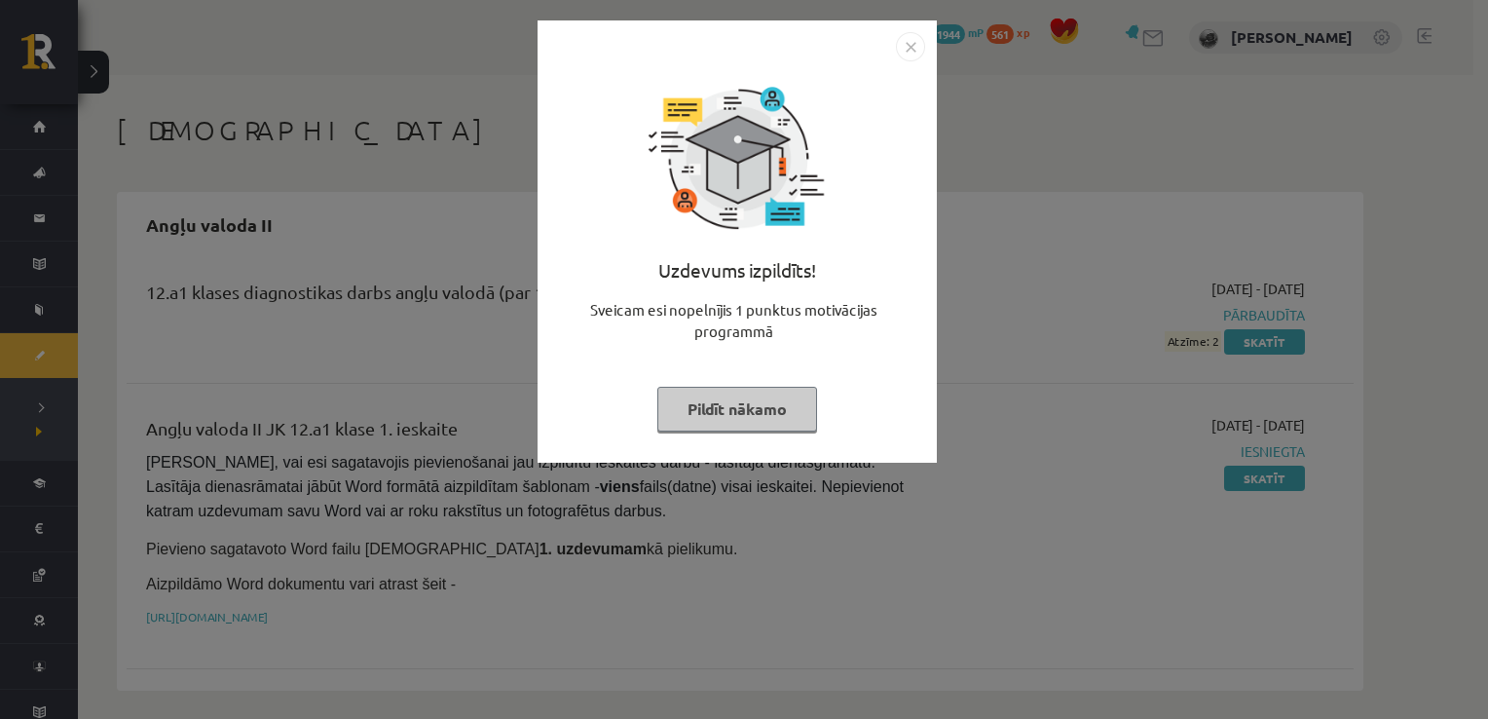
click at [741, 400] on button "Pildīt nākamo" at bounding box center [737, 409] width 160 height 45
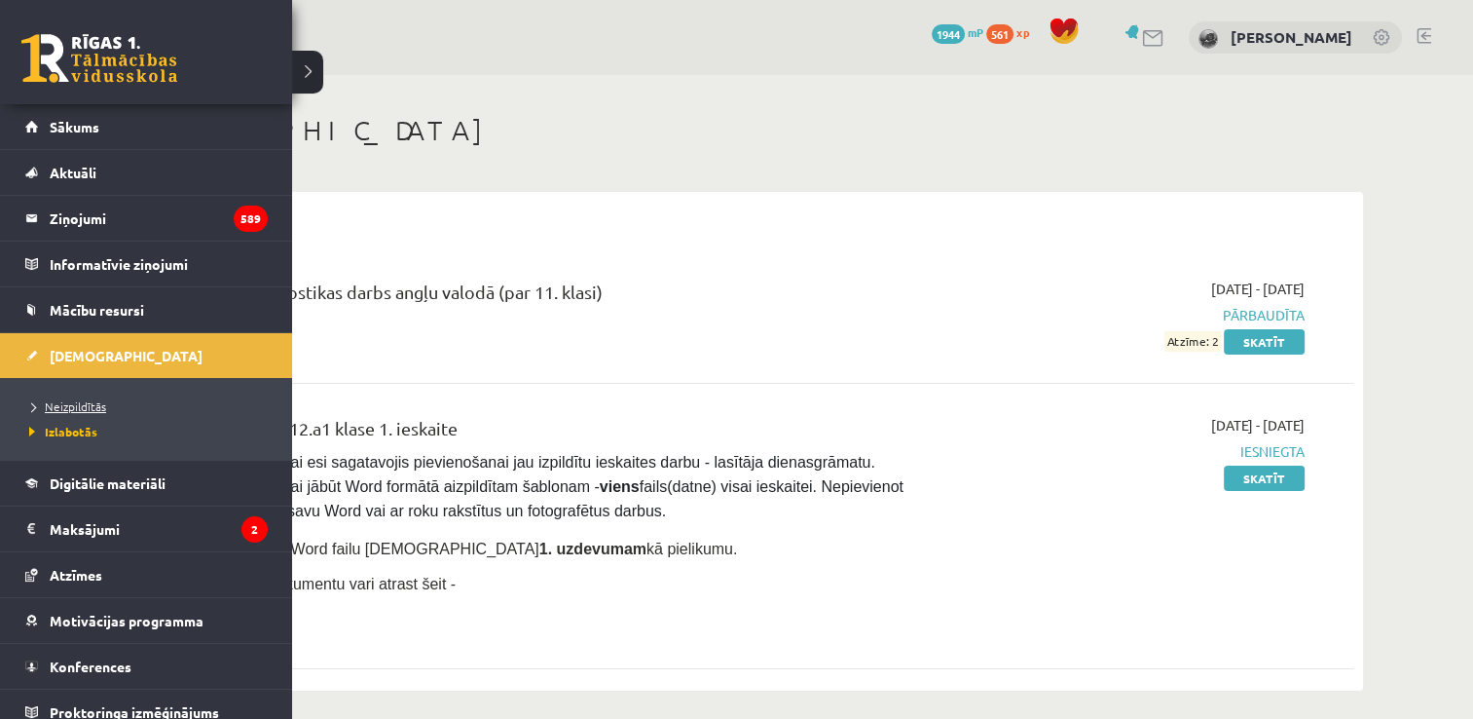
click at [94, 404] on span "Neizpildītās" at bounding box center [65, 406] width 82 height 16
